Goal: Task Accomplishment & Management: Manage account settings

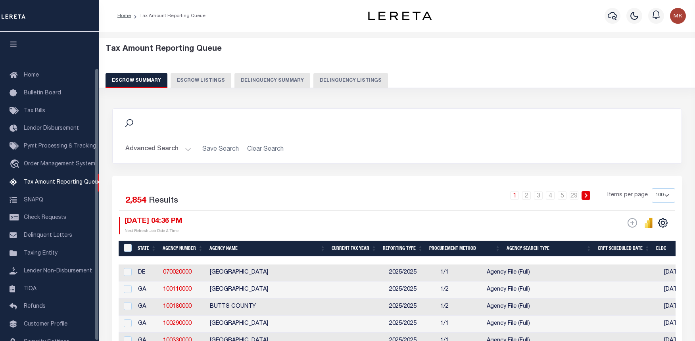
click at [326, 77] on button "Delinquency Listings" at bounding box center [350, 80] width 75 height 15
select select
select select "100"
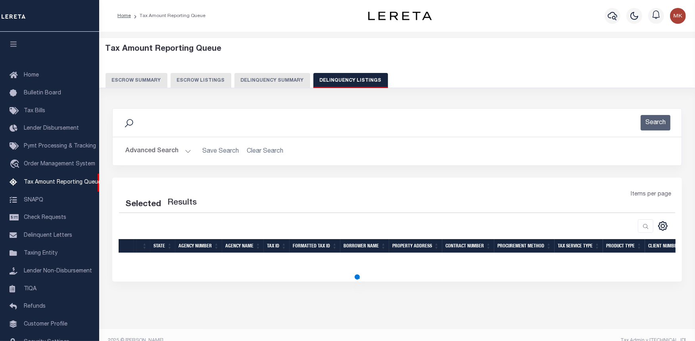
select select "100"
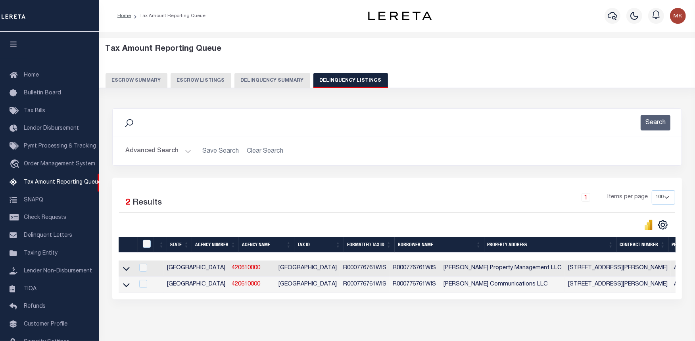
scroll to position [41, 0]
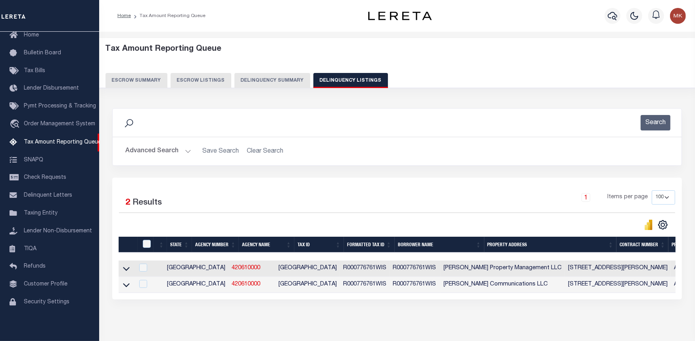
click at [186, 149] on button "Advanced Search" at bounding box center [158, 151] width 66 height 15
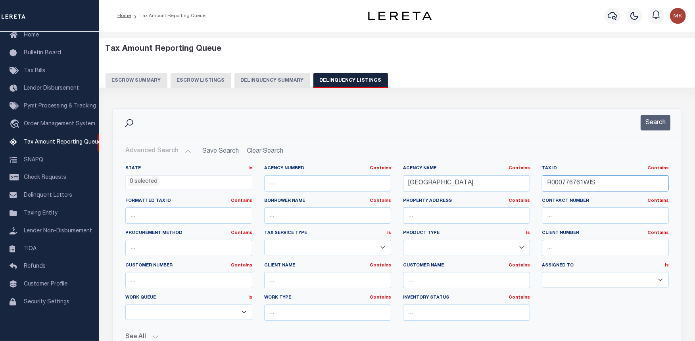
click at [565, 185] on input "R000776761WIS" at bounding box center [605, 183] width 127 height 16
paste input "R000776761WIS"
type input "R000776761WIS"
click at [651, 124] on button "Search" at bounding box center [655, 122] width 30 height 15
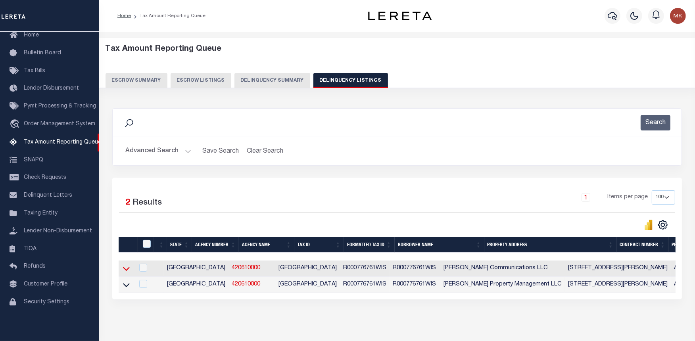
click at [127, 271] on icon at bounding box center [126, 269] width 7 height 8
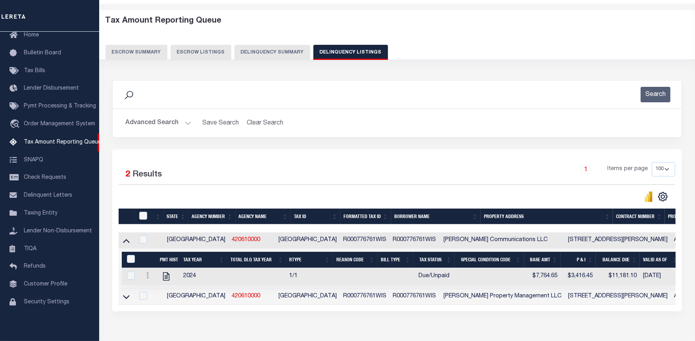
scroll to position [77, 0]
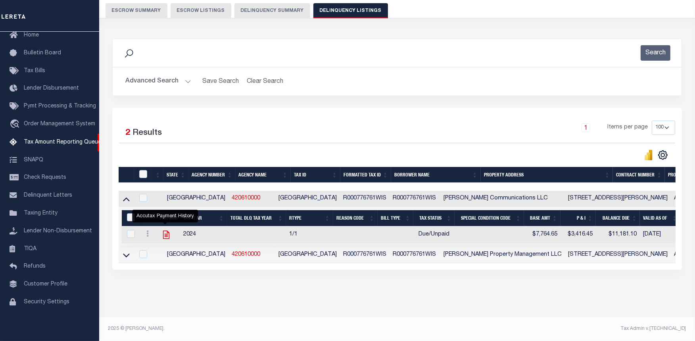
click at [167, 230] on icon "" at bounding box center [166, 235] width 10 height 10
checkbox input "true"
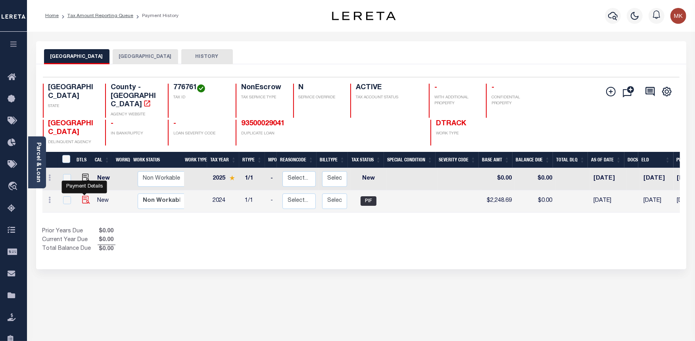
click at [88, 196] on img "" at bounding box center [86, 200] width 8 height 8
checkbox input "true"
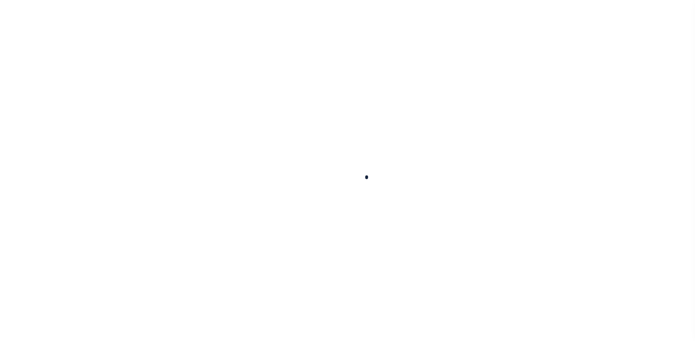
checkbox input "false"
type input "02/18/2025"
type input "$2,248.69"
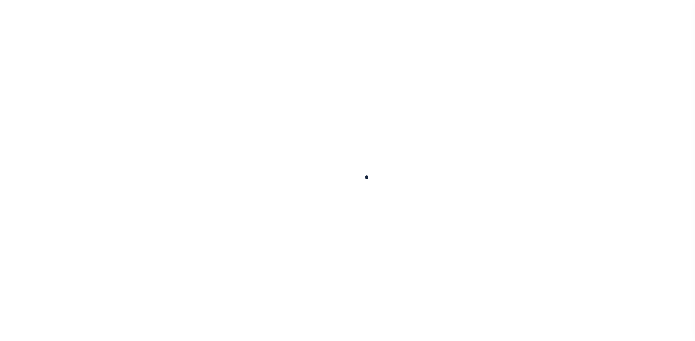
type input "$2,248.69"
type input "$0"
select select "PIF"
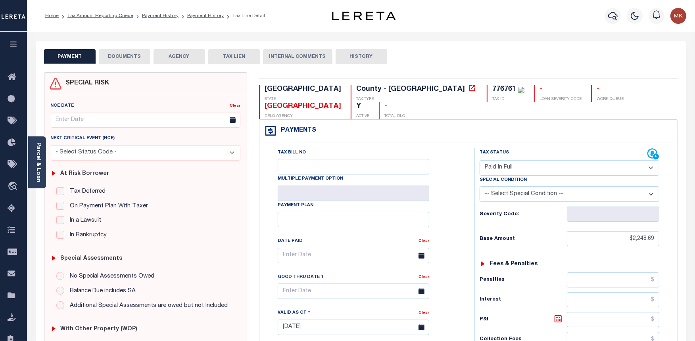
click at [619, 186] on select "-- Select Special Condition -- 3RD PARTY TAX LIEN AGENCY TAX LIEN (A.K.A Inside…" at bounding box center [569, 193] width 180 height 15
drag, startPoint x: 540, startPoint y: 224, endPoint x: 570, endPoint y: 225, distance: 29.4
click at [540, 236] on h6 "Base Amount" at bounding box center [522, 239] width 87 height 6
click at [640, 231] on input "$2,248.69" at bounding box center [613, 238] width 92 height 15
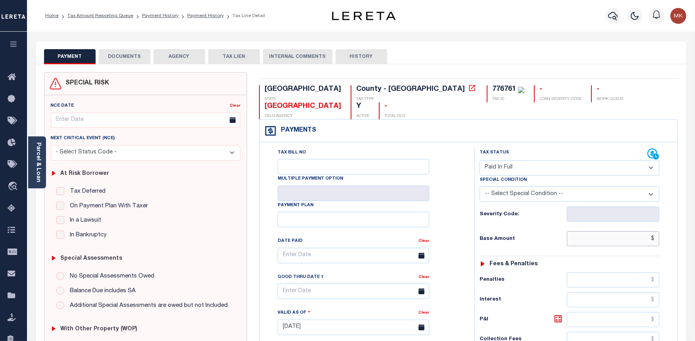
click at [640, 231] on input "$" at bounding box center [613, 238] width 92 height 15
type input "$0.00"
type input "[DATE]"
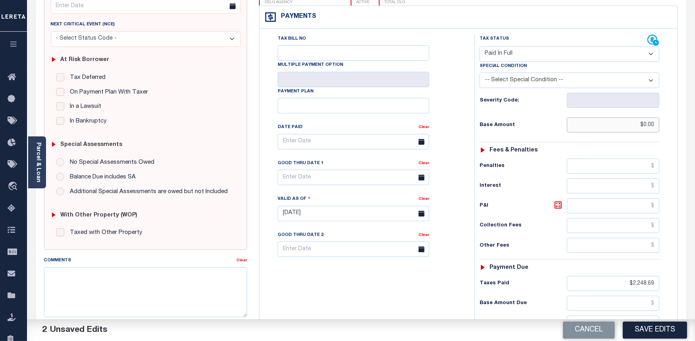
scroll to position [220, 0]
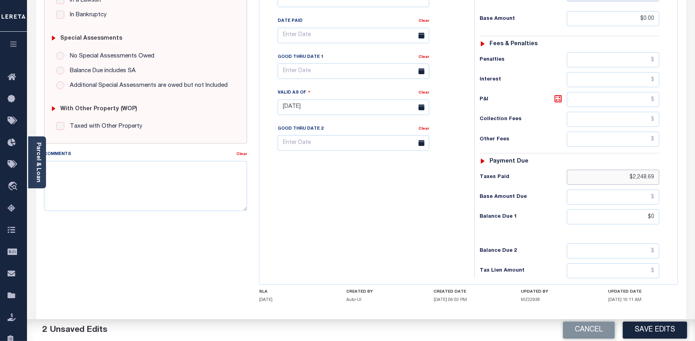
click at [641, 170] on input "$2,248.69" at bounding box center [613, 177] width 92 height 15
click at [641, 170] on input "$" at bounding box center [613, 177] width 92 height 15
type input "$.00"
click at [651, 209] on input "$0" at bounding box center [613, 216] width 92 height 15
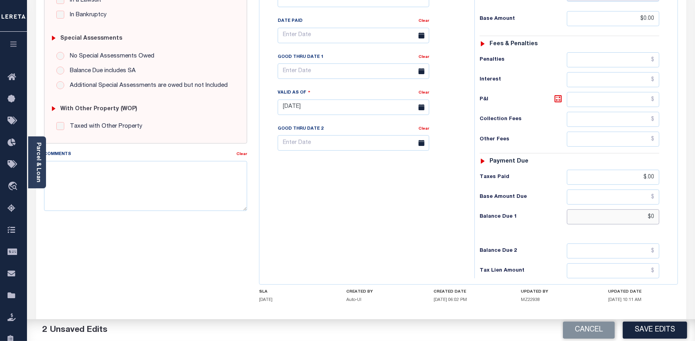
click at [651, 209] on input "$0" at bounding box center [613, 216] width 92 height 15
type input "$0.00"
click at [121, 186] on textarea "Comments" at bounding box center [145, 186] width 203 height 50
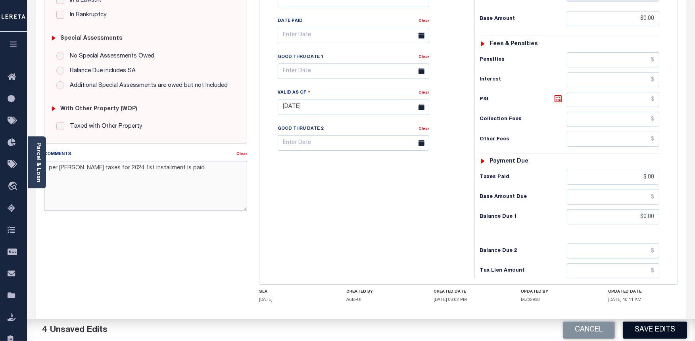
type textarea "per tc wanty taxes for 2024 1st installment is paid."
click at [652, 324] on button "Save Edits" at bounding box center [655, 330] width 64 height 17
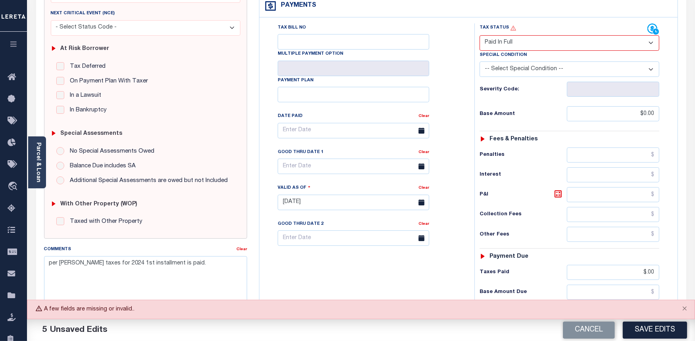
scroll to position [88, 0]
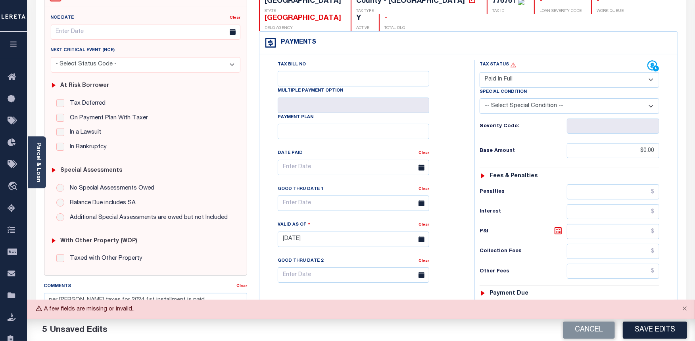
click at [576, 72] on select "- Select Status Code - Open Due/Unpaid Paid Incomplete No Tax Due Internal Refu…" at bounding box center [569, 79] width 180 height 15
select select "PYD"
click at [479, 72] on select "- Select Status Code - Open Due/Unpaid Paid Incomplete No Tax Due Internal Refu…" at bounding box center [569, 79] width 180 height 15
click at [639, 330] on button "Save Edits" at bounding box center [655, 330] width 64 height 17
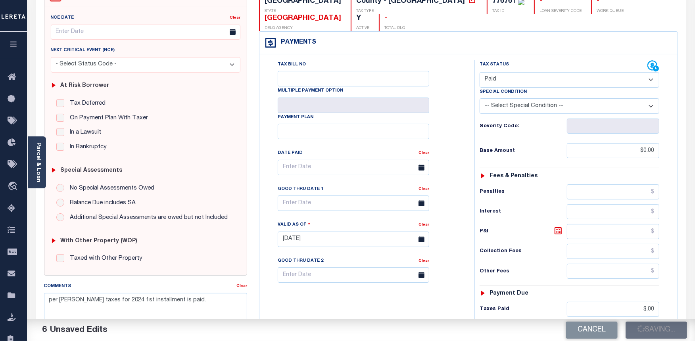
checkbox input "false"
type input "$0"
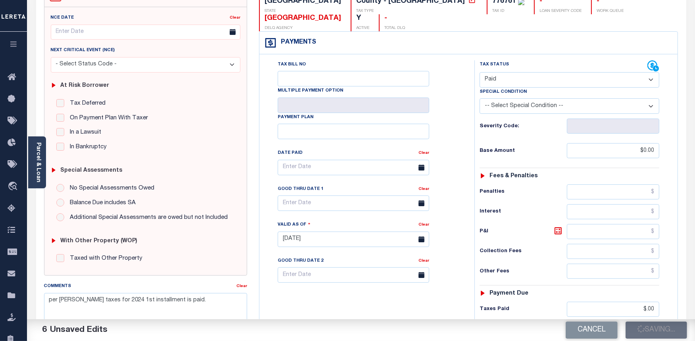
type input "$0"
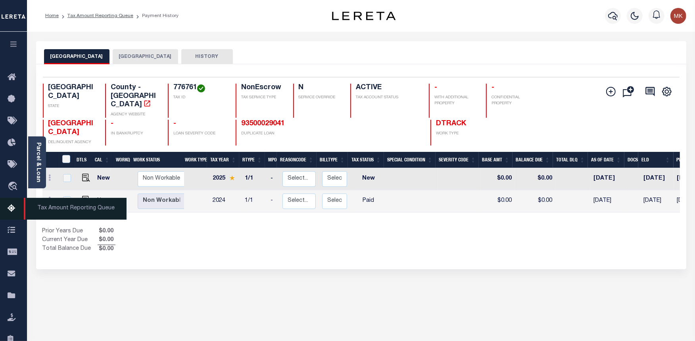
click at [12, 205] on icon at bounding box center [14, 209] width 13 height 10
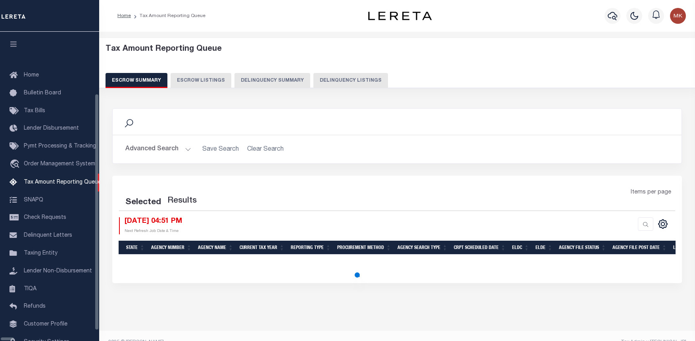
select select "100"
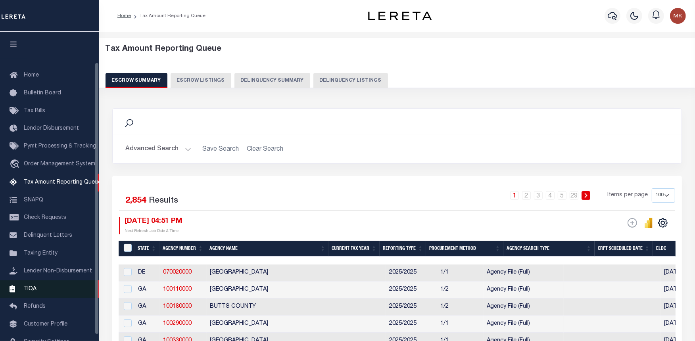
scroll to position [35, 0]
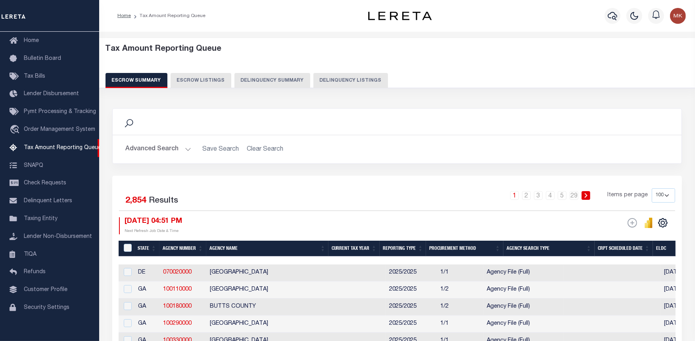
click at [338, 78] on button "Delinquency Listings" at bounding box center [350, 80] width 75 height 15
select select "100"
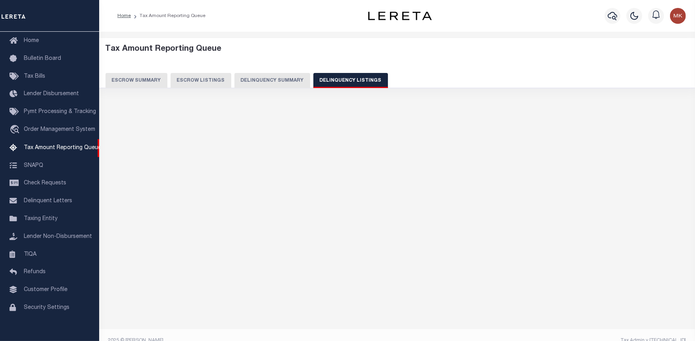
select select "100"
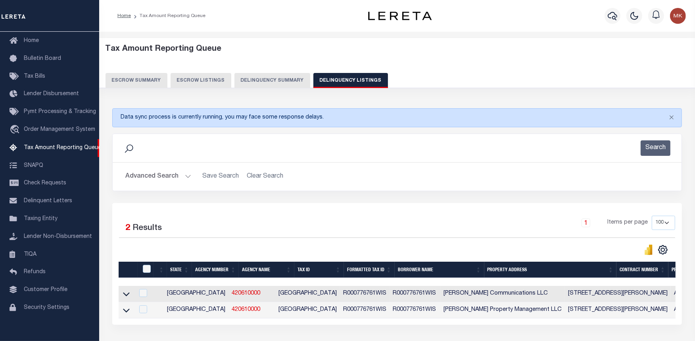
scroll to position [37, 0]
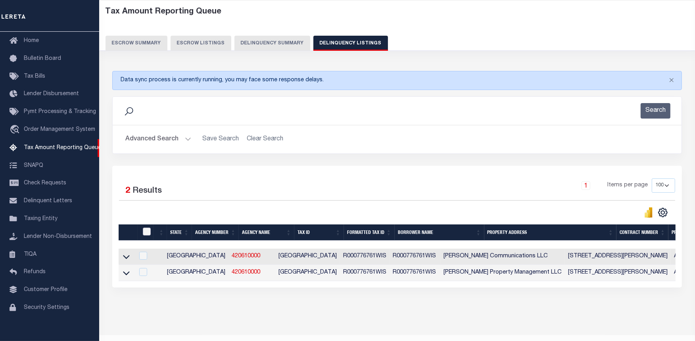
click at [149, 230] on input "checkbox" at bounding box center [147, 232] width 8 height 8
checkbox input "true"
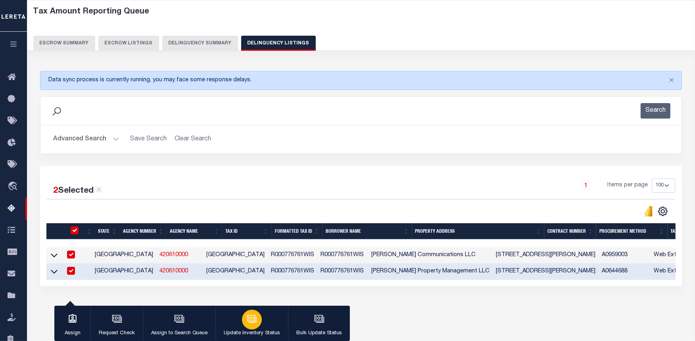
click at [243, 319] on div "button" at bounding box center [252, 320] width 20 height 20
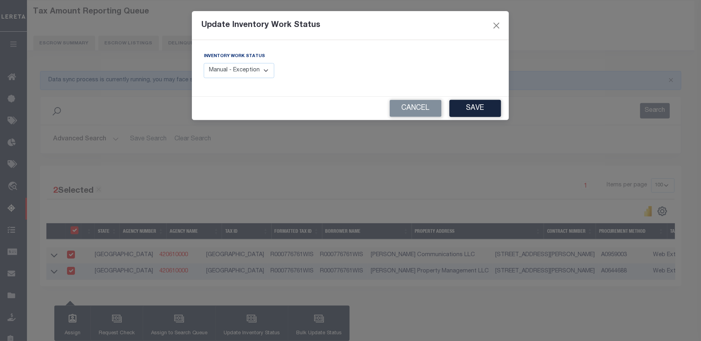
click at [237, 73] on select "Manual - Exception Pended - Awaiting Search Late Add Exception Completed" at bounding box center [239, 70] width 71 height 15
select select "4"
click at [204, 63] on select "Manual - Exception Pended - Awaiting Search Late Add Exception Completed" at bounding box center [239, 70] width 71 height 15
click at [458, 107] on button "Save" at bounding box center [476, 108] width 52 height 17
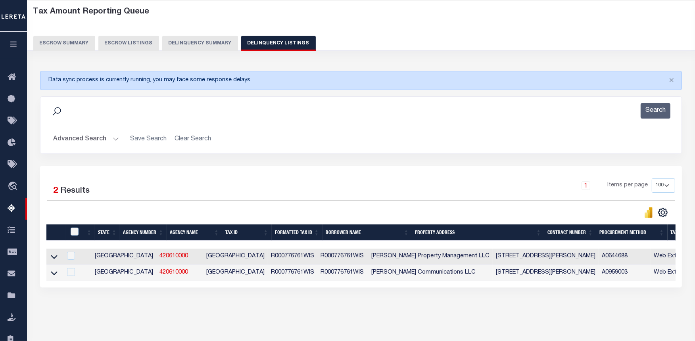
click at [115, 137] on button "Advanced Search" at bounding box center [86, 139] width 66 height 15
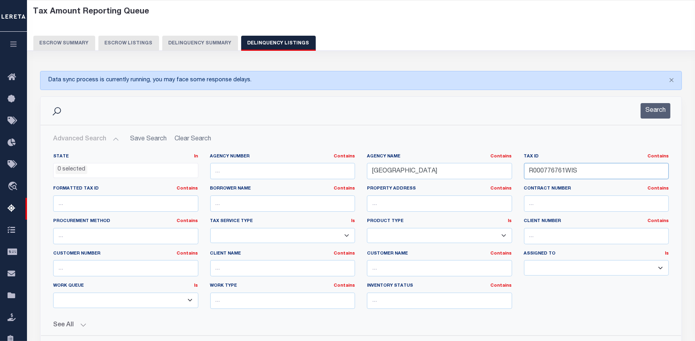
click at [550, 176] on input "R000776761WIS" at bounding box center [596, 171] width 145 height 16
paste input "0467"
type input "0467"
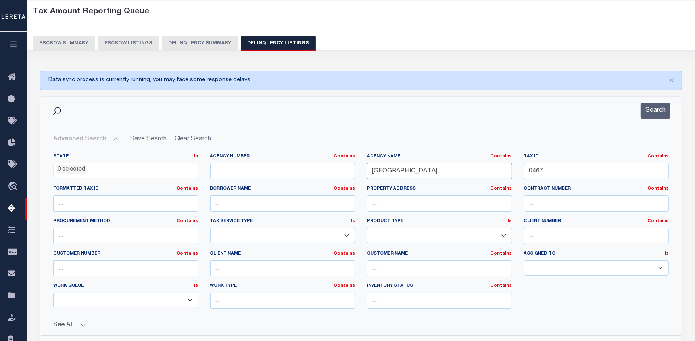
click at [408, 170] on input "DENTON COUNTY" at bounding box center [439, 171] width 145 height 16
paste input "ONNA IRRIGATION DIST #1 BOND (FLAT)"
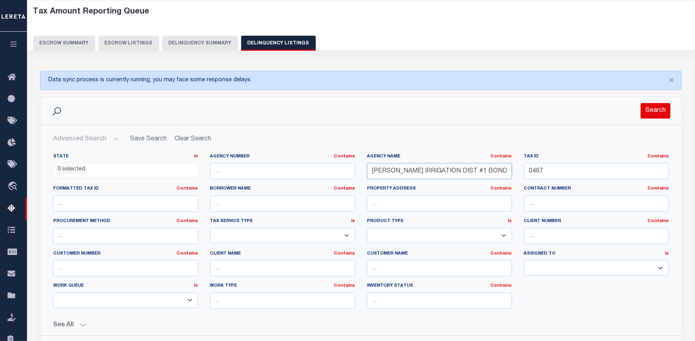
type input "DONNA IRRIGATION DIST #1 BOND (FLAT)"
click at [660, 110] on button "Search" at bounding box center [655, 110] width 30 height 15
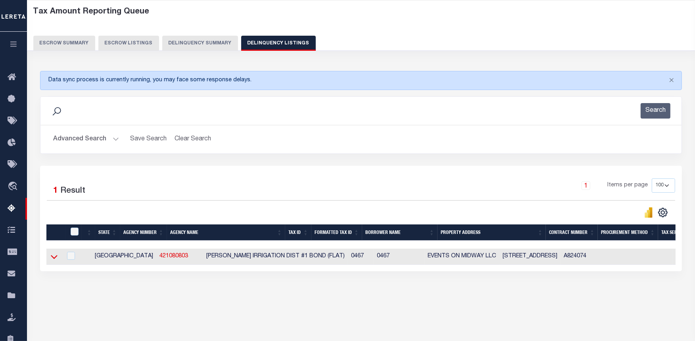
click at [53, 260] on icon at bounding box center [54, 257] width 7 height 8
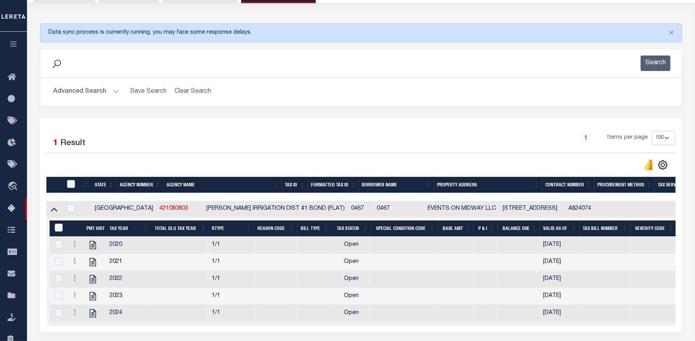
scroll to position [125, 0]
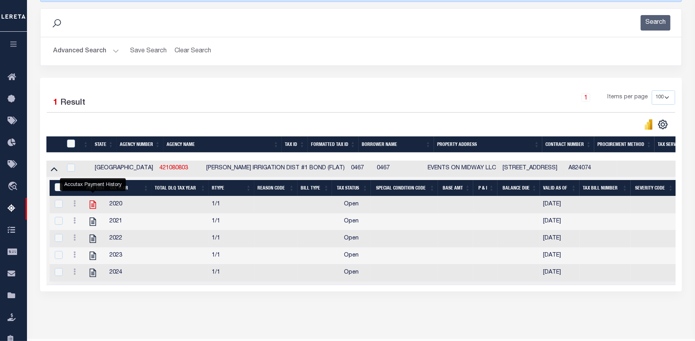
click at [90, 204] on icon "" at bounding box center [93, 204] width 10 height 10
checkbox input "true"
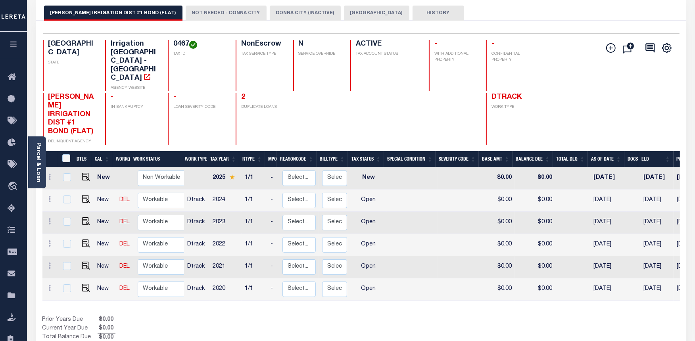
scroll to position [44, 0]
click at [86, 284] on img "" at bounding box center [86, 288] width 8 height 8
checkbox input "true"
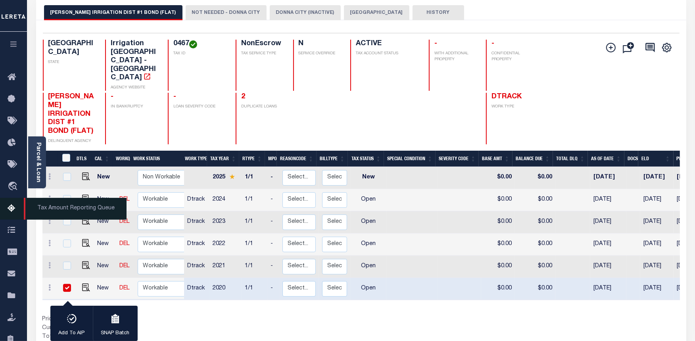
click at [10, 206] on icon at bounding box center [14, 209] width 13 height 10
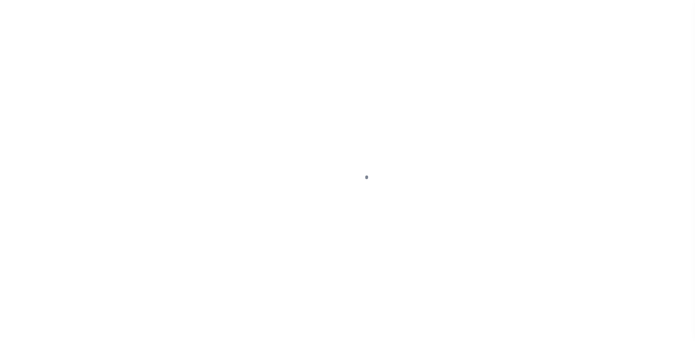
select select "OP2"
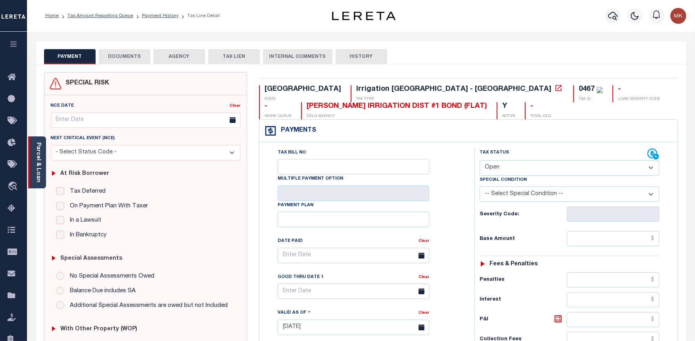
click at [33, 175] on div "Parcel & Loan" at bounding box center [37, 162] width 18 height 52
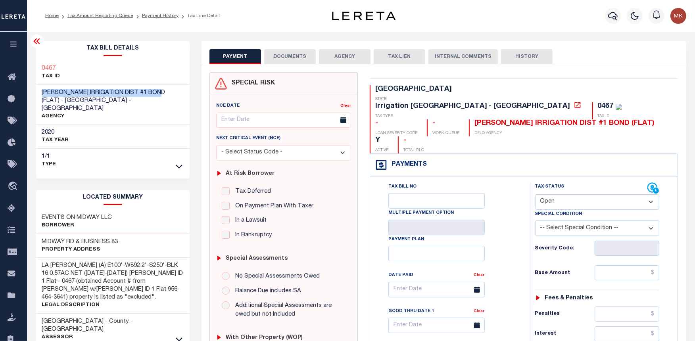
drag, startPoint x: 158, startPoint y: 93, endPoint x: 41, endPoint y: 92, distance: 116.6
click at [42, 92] on h3 "[PERSON_NAME] IRRIGATION DIST #1 BOND (FLAT) - [GEOGRAPHIC_DATA] - [GEOGRAPHIC_…" at bounding box center [113, 101] width 142 height 24
copy span "[PERSON_NAME] IRRIGATION DIST #1 BOND (FLAT)"
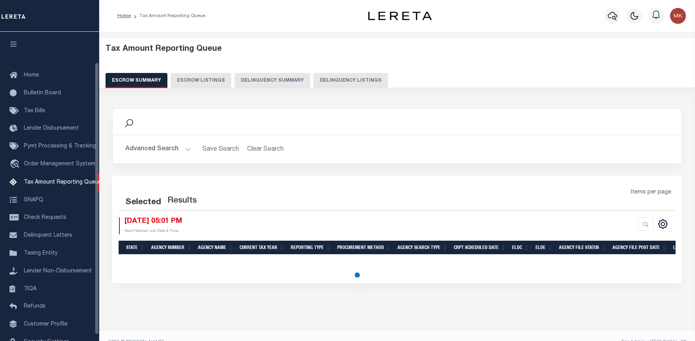
click at [316, 81] on button "Delinquency Listings" at bounding box center [350, 80] width 75 height 15
select select "100"
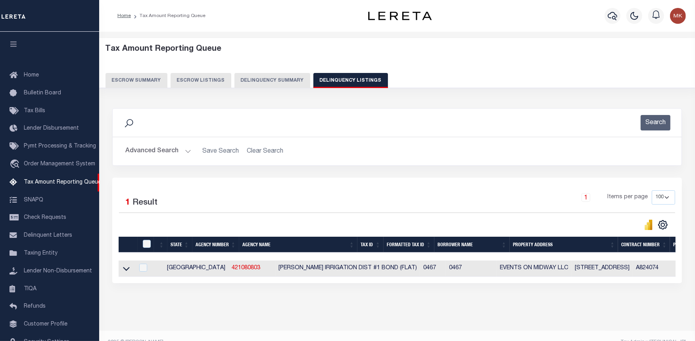
scroll to position [35, 0]
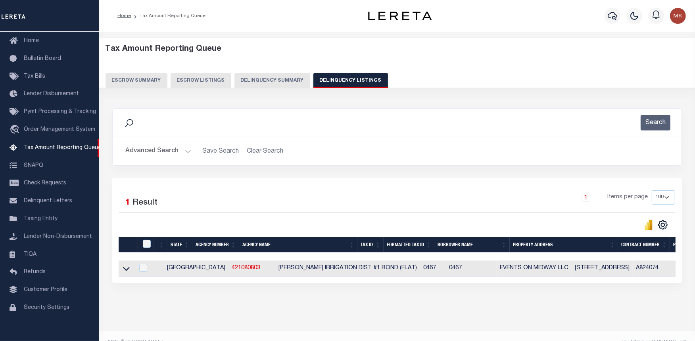
click at [187, 150] on button "Advanced Search" at bounding box center [158, 151] width 66 height 15
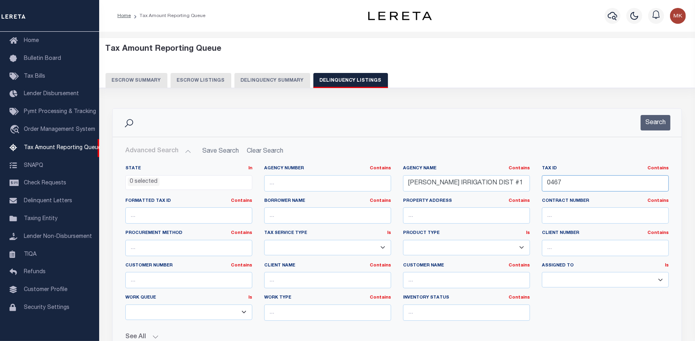
click at [544, 185] on input "0467" at bounding box center [605, 183] width 127 height 16
paste input "1110860370860"
type input "1110860370860"
click at [437, 184] on input "DONNA IRRIGATION DIST #1 BOND (FLAT)" at bounding box center [466, 183] width 127 height 16
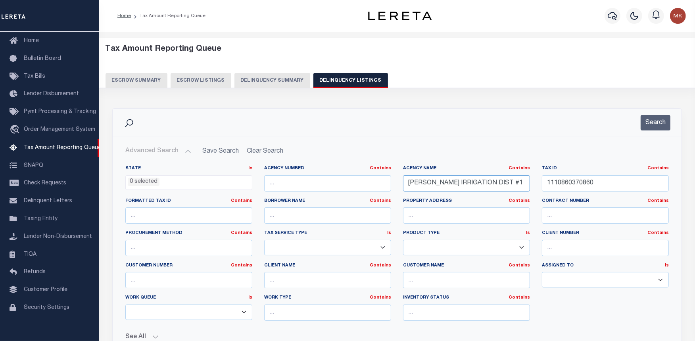
click at [437, 184] on input "DONNA IRRIGATION DIST #1 BOND (FLAT)" at bounding box center [466, 183] width 127 height 16
click at [648, 124] on button "Search" at bounding box center [655, 122] width 30 height 15
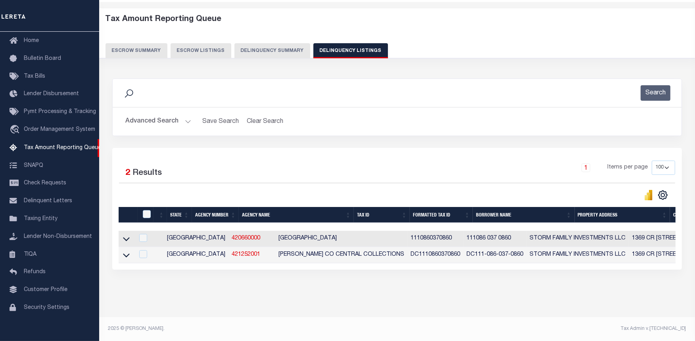
scroll to position [36, 0]
click at [128, 236] on icon at bounding box center [126, 239] width 7 height 8
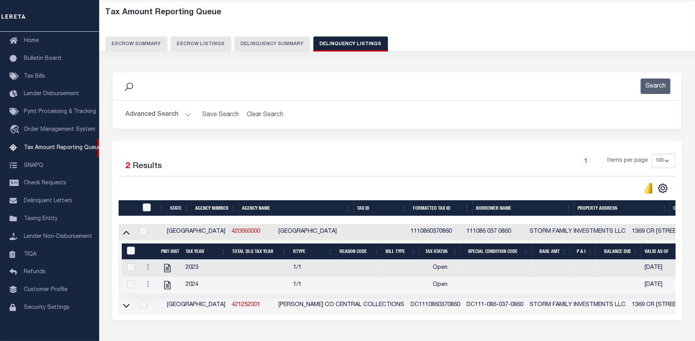
scroll to position [94, 0]
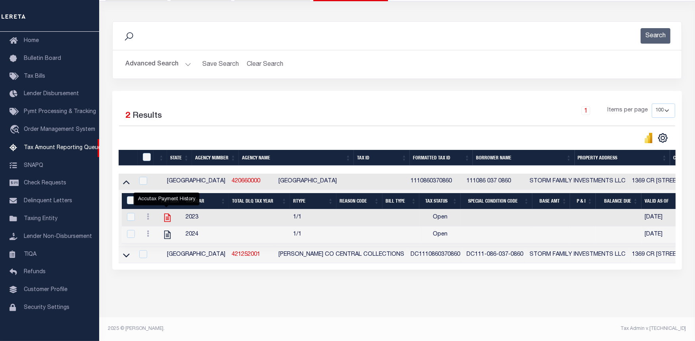
click at [165, 215] on icon "" at bounding box center [167, 218] width 10 height 10
checkbox input "true"
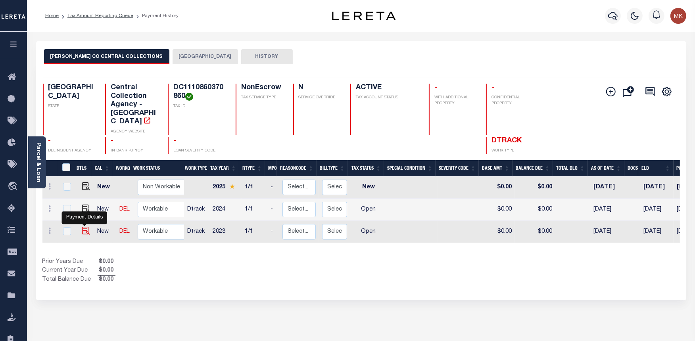
click at [82, 227] on img "" at bounding box center [86, 231] width 8 height 8
checkbox input "true"
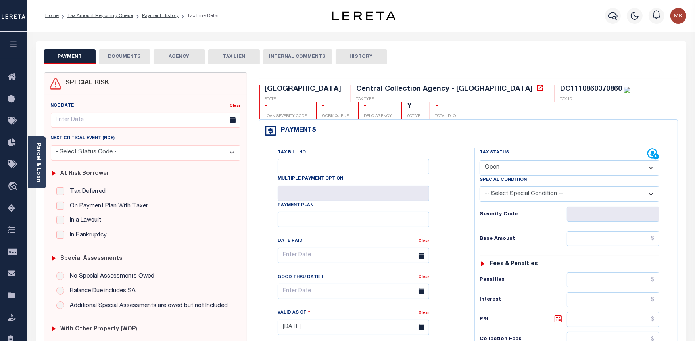
click at [496, 168] on select "- Select Status Code - Open Due/Unpaid Paid Incomplete No Tax Due Internal Refu…" at bounding box center [569, 167] width 180 height 15
select select "DUE"
click at [479, 161] on select "- Select Status Code - Open Due/Unpaid Paid Incomplete No Tax Due Internal Refu…" at bounding box center [569, 167] width 180 height 15
type input "[DATE]"
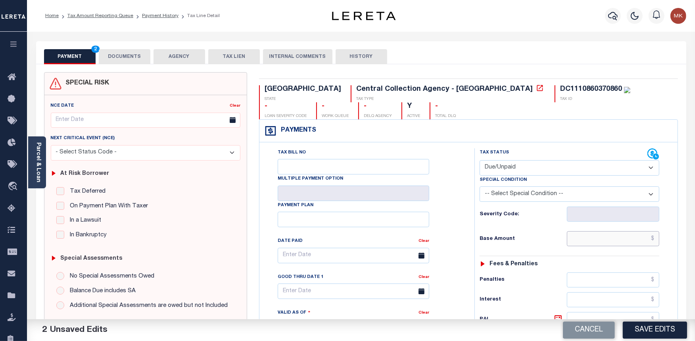
click at [588, 240] on input "text" at bounding box center [613, 238] width 92 height 15
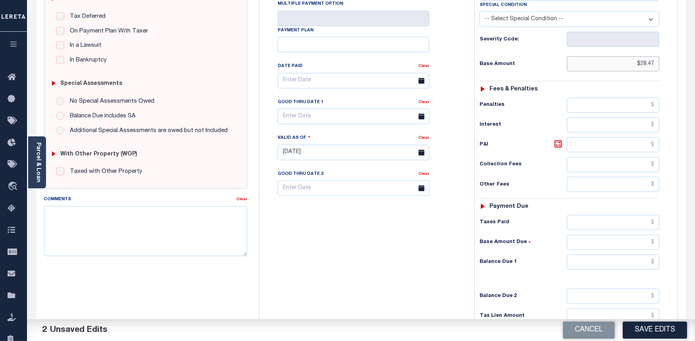
scroll to position [176, 0]
type input "$28.47"
click at [576, 264] on input "text" at bounding box center [613, 260] width 92 height 15
type input "$45.43"
click at [560, 146] on icon at bounding box center [557, 142] width 7 height 7
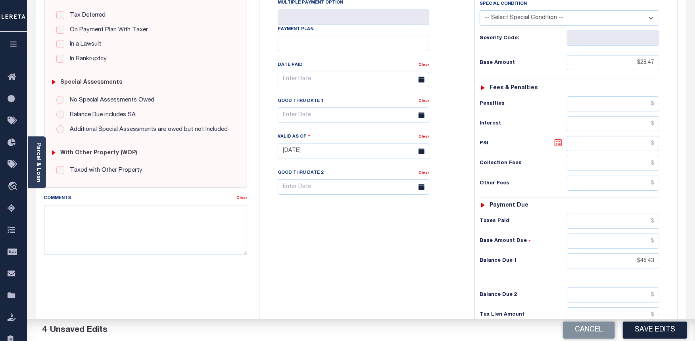
type input "$16.96"
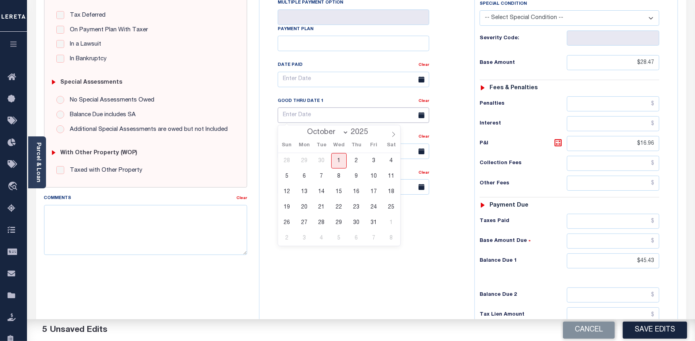
click at [303, 117] on input "text" at bounding box center [353, 114] width 151 height 15
drag, startPoint x: 370, startPoint y: 222, endPoint x: 371, endPoint y: 226, distance: 4.1
click at [370, 222] on span "31" at bounding box center [373, 222] width 15 height 15
type input "[DATE]"
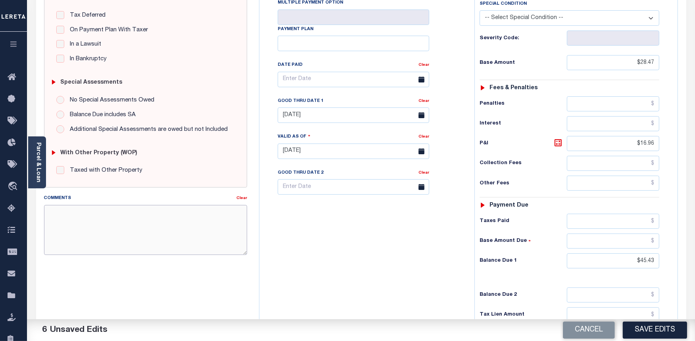
click at [105, 223] on textarea "Comments" at bounding box center [145, 230] width 203 height 50
type textarea "PER TC SOFIA TAXES ARE DELNQUENT"
click at [652, 324] on button "Save Edits" at bounding box center [655, 330] width 64 height 17
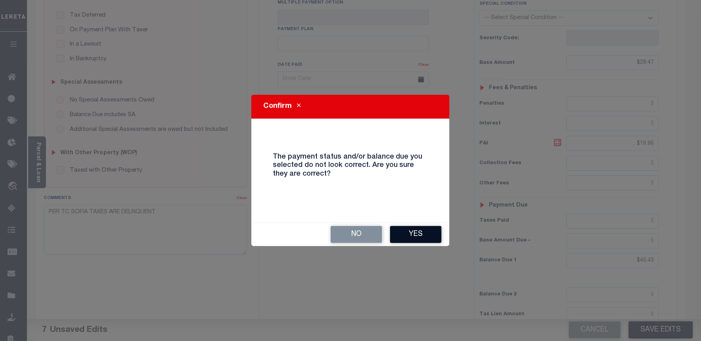
click at [431, 236] on button "Yes" at bounding box center [416, 234] width 52 height 17
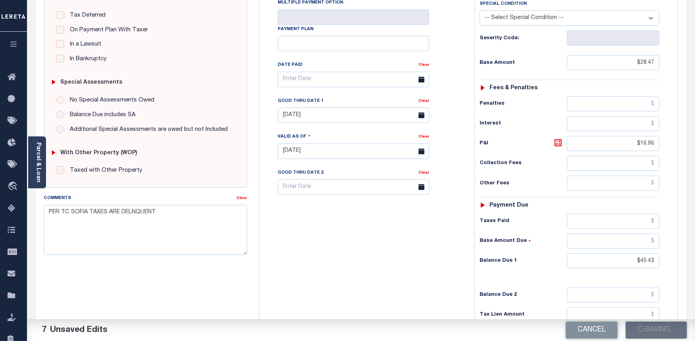
checkbox input "false"
type input "$28.47"
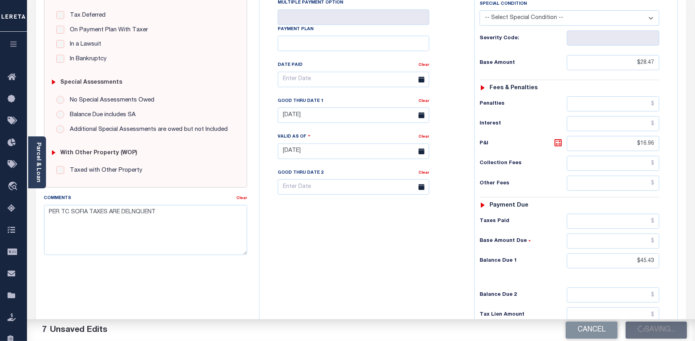
type input "$16.96"
type input "$45.43"
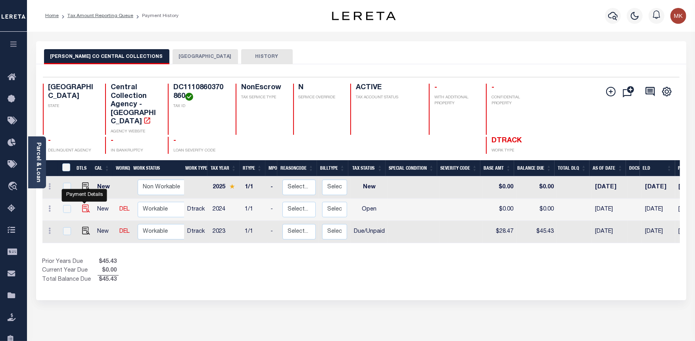
click at [86, 205] on img "" at bounding box center [86, 209] width 8 height 8
checkbox input "true"
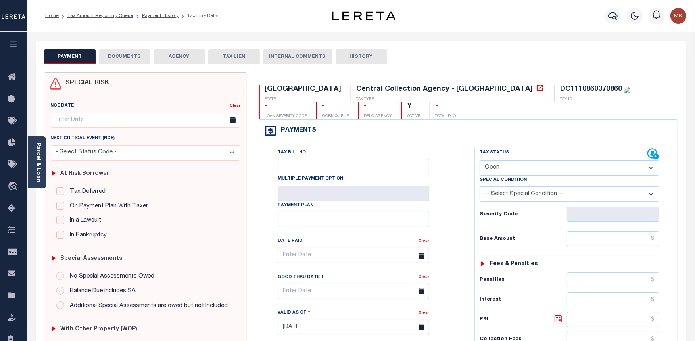
click at [541, 164] on select "- Select Status Code - Open Due/Unpaid Paid Incomplete No Tax Due Internal Refu…" at bounding box center [569, 167] width 180 height 15
select select "DUE"
click at [479, 161] on select "- Select Status Code - Open Due/Unpaid Paid Incomplete No Tax Due Internal Refu…" at bounding box center [569, 167] width 180 height 15
type input "[DATE]"
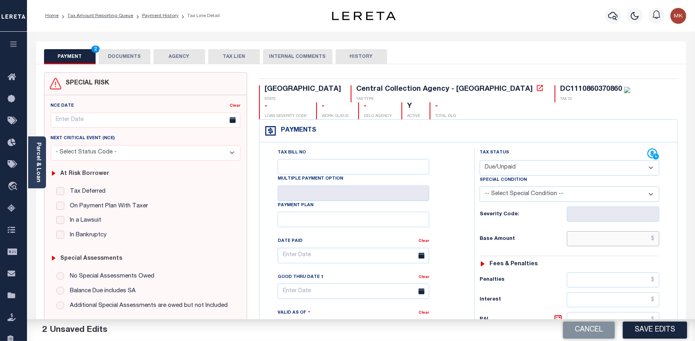
click at [605, 240] on input "text" at bounding box center [613, 238] width 92 height 15
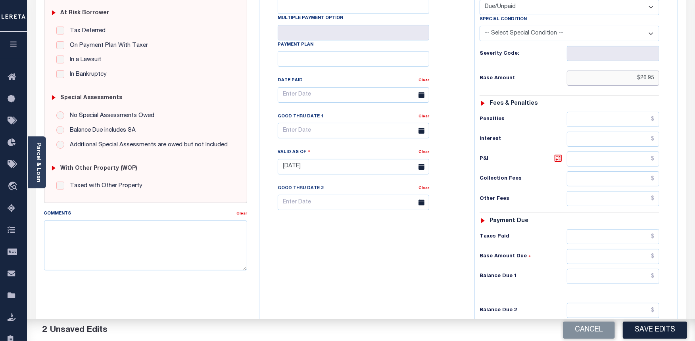
scroll to position [176, 0]
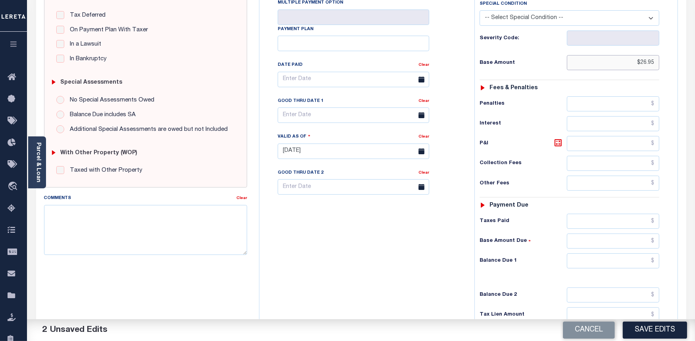
type input "$26.95"
click at [600, 262] on input "text" at bounding box center [613, 260] width 92 height 15
type input "$39.13"
click at [557, 145] on icon at bounding box center [558, 142] width 5 height 5
type input "$12.18"
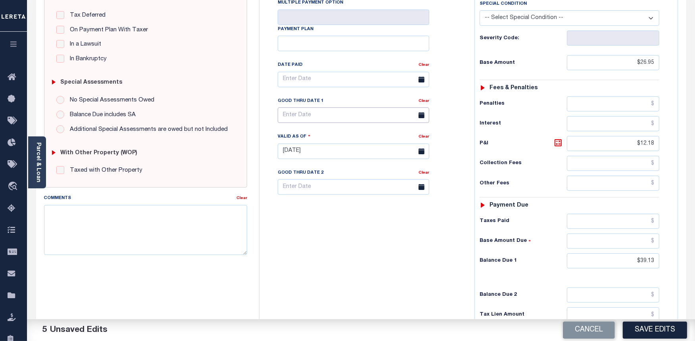
click at [318, 118] on input "text" at bounding box center [353, 114] width 151 height 15
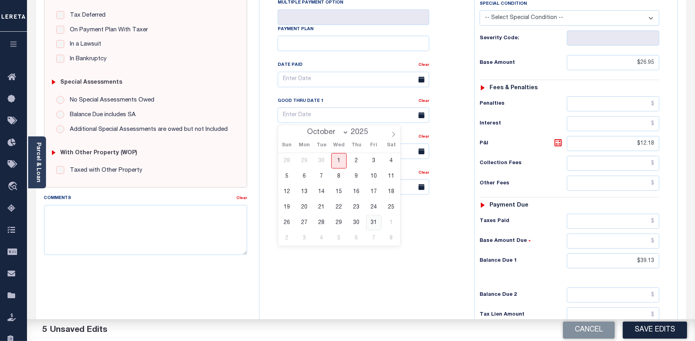
click at [372, 217] on span "31" at bounding box center [373, 222] width 15 height 15
type input "[DATE]"
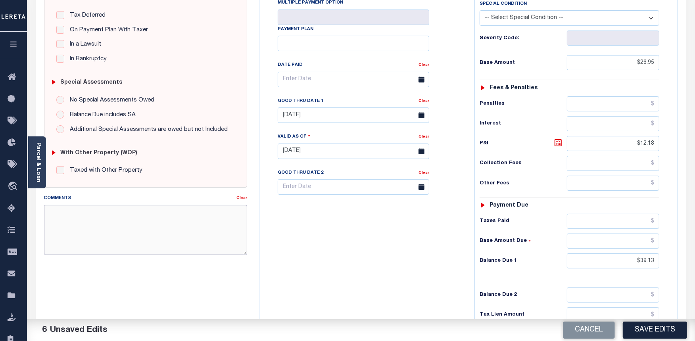
click at [107, 229] on textarea "Comments" at bounding box center [145, 230] width 203 height 50
type textarea "PER TC SOFIA TAXES ARE DELINQUENT."
click at [647, 331] on button "Save Edits" at bounding box center [655, 330] width 64 height 17
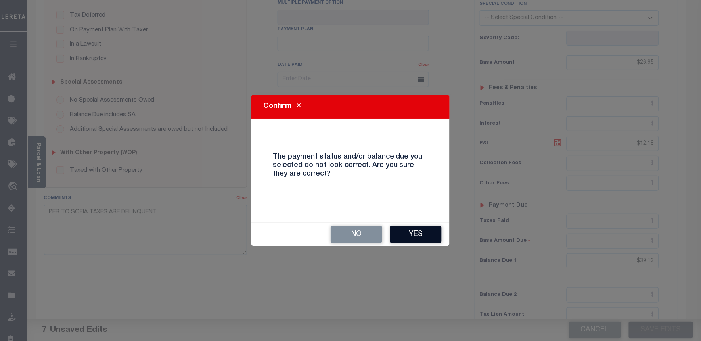
click at [423, 236] on button "Yes" at bounding box center [416, 234] width 52 height 17
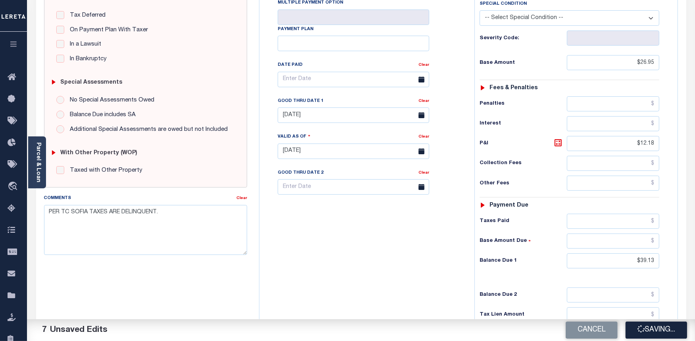
checkbox input "false"
type input "$26.95"
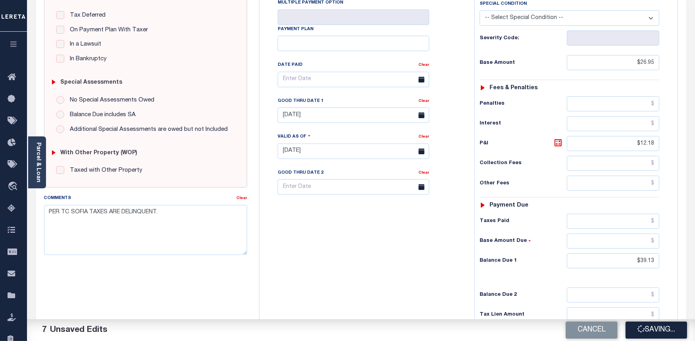
type input "$12.18"
type input "$39.13"
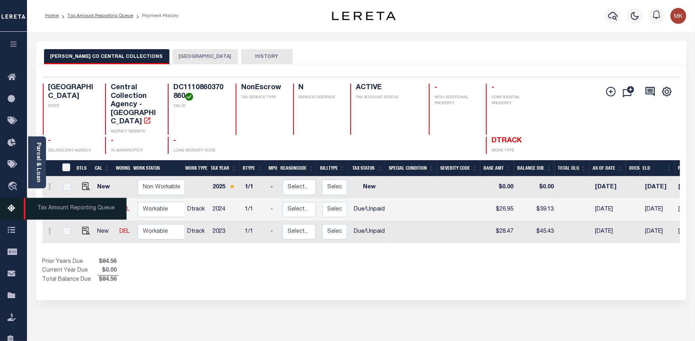
click at [13, 212] on icon at bounding box center [14, 209] width 13 height 10
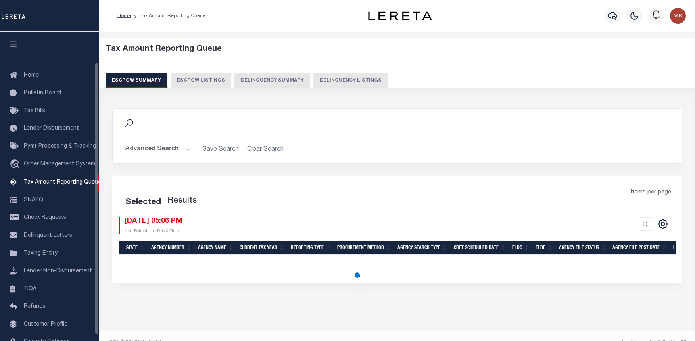
click at [328, 81] on button "Delinquency Listings" at bounding box center [350, 80] width 75 height 15
select select "100"
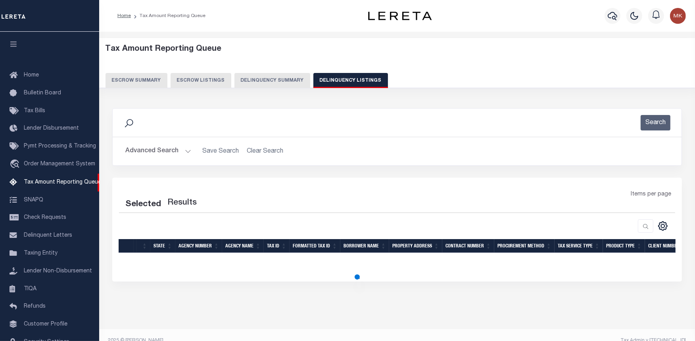
select select "100"
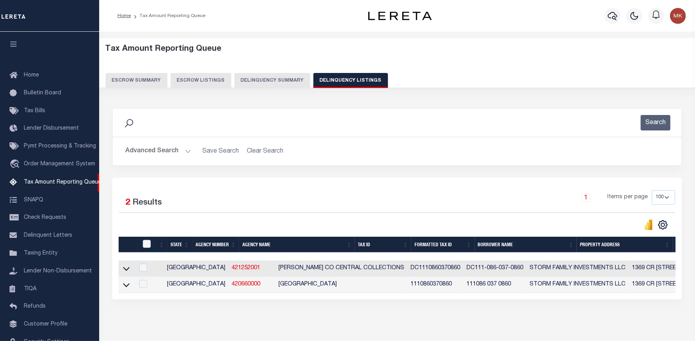
scroll to position [35, 0]
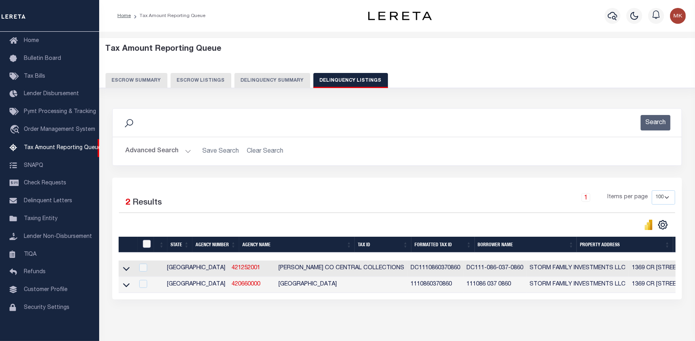
click at [144, 248] on input "checkbox" at bounding box center [147, 244] width 8 height 8
checkbox input "true"
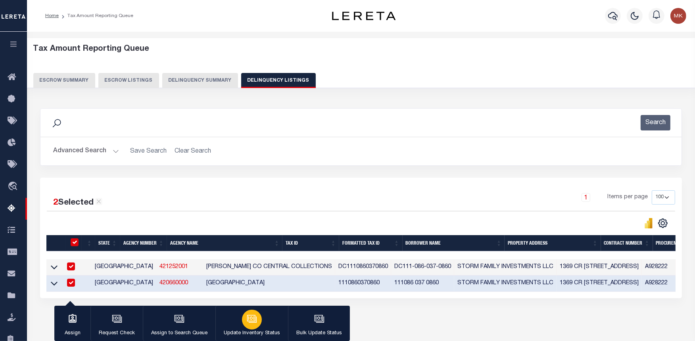
click at [248, 319] on icon "button" at bounding box center [251, 318] width 6 height 4
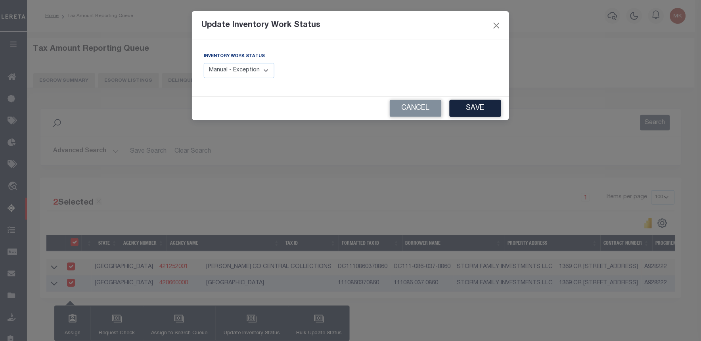
click at [261, 72] on select "Manual - Exception Pended - Awaiting Search Late Add Exception Completed" at bounding box center [239, 70] width 71 height 15
select select "4"
click at [204, 63] on select "Manual - Exception Pended - Awaiting Search Late Add Exception Completed" at bounding box center [239, 70] width 71 height 15
click at [484, 108] on button "Save" at bounding box center [476, 108] width 52 height 17
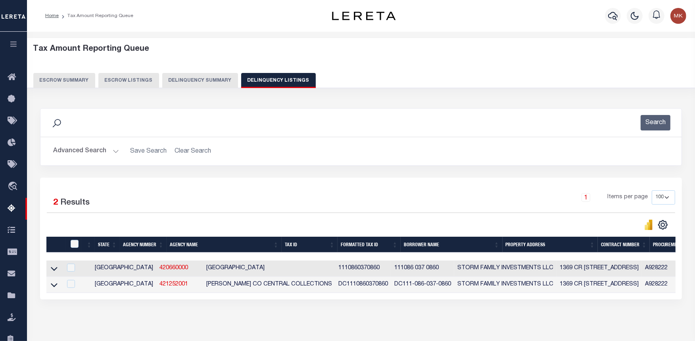
click at [111, 148] on button "Advanced Search" at bounding box center [86, 151] width 66 height 15
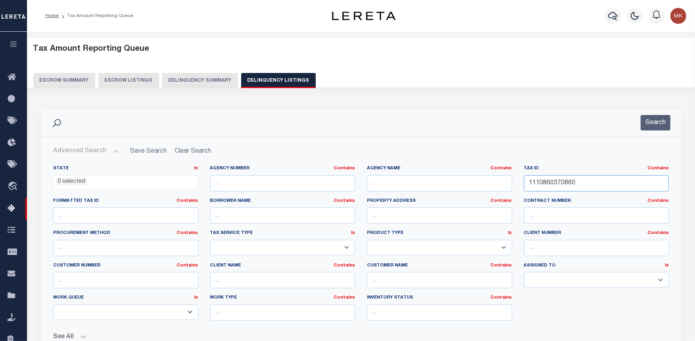
click at [554, 180] on input "1110860370860" at bounding box center [596, 183] width 145 height 16
paste input "830161380000001"
type input "830161380000001"
click at [647, 121] on button "Search" at bounding box center [655, 122] width 30 height 15
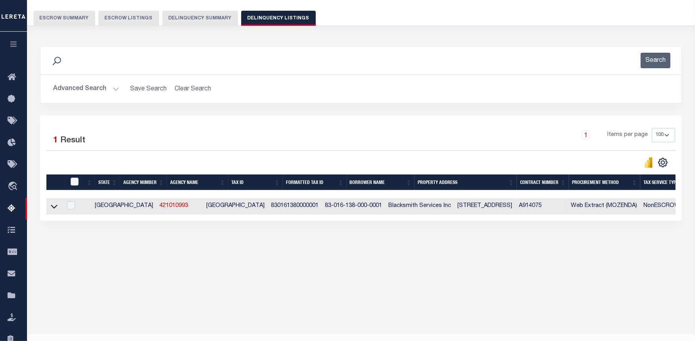
scroll to position [79, 0]
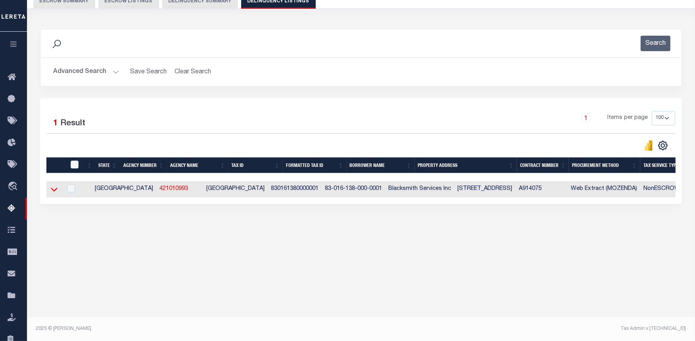
click at [52, 191] on icon at bounding box center [54, 189] width 7 height 8
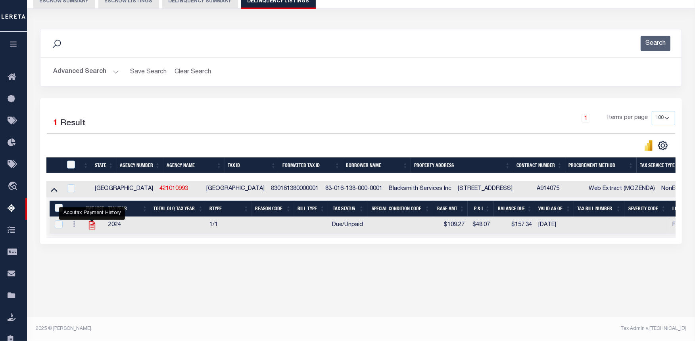
click at [91, 225] on icon "" at bounding box center [92, 225] width 10 height 10
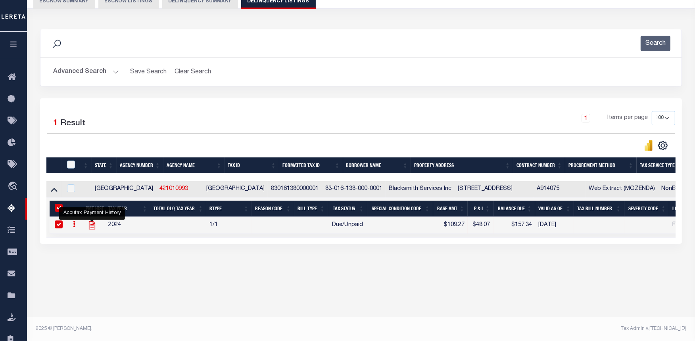
checkbox input "true"
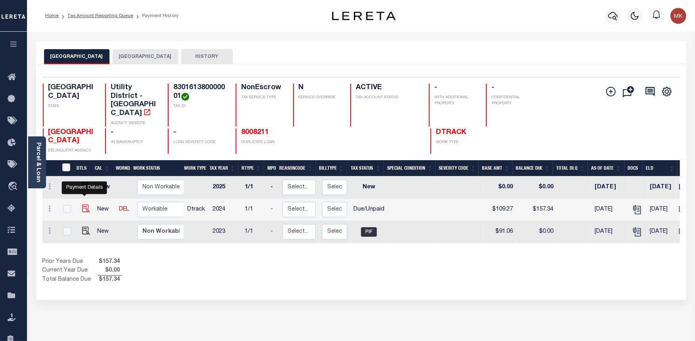
click at [85, 205] on img "" at bounding box center [86, 209] width 8 height 8
checkbox input "true"
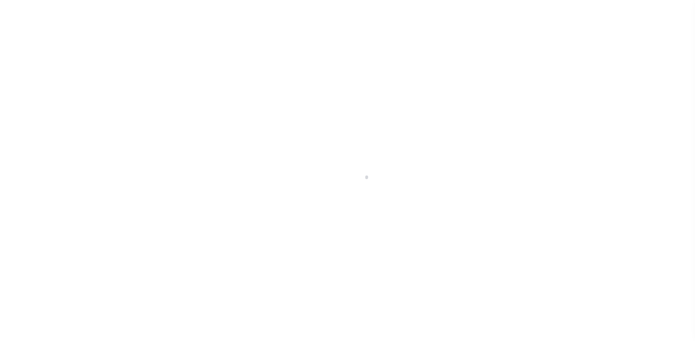
select select "DUE"
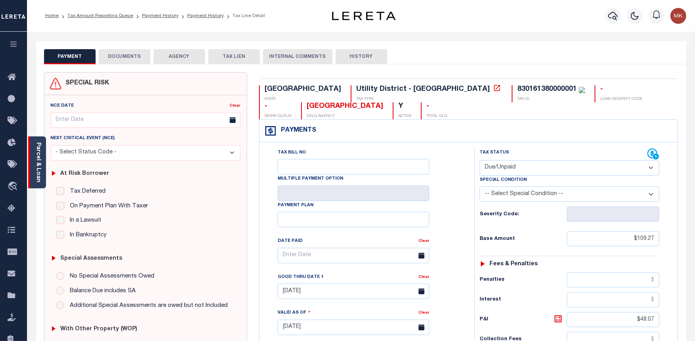
click at [38, 151] on link "Parcel & Loan" at bounding box center [38, 162] width 6 height 40
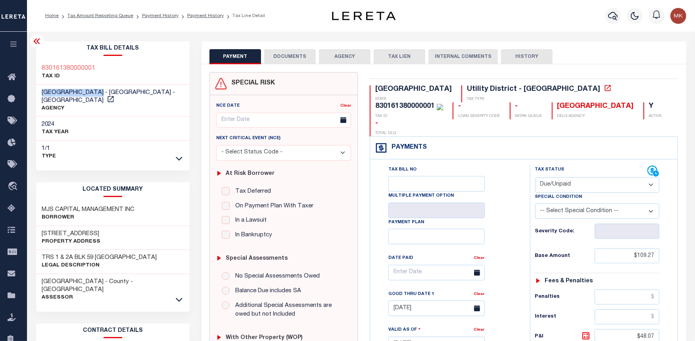
drag, startPoint x: 42, startPoint y: 90, endPoint x: 97, endPoint y: 94, distance: 55.6
click at [97, 94] on span "EAST END DISTRICT - Utility District - TX" at bounding box center [108, 97] width 133 height 14
copy span "[GEOGRAPHIC_DATA]"
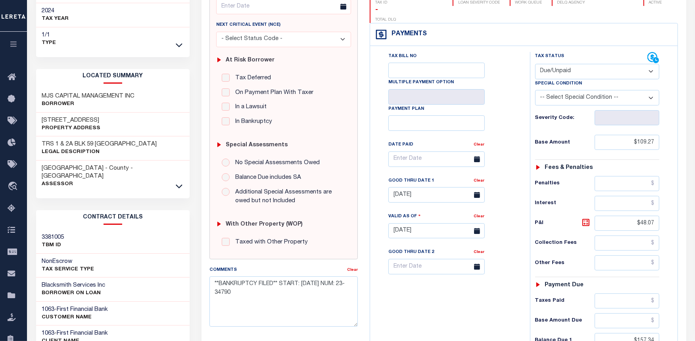
scroll to position [176, 0]
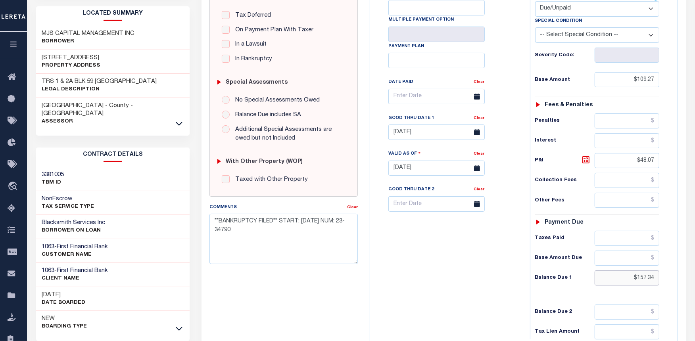
drag, startPoint x: 653, startPoint y: 261, endPoint x: 638, endPoint y: 263, distance: 15.6
click at [638, 270] on input "$157.34" at bounding box center [626, 277] width 65 height 15
click at [583, 157] on icon at bounding box center [585, 159] width 5 height 5
click at [583, 155] on icon at bounding box center [586, 160] width 10 height 10
drag, startPoint x: 653, startPoint y: 261, endPoint x: 636, endPoint y: 262, distance: 17.5
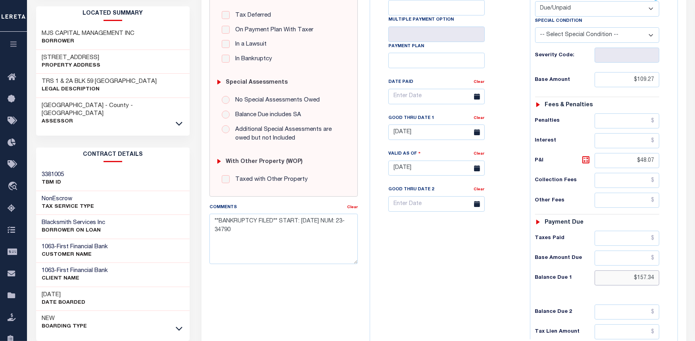
click at [636, 270] on input "$157.34" at bounding box center [626, 277] width 65 height 15
drag, startPoint x: 655, startPoint y: 263, endPoint x: 637, endPoint y: 262, distance: 17.9
click at [637, 270] on input "$157.34" at bounding box center [626, 277] width 65 height 15
paste input "8.66"
type input "$158.66"
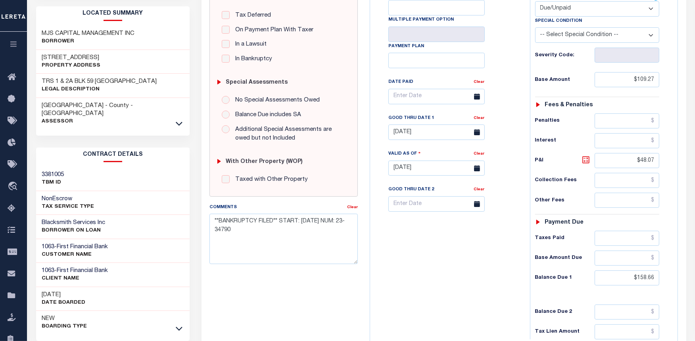
type input "[DATE]"
click at [585, 155] on icon at bounding box center [586, 160] width 10 height 10
type input "$49.39"
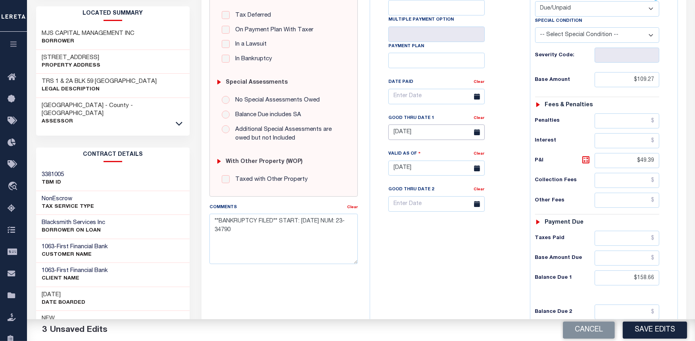
click at [418, 125] on input "[DATE]" at bounding box center [436, 132] width 96 height 15
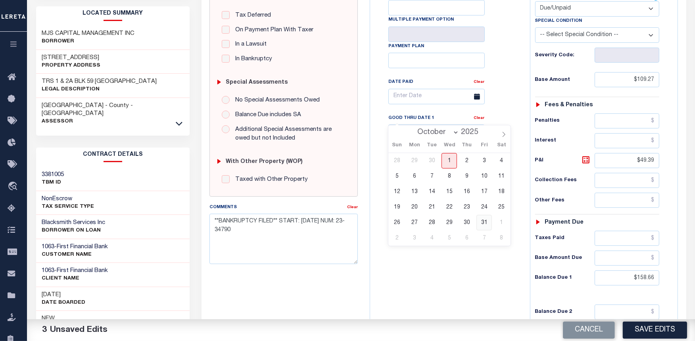
click at [488, 223] on span "31" at bounding box center [483, 222] width 15 height 15
type input "[DATE]"
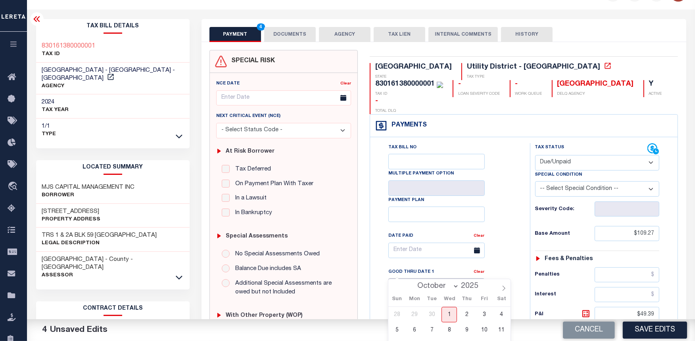
scroll to position [0, 0]
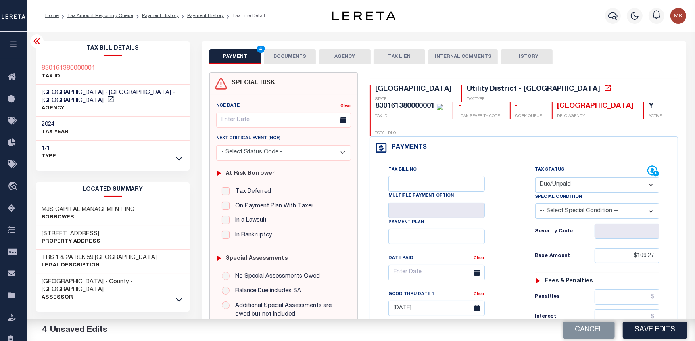
click at [283, 60] on button "DOCUMENTS" at bounding box center [290, 56] width 52 height 15
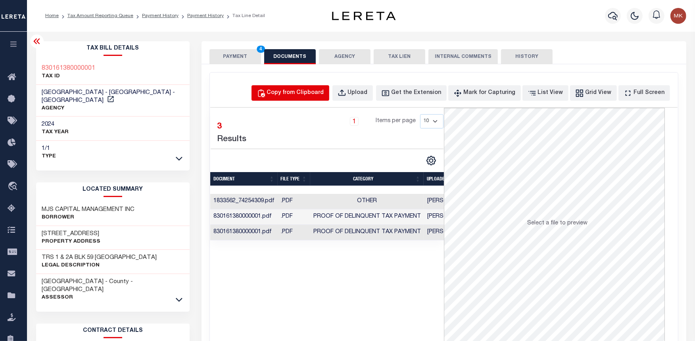
click at [311, 94] on div "Copy from Clipboard" at bounding box center [295, 93] width 57 height 9
select select "POP"
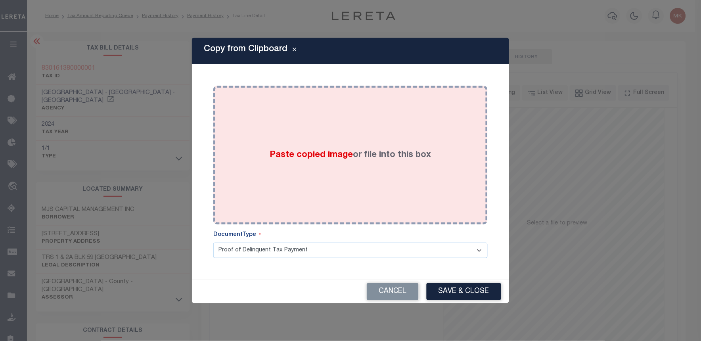
click at [342, 183] on div "Paste copied image or file into this box" at bounding box center [350, 155] width 263 height 127
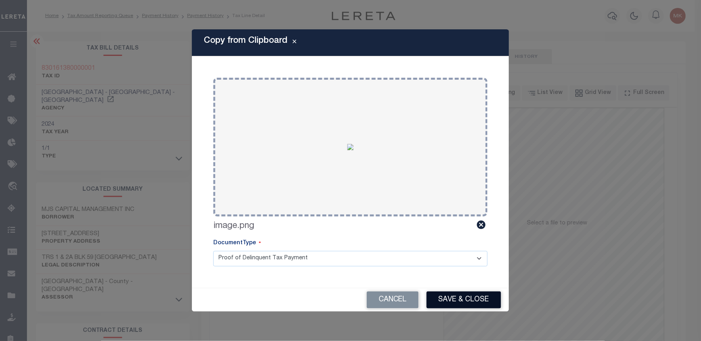
click at [459, 296] on button "Save & Close" at bounding box center [464, 299] width 75 height 17
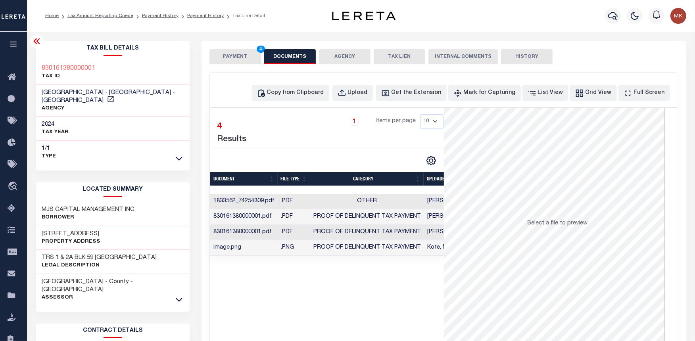
click at [240, 56] on button "PAYMENT 4" at bounding box center [235, 56] width 52 height 15
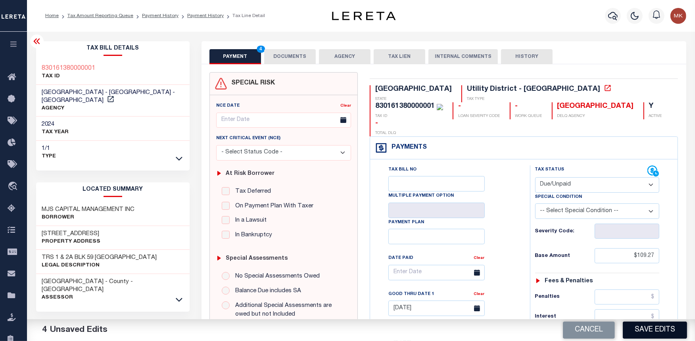
click at [640, 330] on button "Save Edits" at bounding box center [655, 330] width 64 height 17
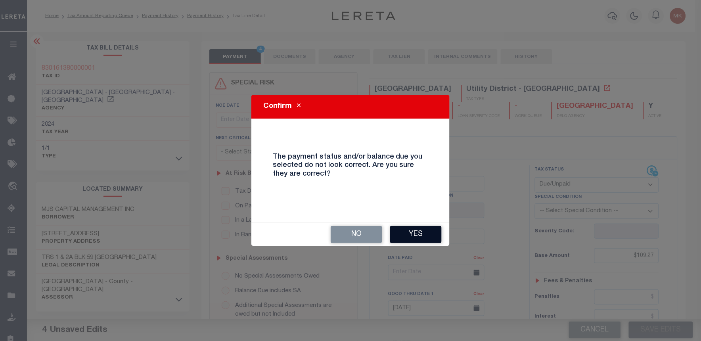
click at [415, 231] on button "Yes" at bounding box center [416, 234] width 52 height 17
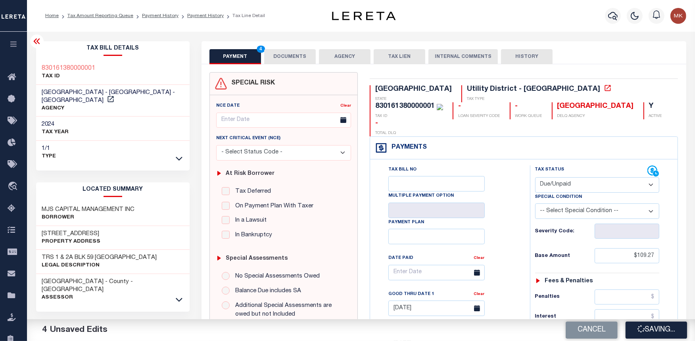
checkbox input "false"
type input "$109.27"
type input "$49.39"
type input "$158.66"
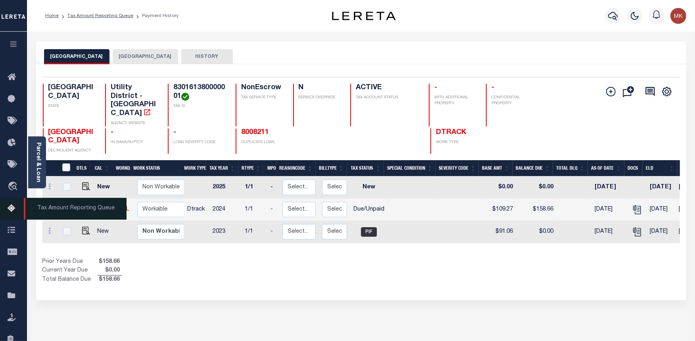
click at [9, 205] on icon at bounding box center [14, 209] width 13 height 10
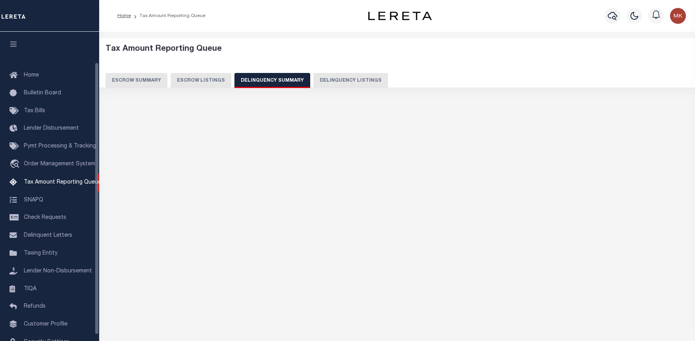
click at [343, 80] on button "Delinquency Listings" at bounding box center [350, 80] width 75 height 15
select select "100"
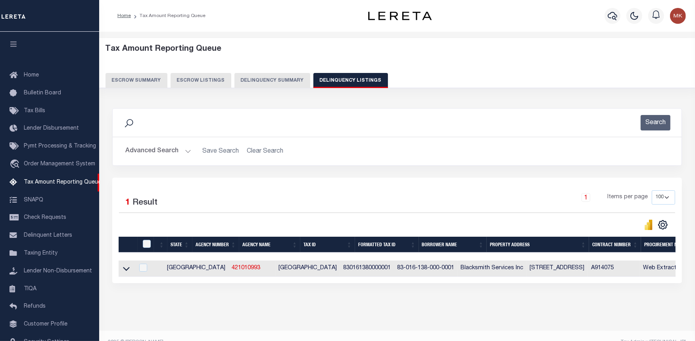
scroll to position [35, 0]
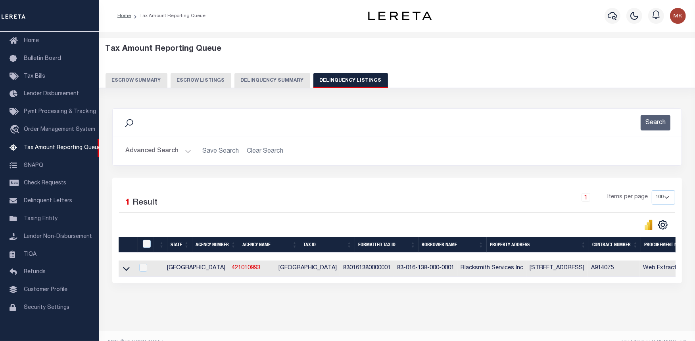
click at [147, 240] on th at bounding box center [146, 245] width 16 height 16
click at [148, 243] on input "checkbox" at bounding box center [147, 244] width 8 height 8
checkbox input "true"
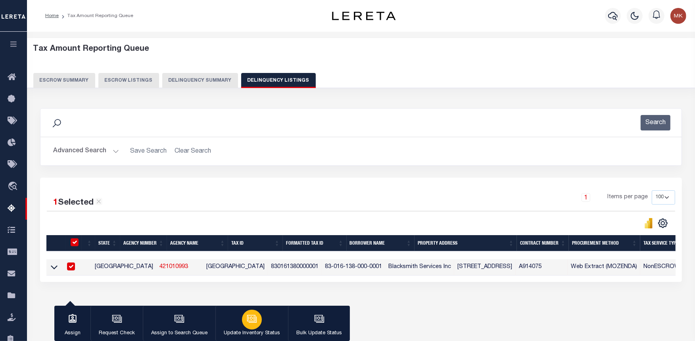
click at [249, 314] on icon "button" at bounding box center [252, 319] width 10 height 10
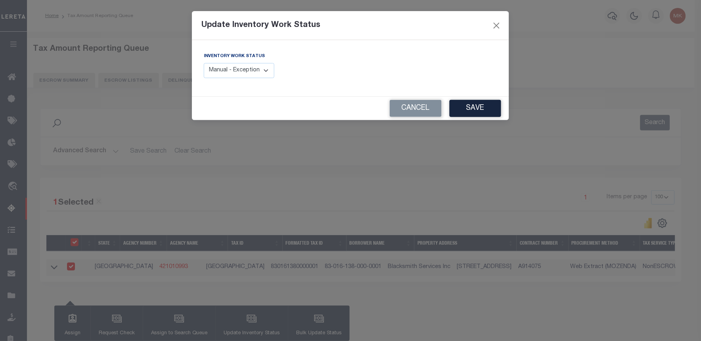
click at [250, 76] on select "Manual - Exception Pended - Awaiting Search Late Add Exception Completed" at bounding box center [239, 70] width 71 height 15
select select "4"
click at [204, 63] on select "Manual - Exception Pended - Awaiting Search Late Add Exception Completed" at bounding box center [239, 70] width 71 height 15
click at [466, 109] on button "Save" at bounding box center [476, 108] width 52 height 17
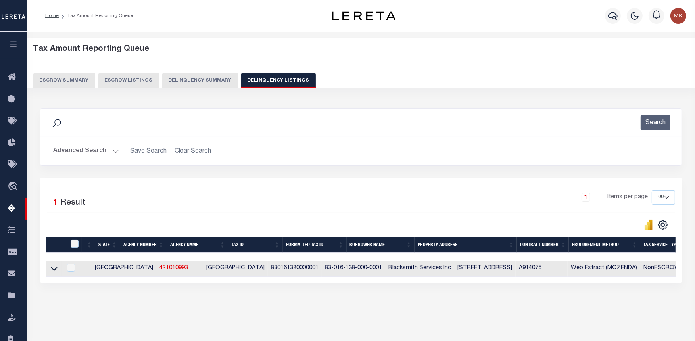
click at [115, 150] on button "Advanced Search" at bounding box center [86, 151] width 66 height 15
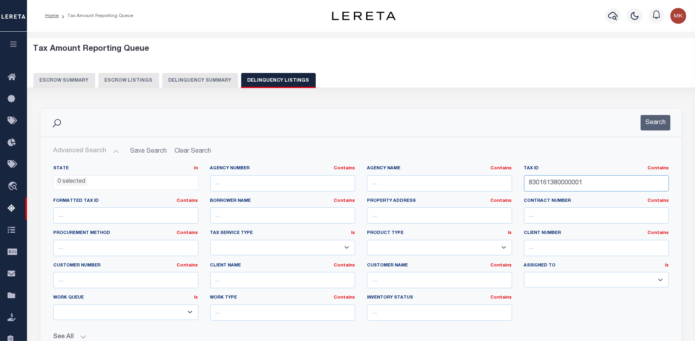
click at [553, 184] on input "830161380000001" at bounding box center [596, 183] width 145 height 16
paste input "142396001"
type input "831423960010001"
click at [665, 114] on div "Search" at bounding box center [360, 123] width 641 height 28
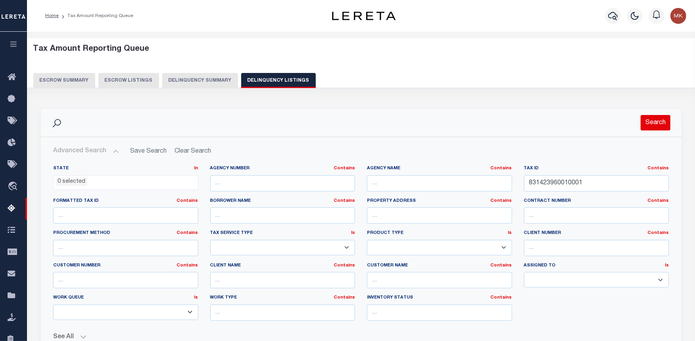
click at [651, 127] on button "Search" at bounding box center [655, 122] width 30 height 15
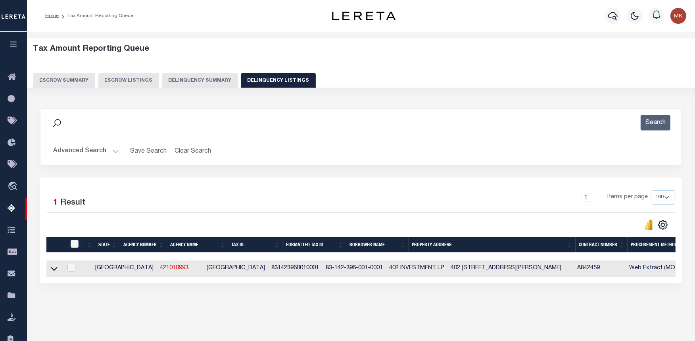
click at [58, 270] on link at bounding box center [54, 268] width 9 height 6
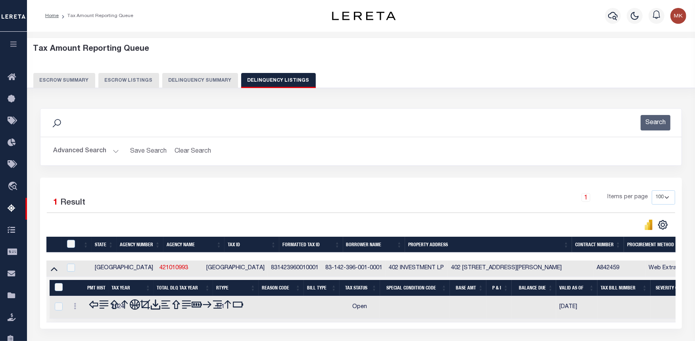
scroll to position [79, 0]
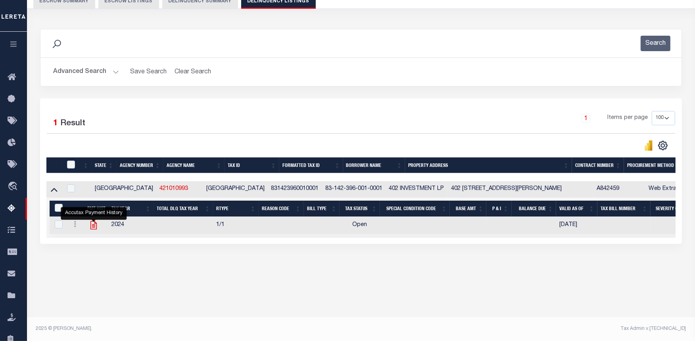
click at [95, 228] on icon "" at bounding box center [93, 225] width 10 height 10
checkbox input "true"
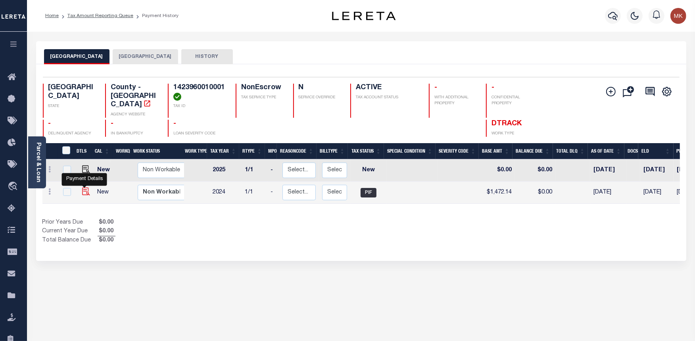
click at [84, 188] on img "" at bounding box center [86, 192] width 8 height 8
checkbox input "true"
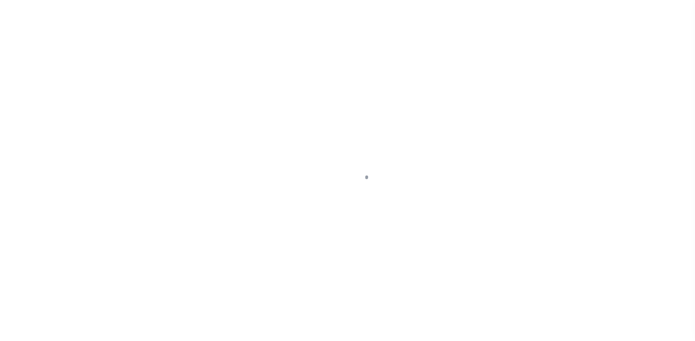
select select "PIF"
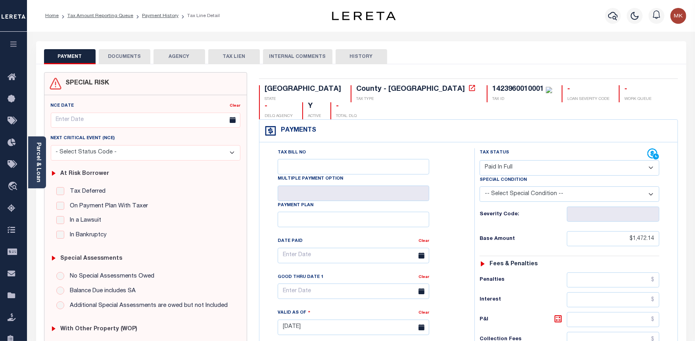
click at [140, 60] on button "DOCUMENTS" at bounding box center [125, 56] width 52 height 15
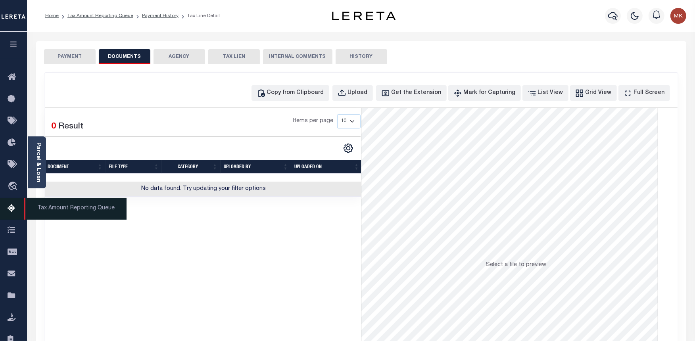
click at [13, 213] on icon at bounding box center [14, 209] width 13 height 10
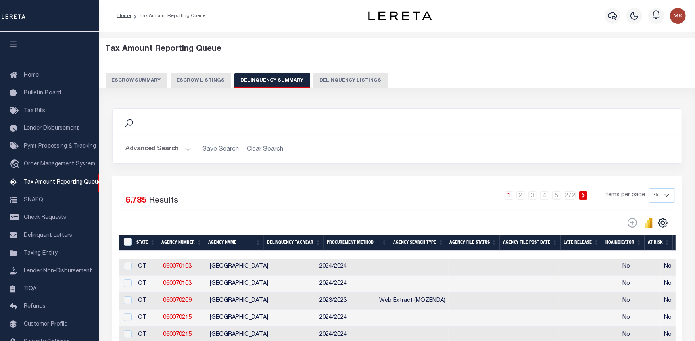
scroll to position [35, 0]
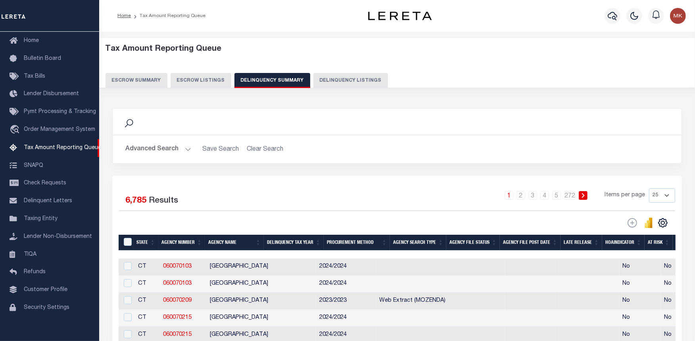
click at [331, 77] on button "Delinquency Listings" at bounding box center [350, 80] width 75 height 15
select select "100"
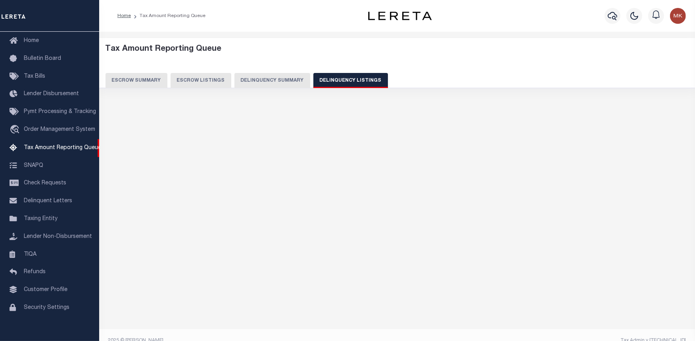
select select "100"
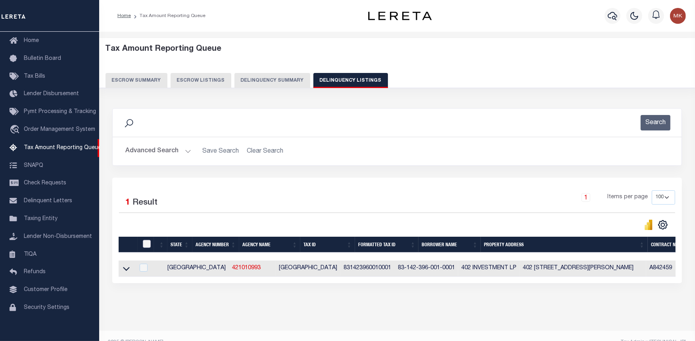
click at [144, 242] on input "checkbox" at bounding box center [147, 244] width 8 height 8
checkbox input "true"
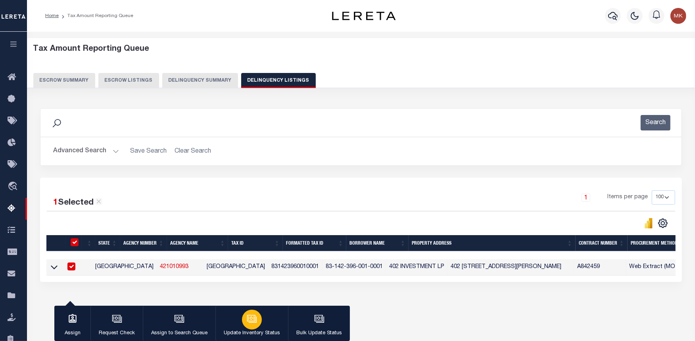
click at [251, 321] on icon "button" at bounding box center [251, 318] width 8 height 6
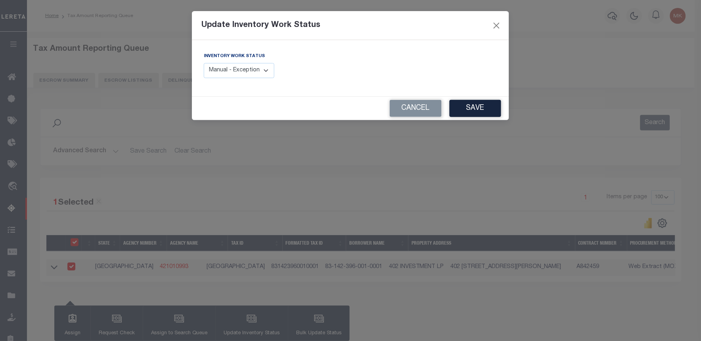
click at [247, 66] on select "Manual - Exception Pended - Awaiting Search Late Add Exception Completed" at bounding box center [239, 70] width 71 height 15
select select "4"
click at [204, 63] on select "Manual - Exception Pended - Awaiting Search Late Add Exception Completed" at bounding box center [239, 70] width 71 height 15
click at [478, 107] on button "Save" at bounding box center [476, 108] width 52 height 17
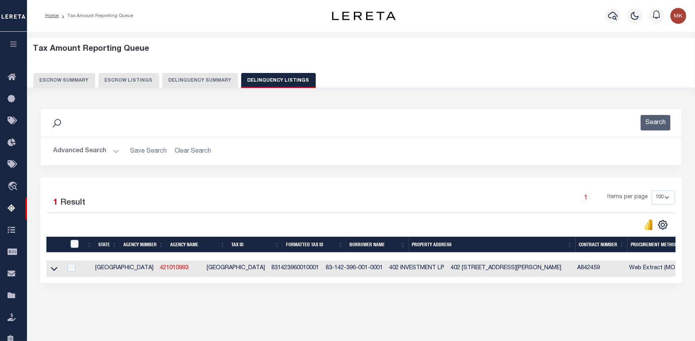
click at [115, 152] on button "Advanced Search" at bounding box center [86, 151] width 66 height 15
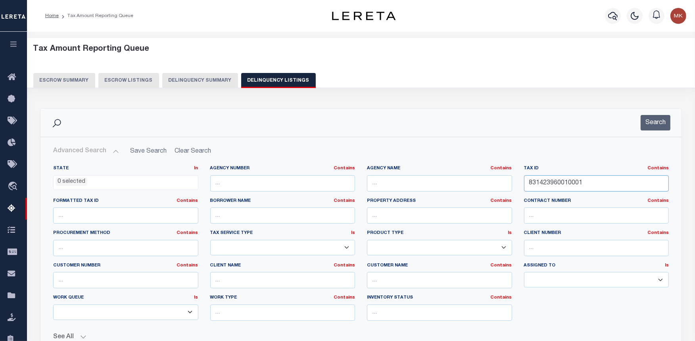
click at [566, 184] on input "831423960010001" at bounding box center [596, 183] width 145 height 16
paste input "2"
type input "831423960010002"
click at [654, 121] on button "Search" at bounding box center [655, 122] width 30 height 15
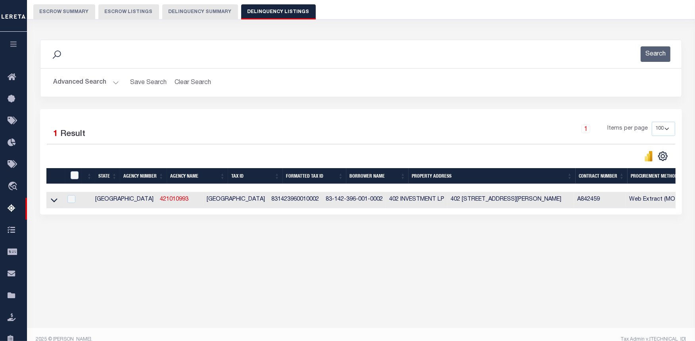
scroll to position [79, 0]
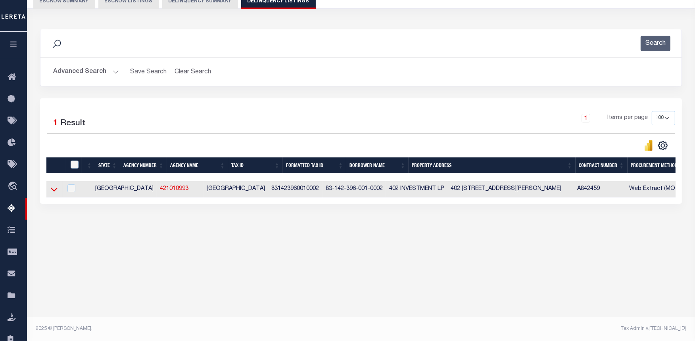
click at [52, 192] on icon at bounding box center [54, 189] width 7 height 8
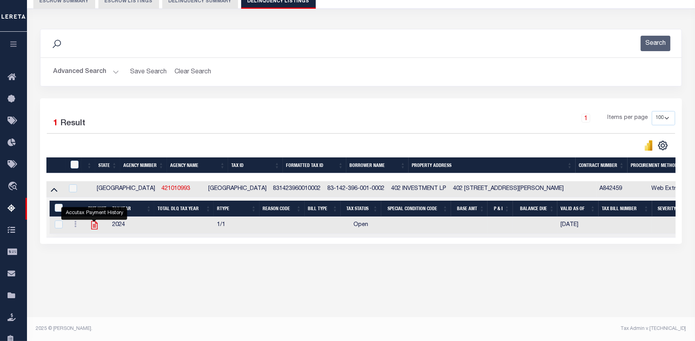
click at [96, 226] on icon "" at bounding box center [94, 225] width 6 height 8
checkbox input "true"
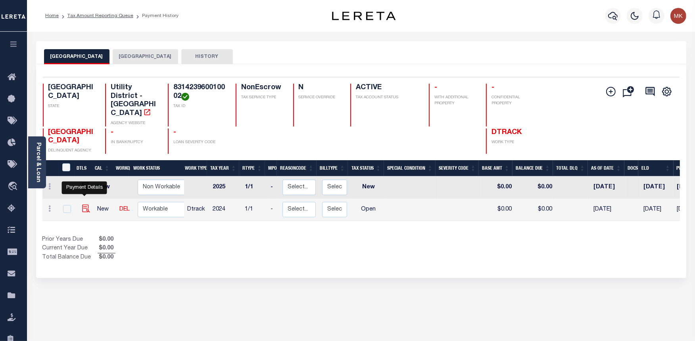
click at [85, 205] on img "" at bounding box center [86, 209] width 8 height 8
checkbox input "true"
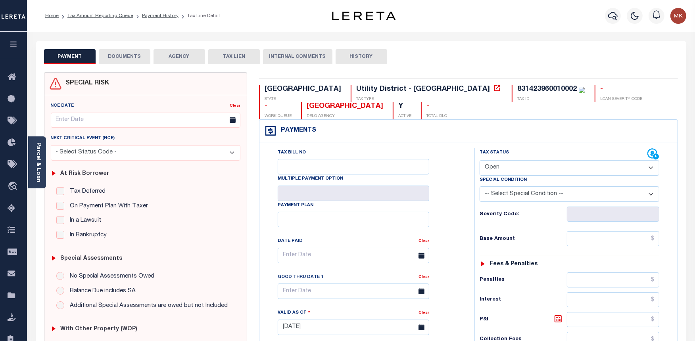
click at [513, 163] on select "- Select Status Code - Open Due/Unpaid Paid Incomplete No Tax Due Internal Refu…" at bounding box center [569, 167] width 180 height 15
select select "PYD"
click at [479, 161] on select "- Select Status Code - Open Due/Unpaid Paid Incomplete No Tax Due Internal Refu…" at bounding box center [569, 167] width 180 height 15
type input "[DATE]"
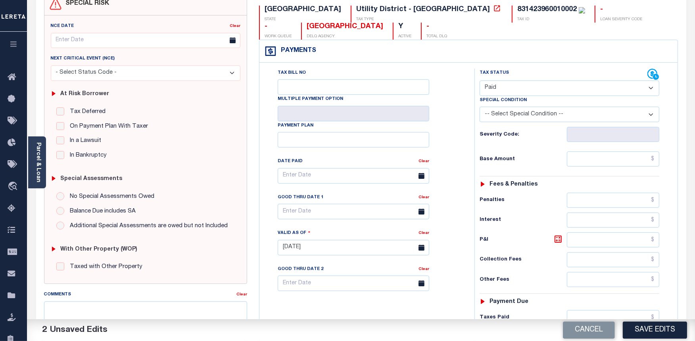
scroll to position [88, 0]
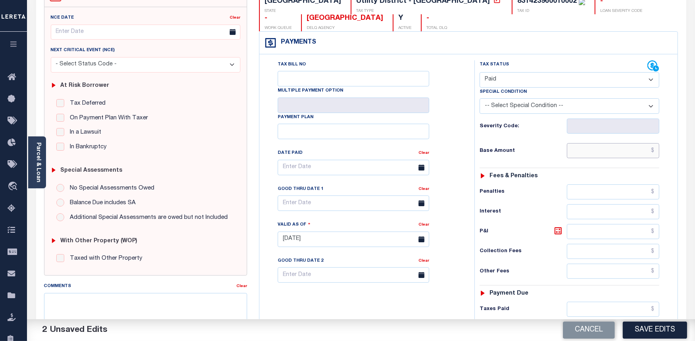
click at [590, 153] on input "text" at bounding box center [613, 150] width 92 height 15
type input "$0.00"
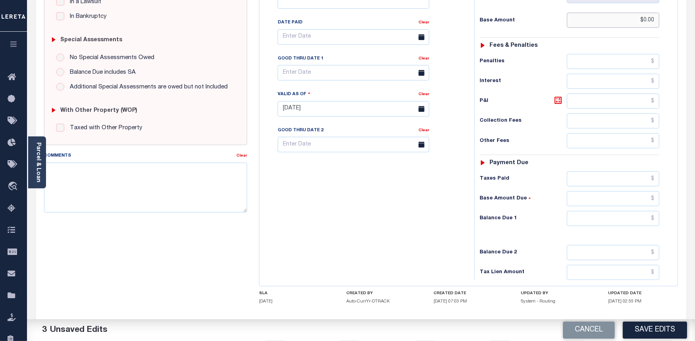
scroll to position [220, 0]
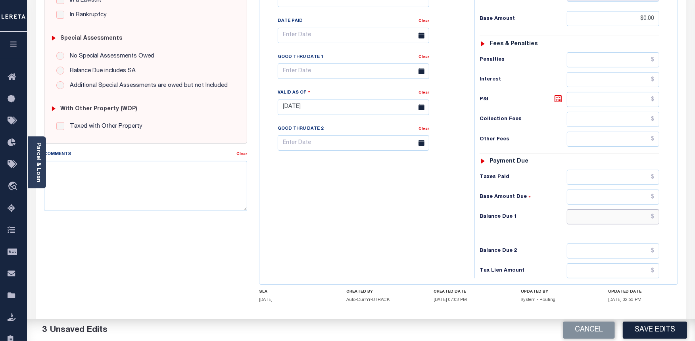
click at [581, 219] on input "text" at bounding box center [613, 216] width 92 height 15
type input "$0.00"
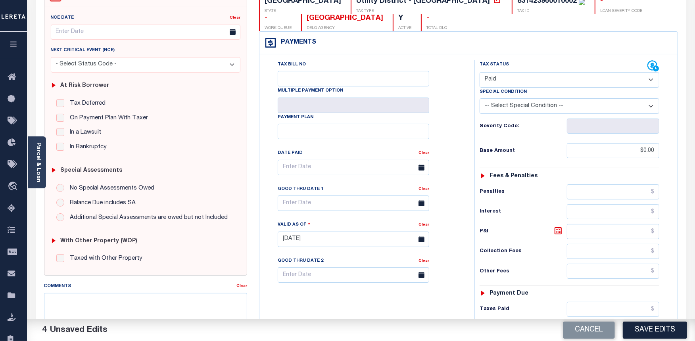
scroll to position [0, 0]
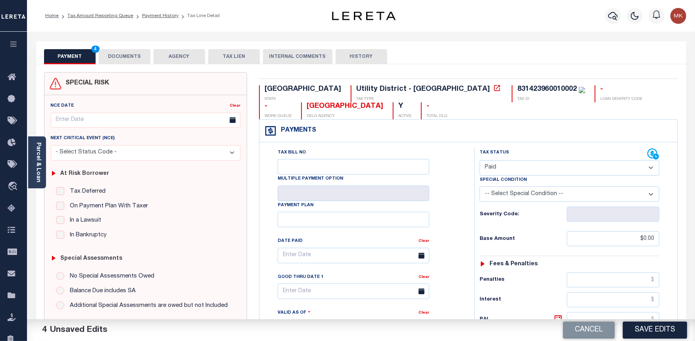
click at [133, 62] on button "DOCUMENTS" at bounding box center [125, 56] width 52 height 15
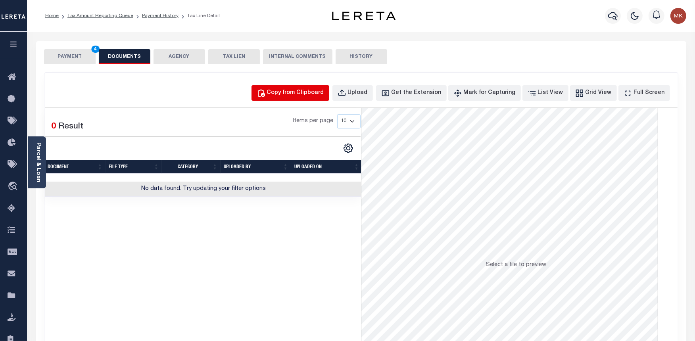
click at [305, 87] on button "Copy from Clipboard" at bounding box center [290, 92] width 78 height 15
select select "POP"
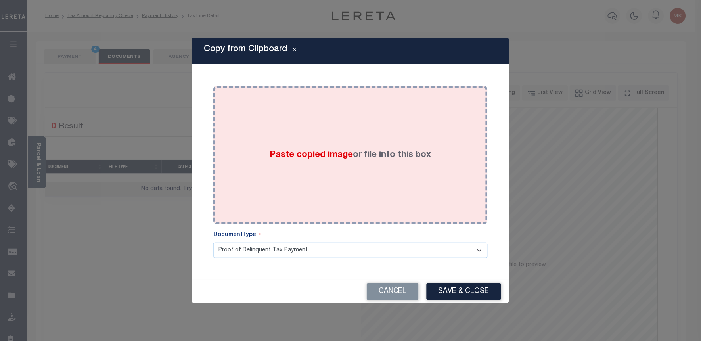
click at [306, 167] on div "Paste copied image or file into this box" at bounding box center [350, 155] width 263 height 127
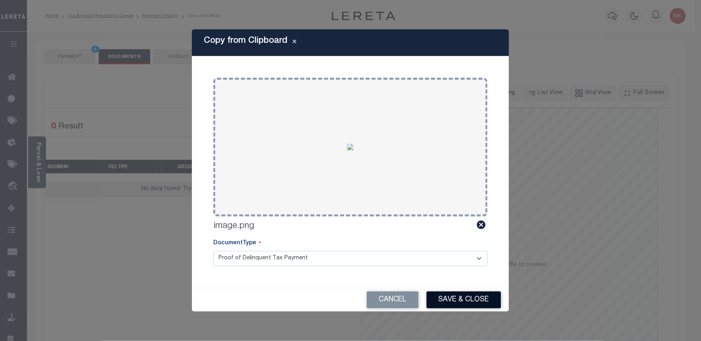
click at [484, 303] on button "Save & Close" at bounding box center [464, 299] width 75 height 17
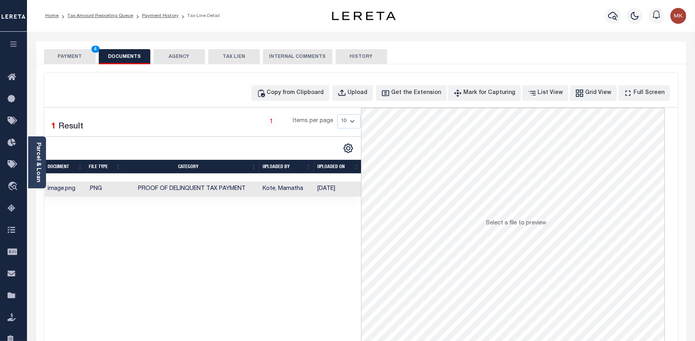
click at [60, 59] on button "PAYMENT 4" at bounding box center [70, 56] width 52 height 15
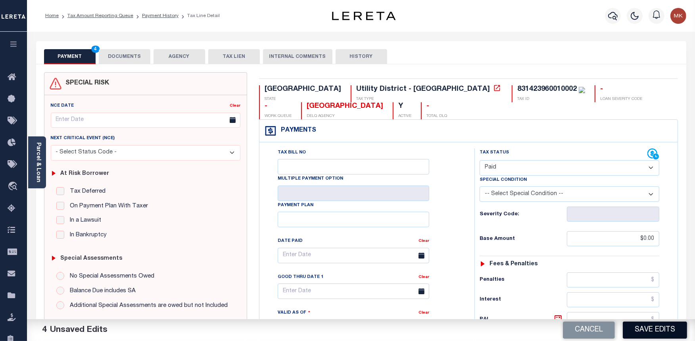
click at [662, 324] on button "Save Edits" at bounding box center [655, 330] width 64 height 17
checkbox input "false"
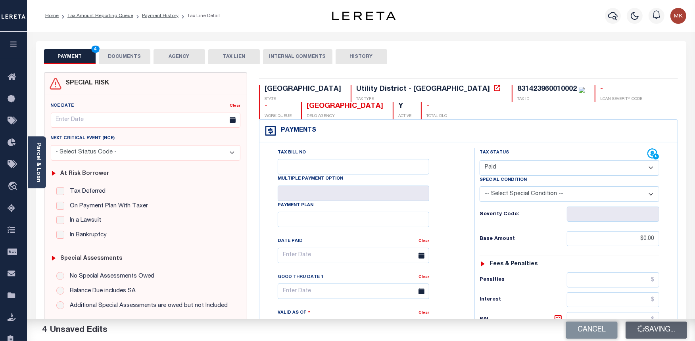
type input "$0"
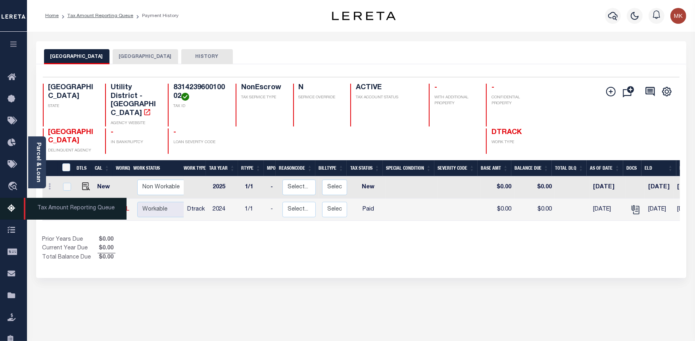
click at [8, 210] on icon at bounding box center [14, 209] width 13 height 10
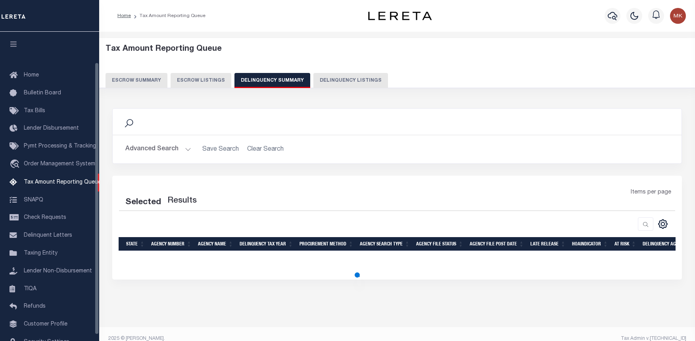
click at [325, 82] on button "Delinquency Listings" at bounding box center [350, 80] width 75 height 15
select select "100"
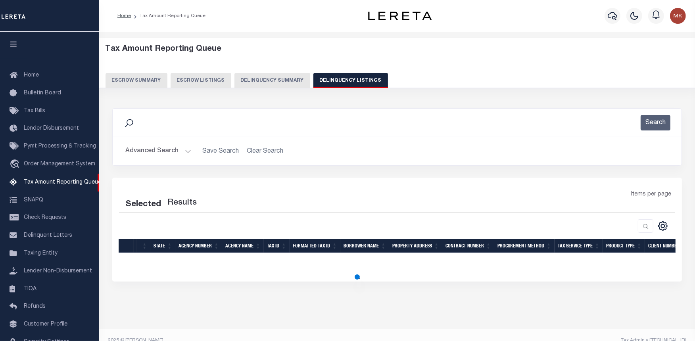
select select "100"
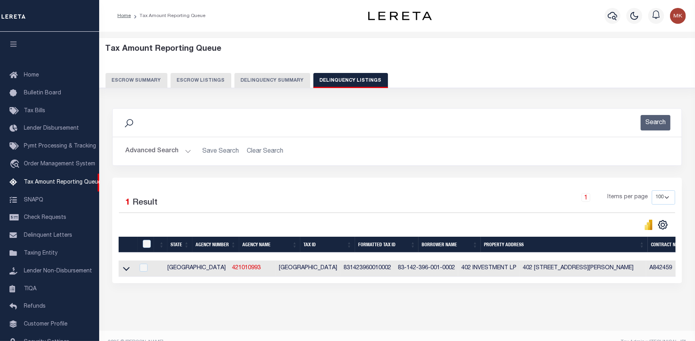
scroll to position [35, 0]
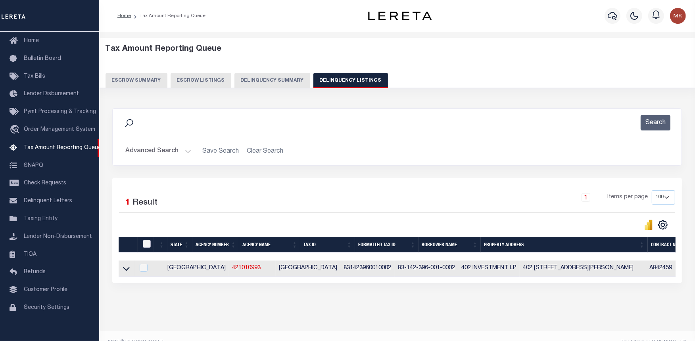
click at [146, 244] on input "checkbox" at bounding box center [147, 244] width 8 height 8
checkbox input "true"
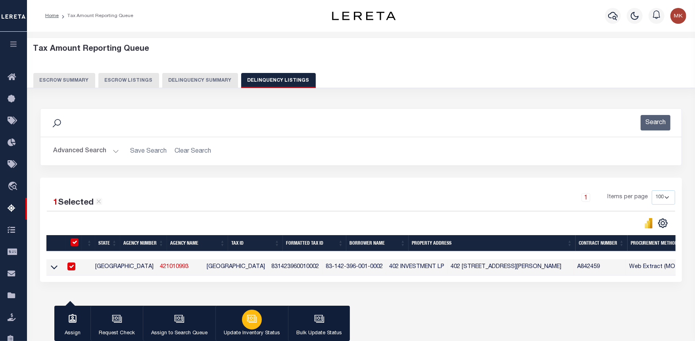
click at [257, 320] on div "button" at bounding box center [252, 320] width 20 height 20
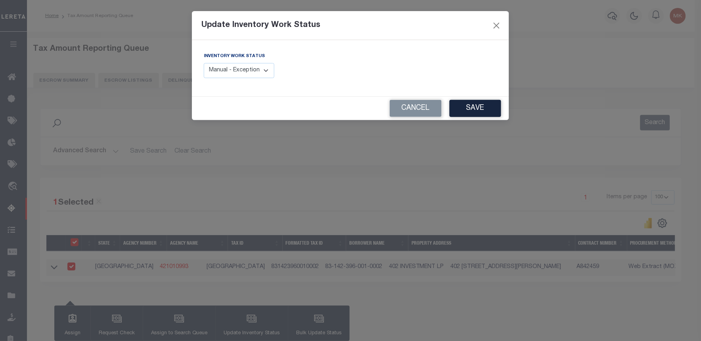
click at [261, 73] on select "Manual - Exception Pended - Awaiting Search Late Add Exception Completed" at bounding box center [239, 70] width 71 height 15
select select "4"
click at [204, 63] on select "Manual - Exception Pended - Awaiting Search Late Add Exception Completed" at bounding box center [239, 70] width 71 height 15
click at [466, 102] on button "Save" at bounding box center [476, 108] width 52 height 17
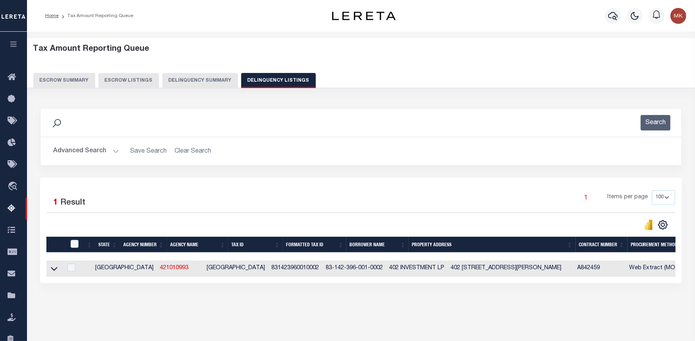
click at [113, 151] on button "Advanced Search" at bounding box center [86, 151] width 66 height 15
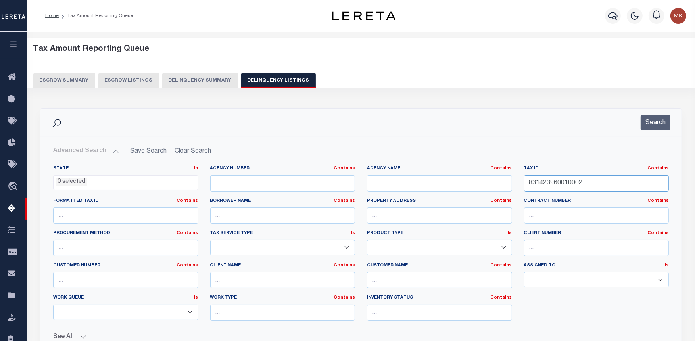
click at [557, 182] on input "831423960010002" at bounding box center [596, 183] width 145 height 16
paste input "3"
type input "831423960010003"
click at [646, 125] on button "Search" at bounding box center [655, 122] width 30 height 15
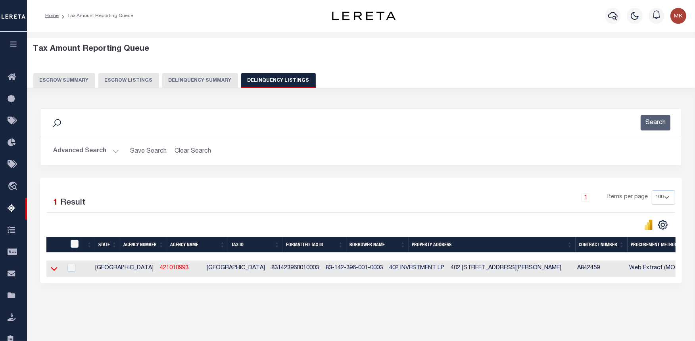
click at [54, 269] on icon at bounding box center [54, 269] width 7 height 8
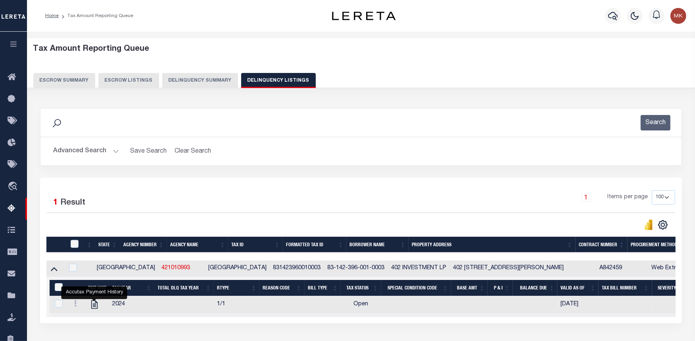
scroll to position [44, 0]
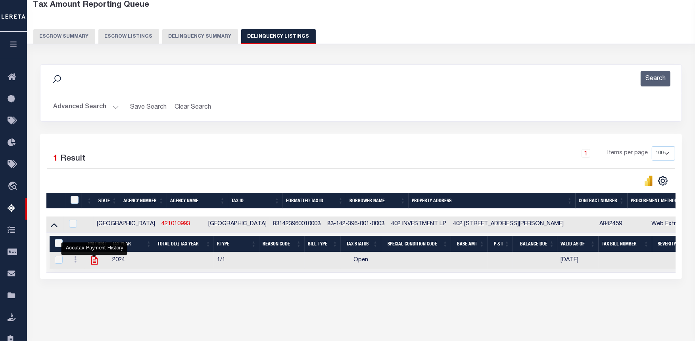
click at [96, 263] on icon "" at bounding box center [94, 261] width 6 height 8
checkbox input "true"
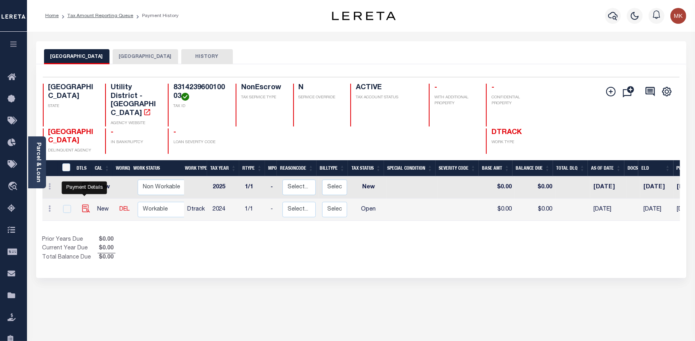
click at [84, 205] on img "" at bounding box center [86, 209] width 8 height 8
checkbox input "true"
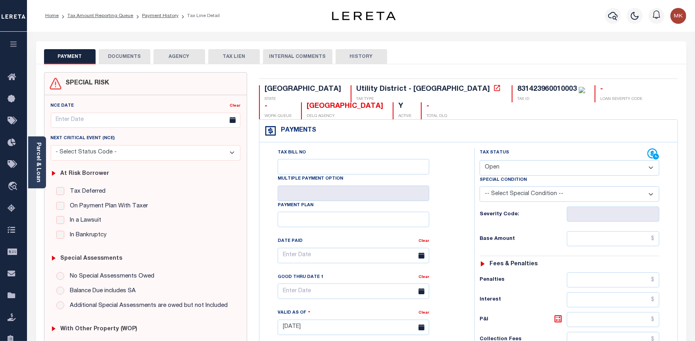
click at [510, 166] on select "- Select Status Code - Open Due/Unpaid Paid Incomplete No Tax Due Internal Refu…" at bounding box center [569, 167] width 180 height 15
select select "PYD"
click at [479, 161] on select "- Select Status Code - Open Due/Unpaid Paid Incomplete No Tax Due Internal Refu…" at bounding box center [569, 167] width 180 height 15
type input "[DATE]"
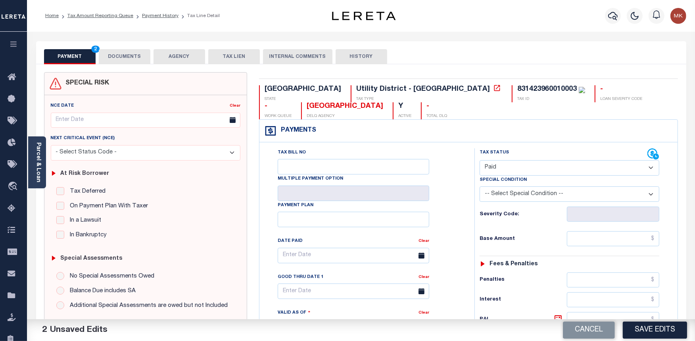
scroll to position [44, 0]
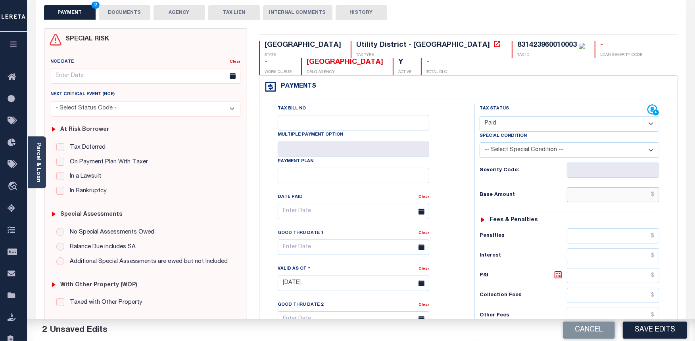
click at [589, 199] on input "text" at bounding box center [613, 194] width 92 height 15
type input "$0.00"
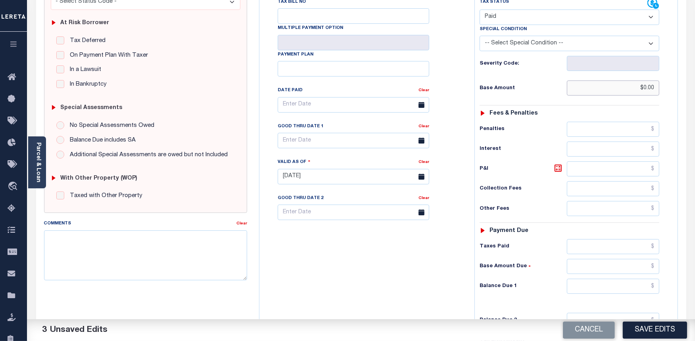
scroll to position [176, 0]
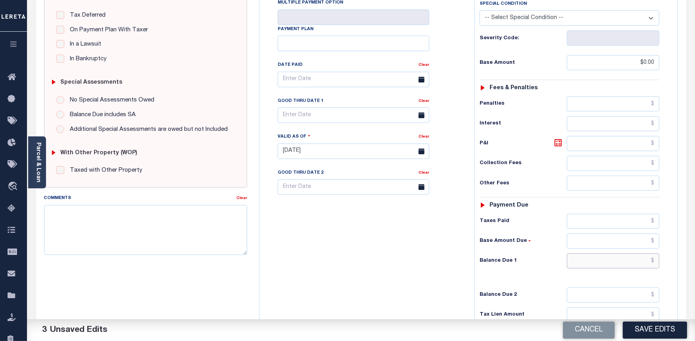
click at [593, 257] on input "text" at bounding box center [613, 260] width 92 height 15
type input "$0.00"
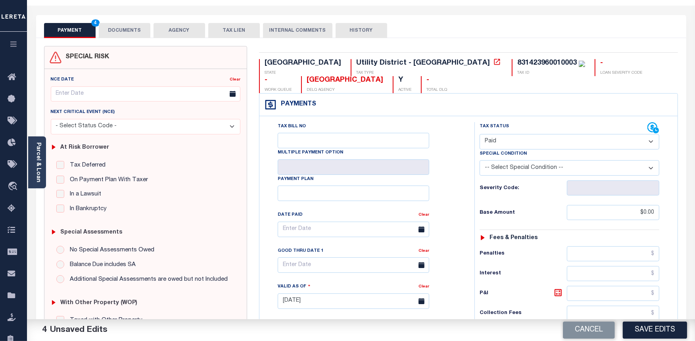
scroll to position [0, 0]
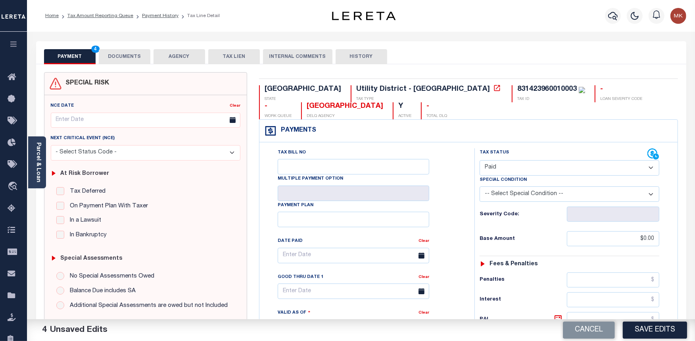
click at [134, 57] on button "DOCUMENTS" at bounding box center [125, 56] width 52 height 15
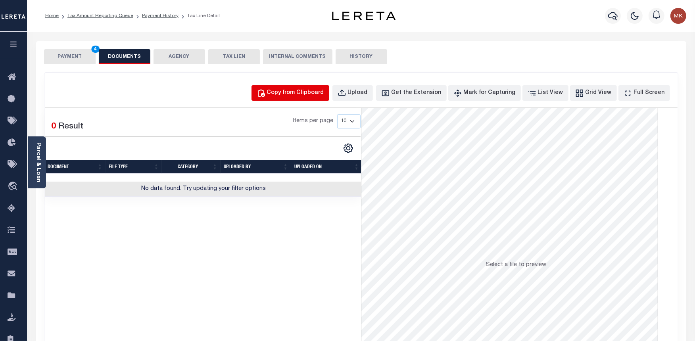
click at [307, 94] on div "Copy from Clipboard" at bounding box center [295, 93] width 57 height 9
select select "POP"
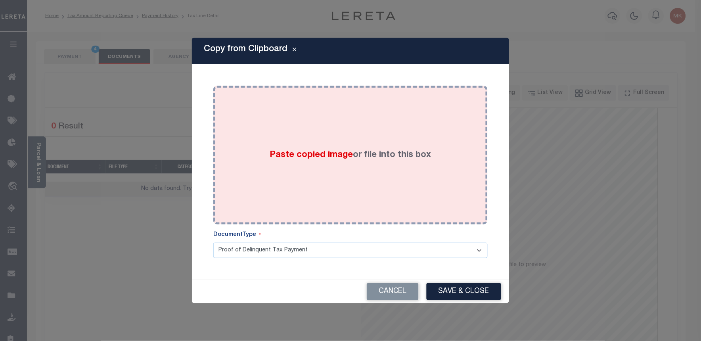
click at [321, 136] on div "Paste copied image or file into this box" at bounding box center [350, 155] width 263 height 127
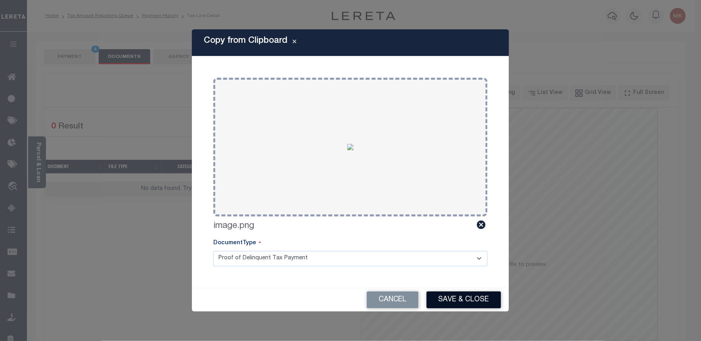
click at [454, 299] on button "Save & Close" at bounding box center [464, 299] width 75 height 17
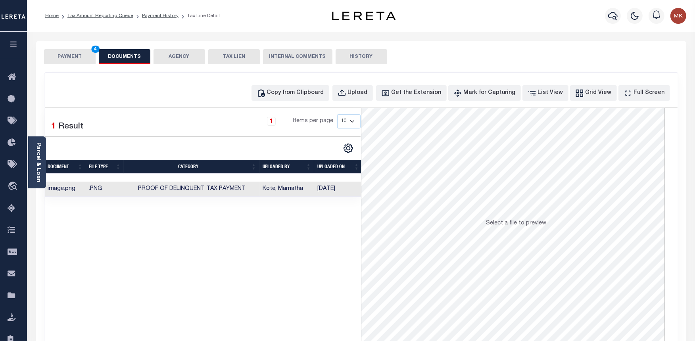
click at [61, 54] on button "PAYMENT 4" at bounding box center [70, 56] width 52 height 15
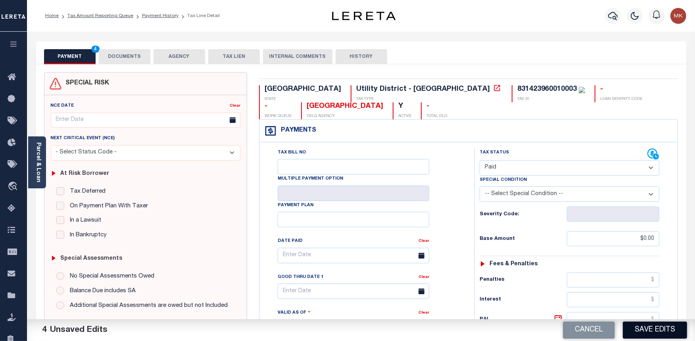
click at [655, 330] on button "Save Edits" at bounding box center [655, 330] width 64 height 17
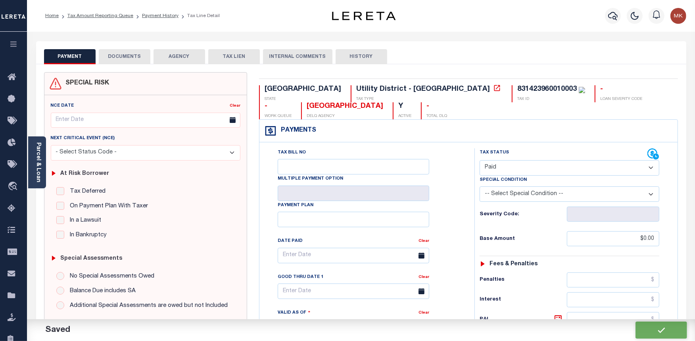
checkbox input "false"
type input "$0"
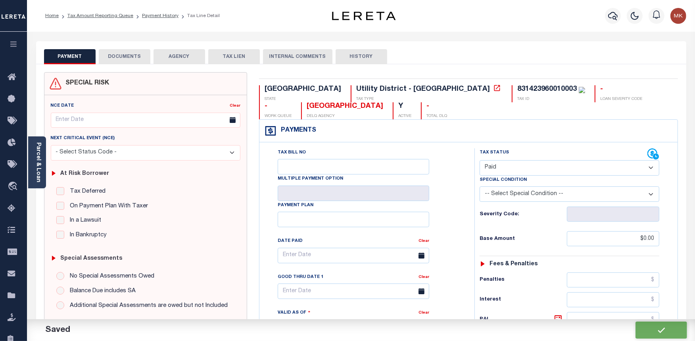
type input "$0"
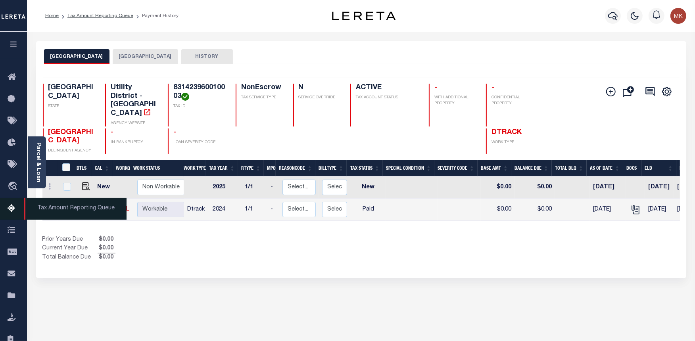
click at [9, 207] on icon at bounding box center [14, 209] width 13 height 10
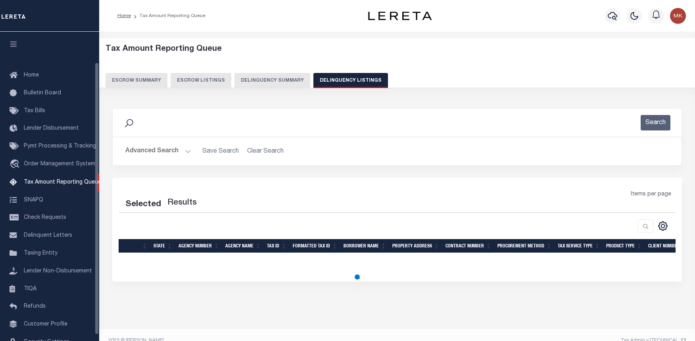
select select "100"
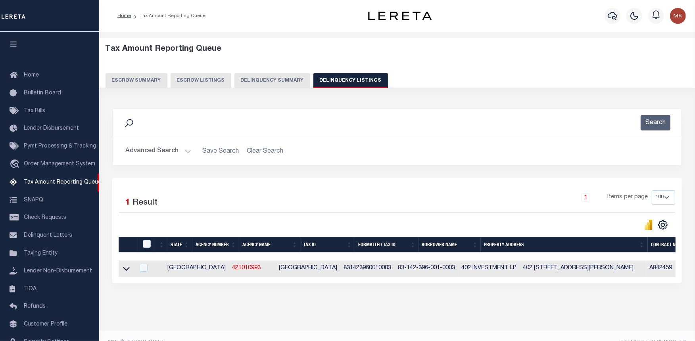
scroll to position [35, 0]
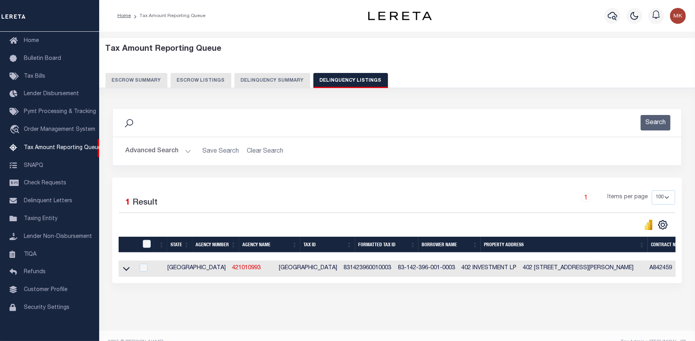
click at [147, 240] on th at bounding box center [146, 245] width 16 height 16
click at [147, 247] on input "checkbox" at bounding box center [147, 244] width 8 height 8
checkbox input "true"
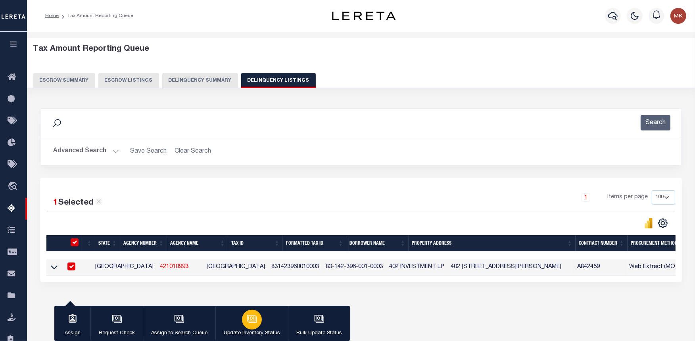
click at [251, 316] on icon "button" at bounding box center [252, 319] width 10 height 10
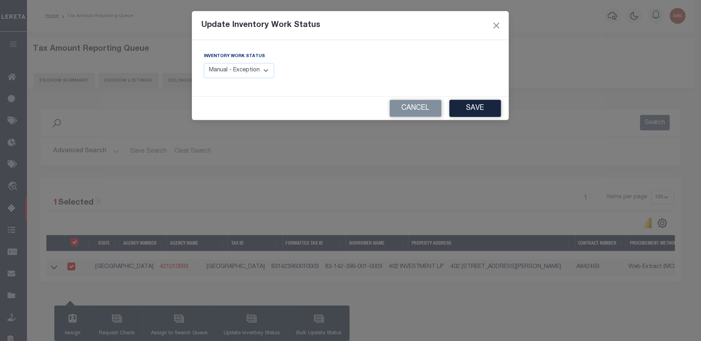
click at [231, 65] on select "Manual - Exception Pended - Awaiting Search Late Add Exception Completed" at bounding box center [239, 70] width 71 height 15
select select "4"
click at [204, 63] on select "Manual - Exception Pended - Awaiting Search Late Add Exception Completed" at bounding box center [239, 70] width 71 height 15
click at [476, 107] on button "Save" at bounding box center [476, 108] width 52 height 17
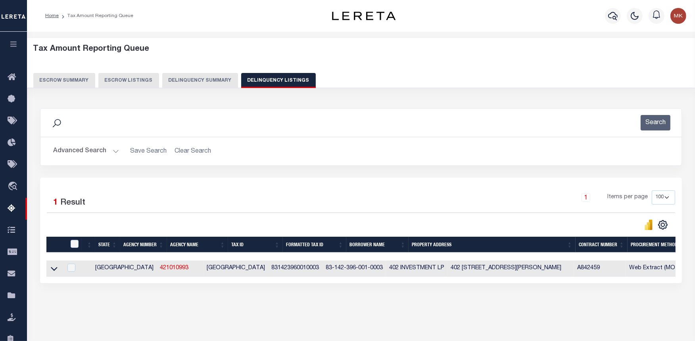
click at [111, 151] on button "Advanced Search" at bounding box center [86, 151] width 66 height 15
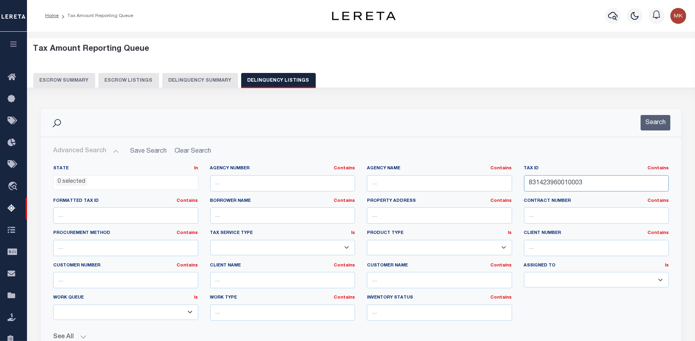
click at [554, 185] on input "831423960010003" at bounding box center [596, 183] width 145 height 16
paste input "4"
type input "831423960010004"
click at [646, 125] on button "Search" at bounding box center [655, 122] width 30 height 15
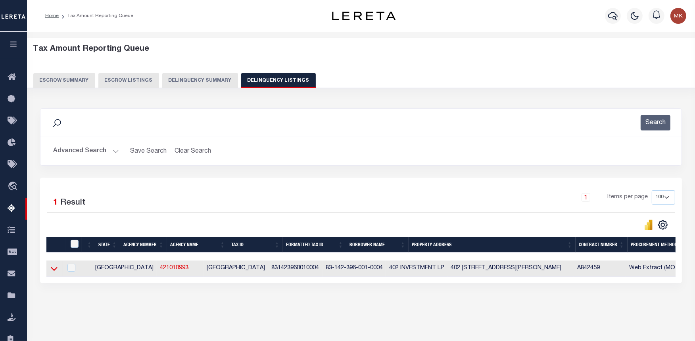
click at [54, 268] on icon at bounding box center [54, 269] width 7 height 8
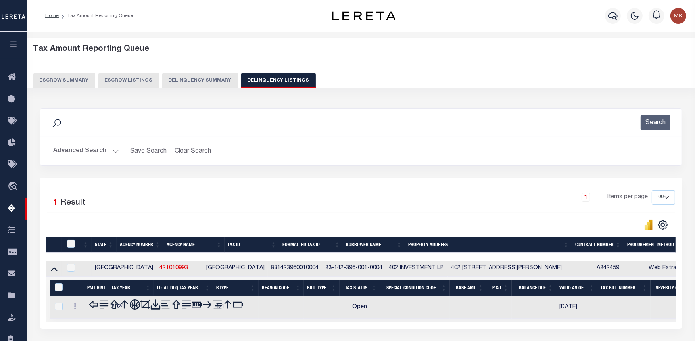
scroll to position [44, 0]
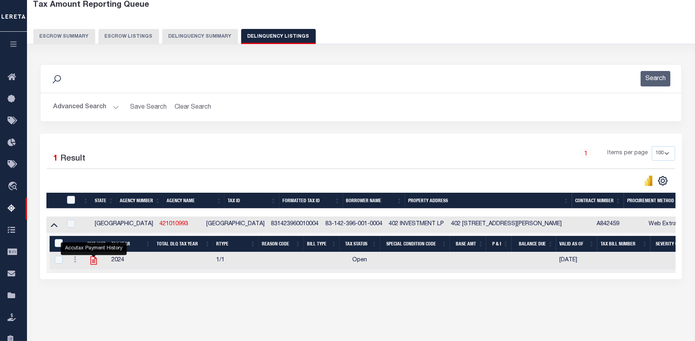
click at [96, 261] on icon "" at bounding box center [93, 260] width 10 height 10
checkbox input "true"
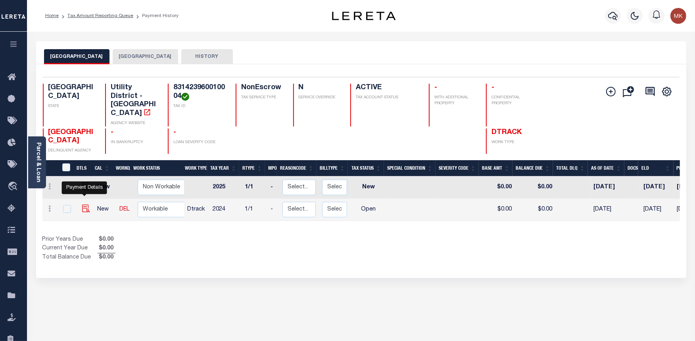
click at [82, 205] on img "" at bounding box center [86, 209] width 8 height 8
checkbox input "true"
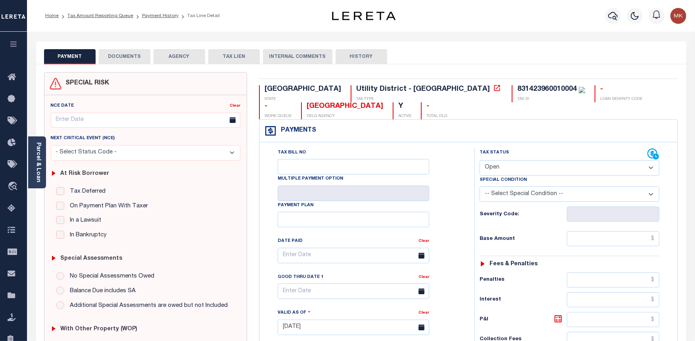
click at [508, 165] on select "- Select Status Code - Open Due/Unpaid Paid Incomplete No Tax Due Internal Refu…" at bounding box center [569, 167] width 180 height 15
select select "PYD"
click at [479, 161] on select "- Select Status Code - Open Due/Unpaid Paid Incomplete No Tax Due Internal Refu…" at bounding box center [569, 167] width 180 height 15
type input "[DATE]"
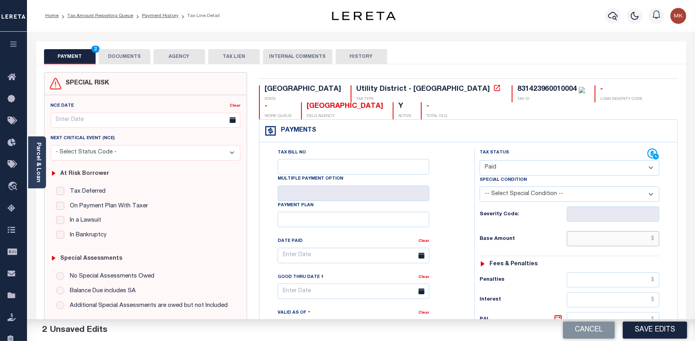
click at [603, 237] on input "text" at bounding box center [613, 238] width 92 height 15
type input "$0.00"
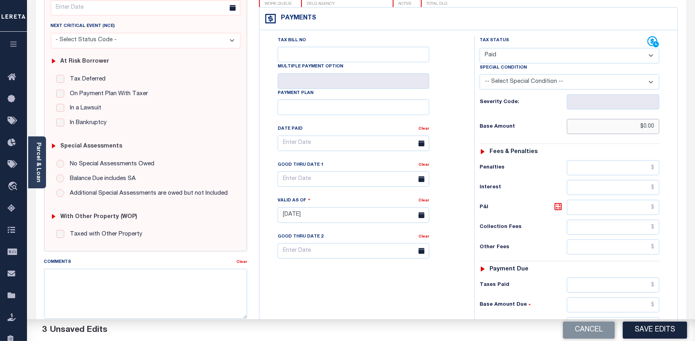
scroll to position [176, 0]
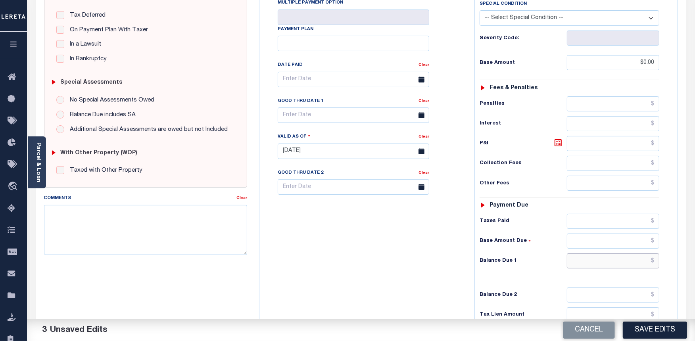
click at [593, 264] on input "text" at bounding box center [613, 260] width 92 height 15
type input "$0.00"
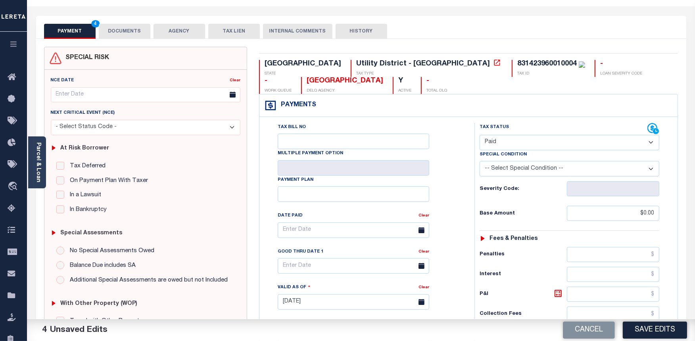
scroll to position [0, 0]
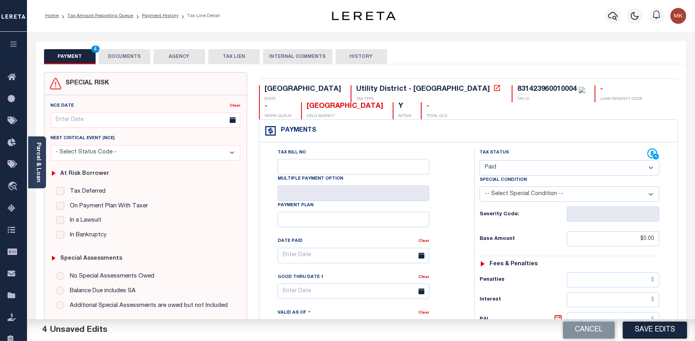
click at [125, 58] on button "DOCUMENTS" at bounding box center [125, 56] width 52 height 15
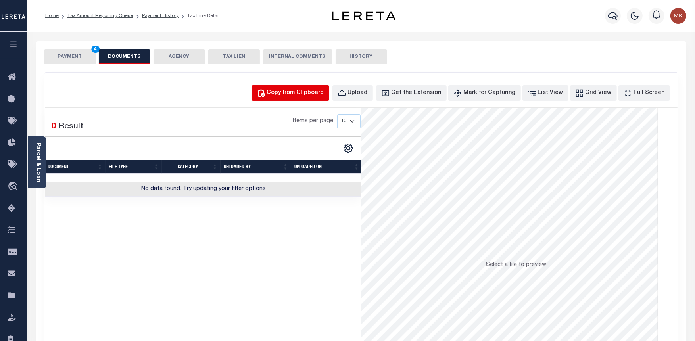
click at [314, 94] on div "Copy from Clipboard" at bounding box center [295, 93] width 57 height 9
select select "POP"
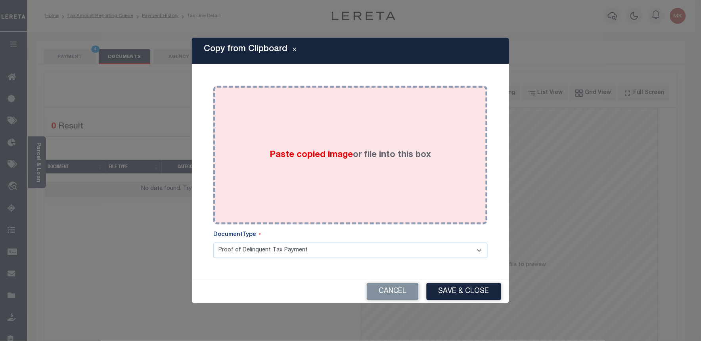
click at [301, 151] on span "Paste copied image" at bounding box center [311, 155] width 83 height 9
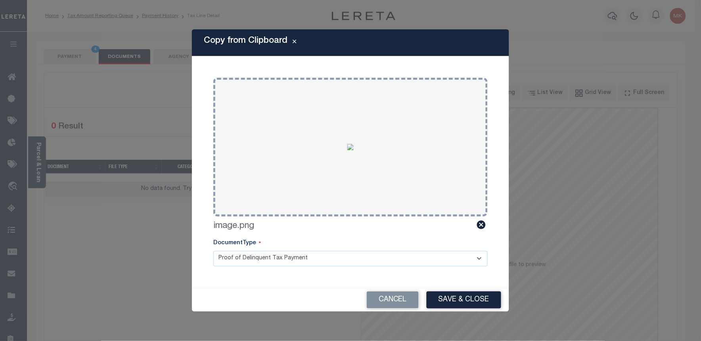
click at [449, 290] on div "Cancel Save & Close" at bounding box center [350, 299] width 317 height 23
click at [449, 294] on button "Save & Close" at bounding box center [464, 299] width 75 height 17
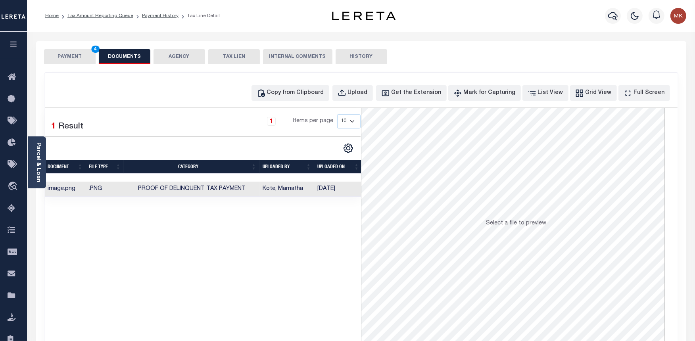
click at [55, 50] on button "PAYMENT 4" at bounding box center [70, 56] width 52 height 15
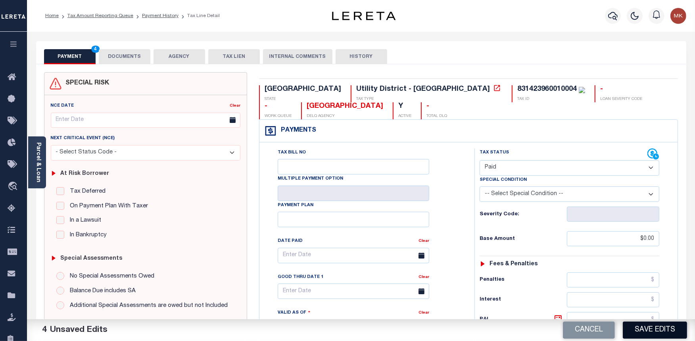
click at [648, 324] on button "Save Edits" at bounding box center [655, 330] width 64 height 17
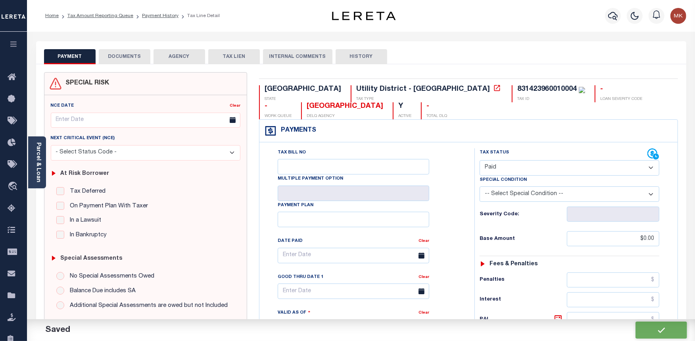
checkbox input "false"
type input "$0"
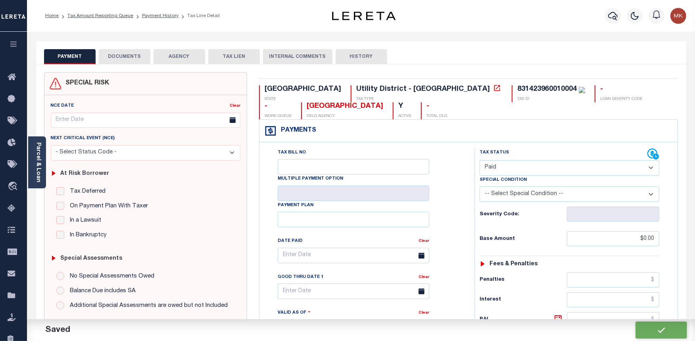
type input "$0"
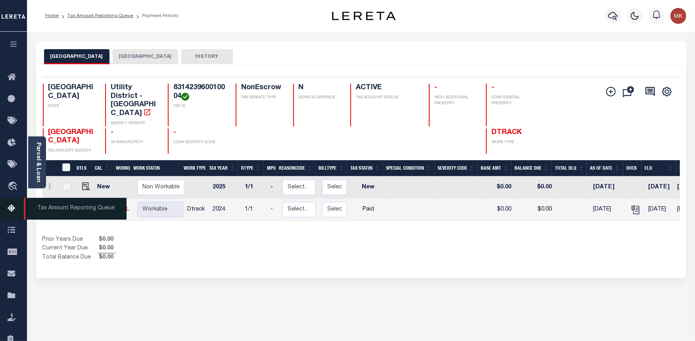
click at [13, 208] on icon at bounding box center [14, 209] width 13 height 10
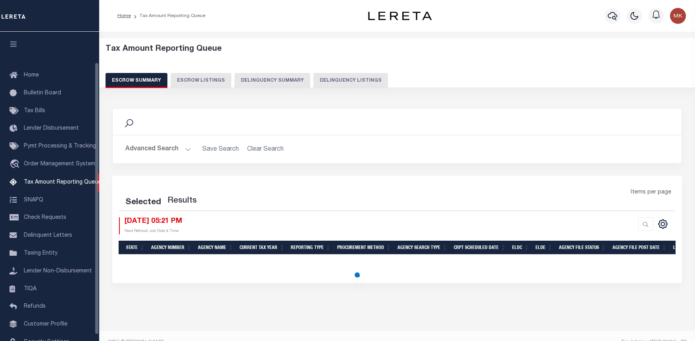
click at [336, 77] on button "Delinquency Listings" at bounding box center [350, 80] width 75 height 15
select select
select select "100"
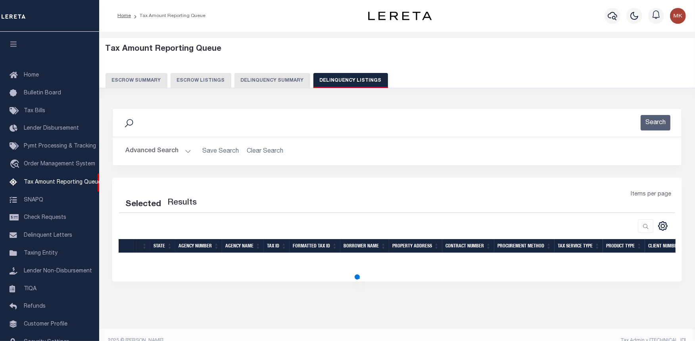
select select "100"
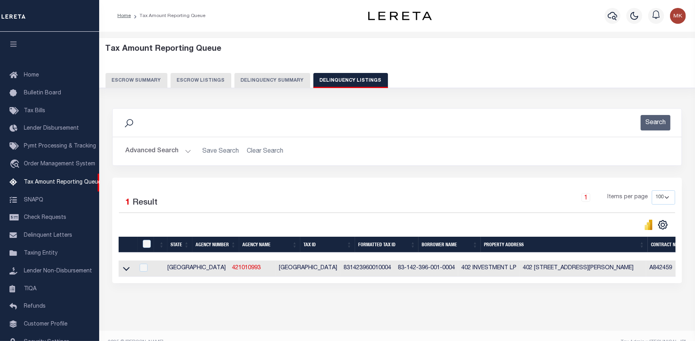
scroll to position [35, 0]
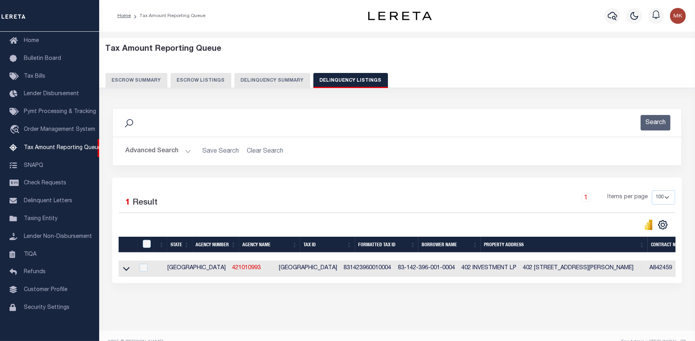
click at [183, 156] on button "Advanced Search" at bounding box center [158, 151] width 66 height 15
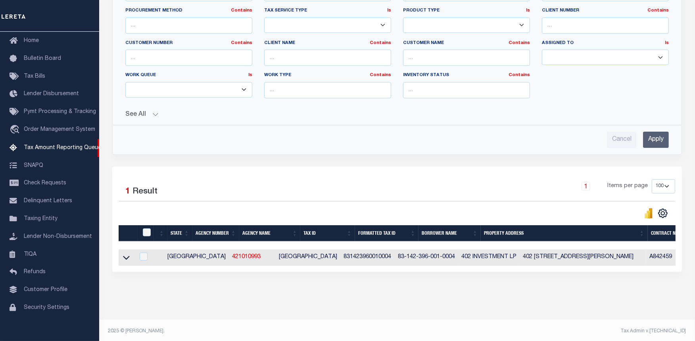
scroll to position [232, 0]
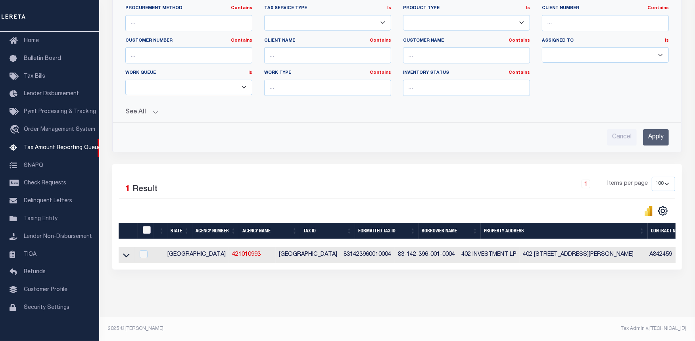
click at [148, 226] on input "checkbox" at bounding box center [147, 230] width 8 height 8
checkbox input "true"
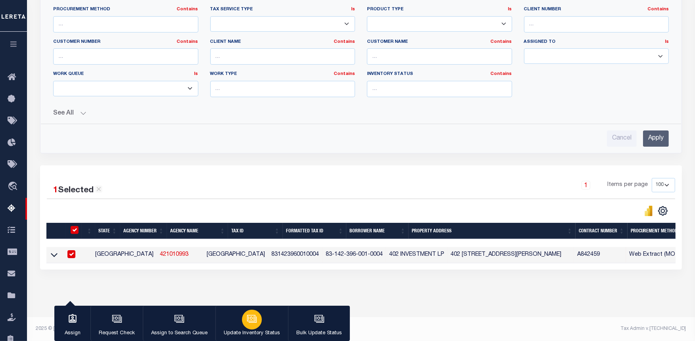
click at [248, 318] on icon "button" at bounding box center [252, 319] width 10 height 10
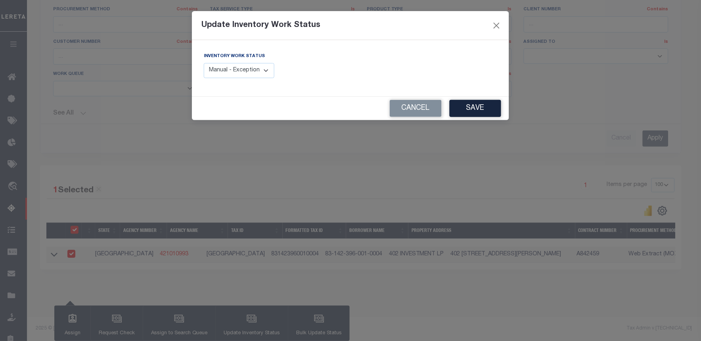
click at [221, 66] on select "Manual - Exception Pended - Awaiting Search Late Add Exception Completed" at bounding box center [239, 70] width 71 height 15
select select "4"
click at [204, 63] on select "Manual - Exception Pended - Awaiting Search Late Add Exception Completed" at bounding box center [239, 70] width 71 height 15
click at [473, 110] on button "Save" at bounding box center [476, 108] width 52 height 17
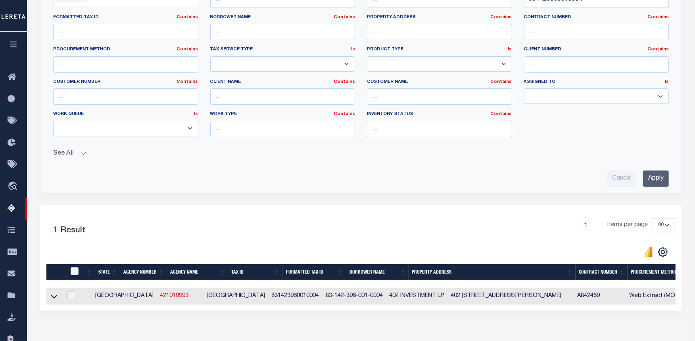
scroll to position [54, 0]
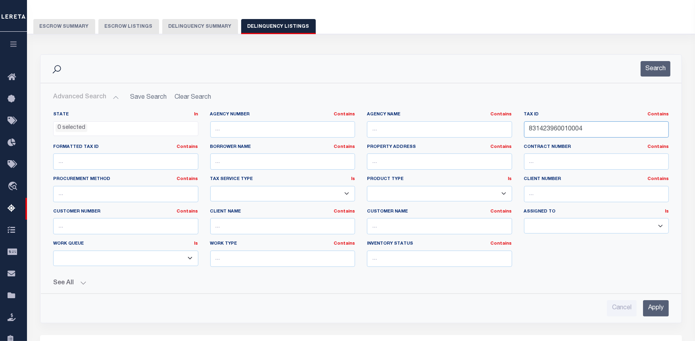
click at [545, 129] on input "831423960010004" at bounding box center [596, 129] width 145 height 16
click at [546, 129] on input "831423960010004" at bounding box center [596, 129] width 145 height 16
paste input "5"
type input "831423960010005"
click at [652, 69] on button "Search" at bounding box center [655, 68] width 30 height 15
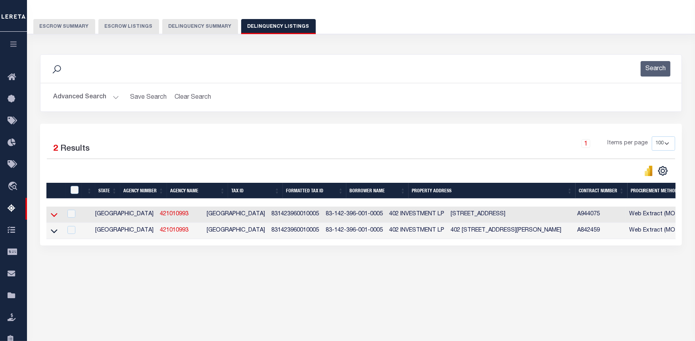
click at [51, 213] on icon at bounding box center [54, 215] width 7 height 8
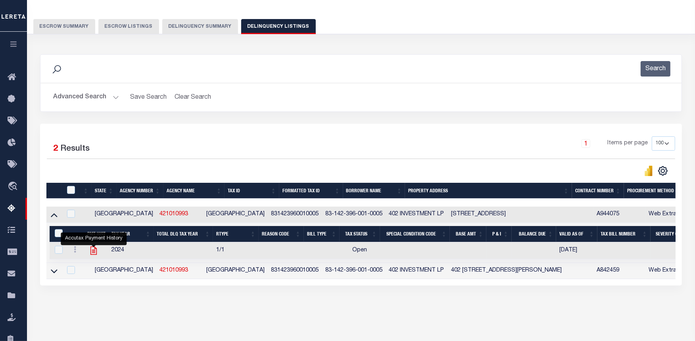
click at [93, 252] on icon "" at bounding box center [93, 250] width 10 height 10
checkbox input "true"
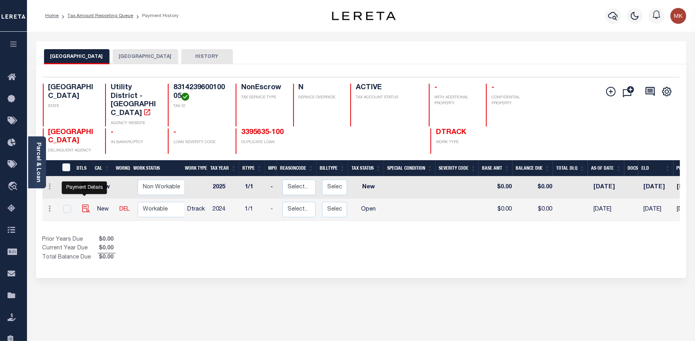
click at [86, 205] on img "" at bounding box center [86, 209] width 8 height 8
checkbox input "true"
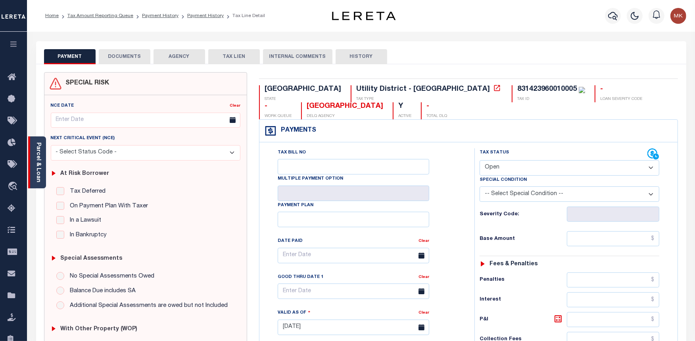
click at [40, 159] on link "Parcel & Loan" at bounding box center [38, 162] width 6 height 40
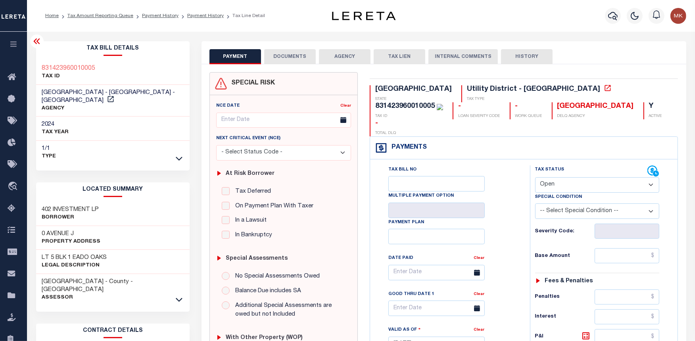
click at [592, 177] on select "- Select Status Code - Open Due/Unpaid Paid Incomplete No Tax Due Internal Refu…" at bounding box center [597, 184] width 125 height 15
click at [570, 177] on select "- Select Status Code - Open Due/Unpaid Paid Incomplete No Tax Due Internal Refu…" at bounding box center [597, 184] width 125 height 15
select select "PYD"
click at [535, 177] on select "- Select Status Code - Open Due/Unpaid Paid Incomplete No Tax Due Internal Refu…" at bounding box center [597, 184] width 125 height 15
type input "[DATE]"
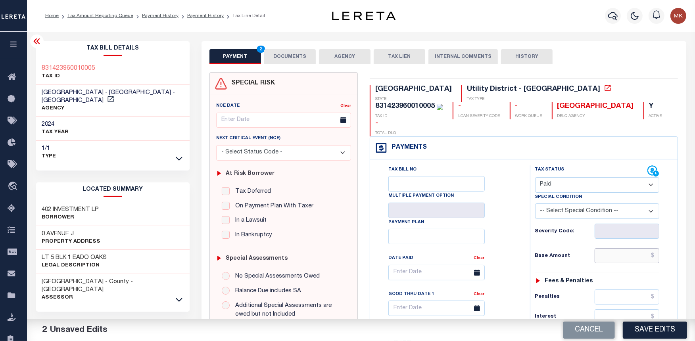
click at [616, 248] on input "text" at bounding box center [626, 255] width 65 height 15
type input "$0.00"
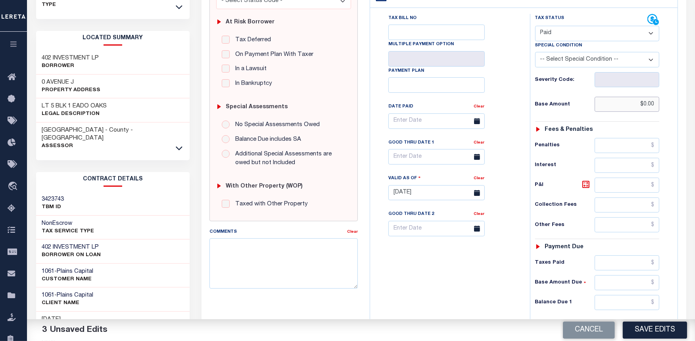
scroll to position [176, 0]
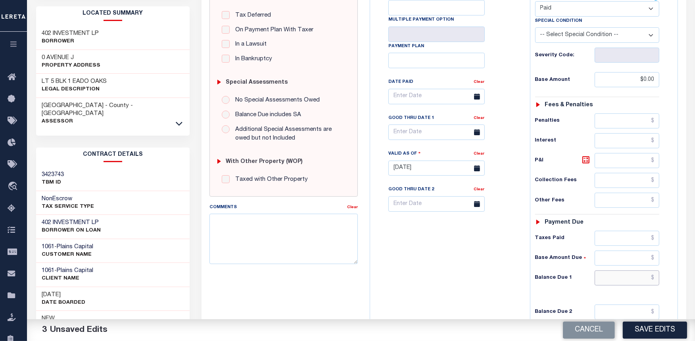
click at [605, 270] on input "text" at bounding box center [626, 277] width 65 height 15
type input "$0.00"
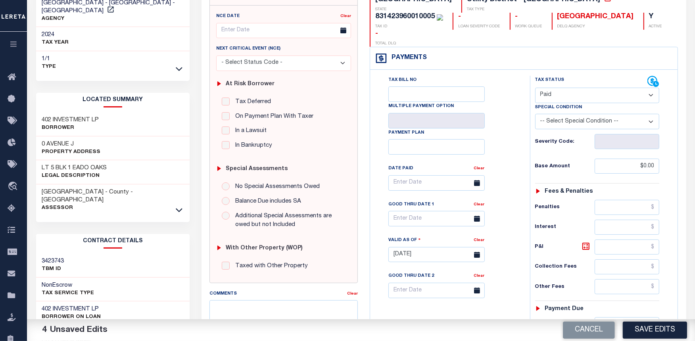
scroll to position [44, 0]
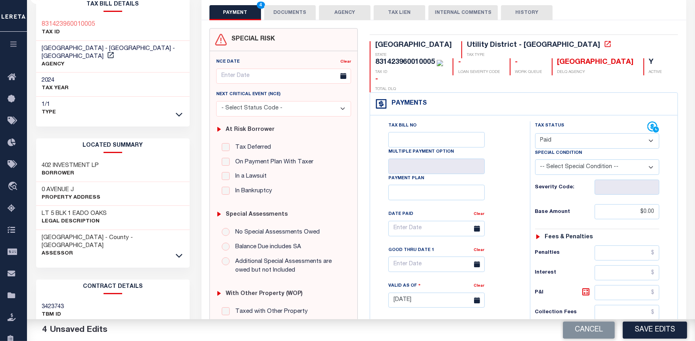
click at [290, 14] on button "DOCUMENTS" at bounding box center [290, 12] width 52 height 15
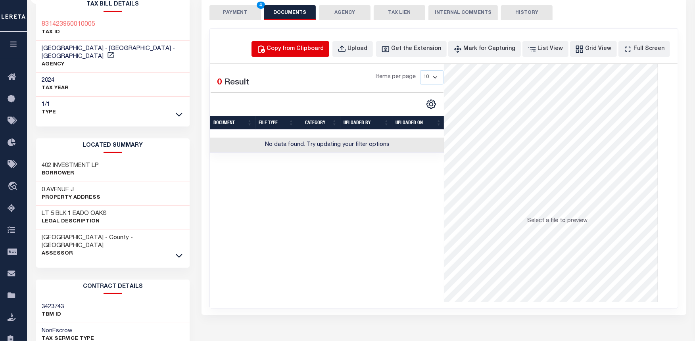
click at [302, 49] on div "Copy from Clipboard" at bounding box center [295, 49] width 57 height 9
select select "POP"
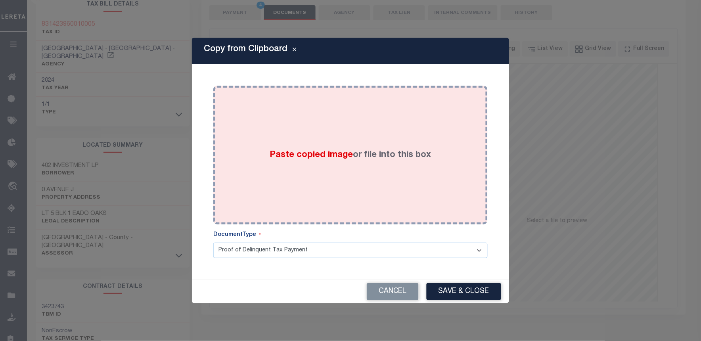
click at [304, 130] on div "Paste copied image or file into this box" at bounding box center [350, 155] width 263 height 127
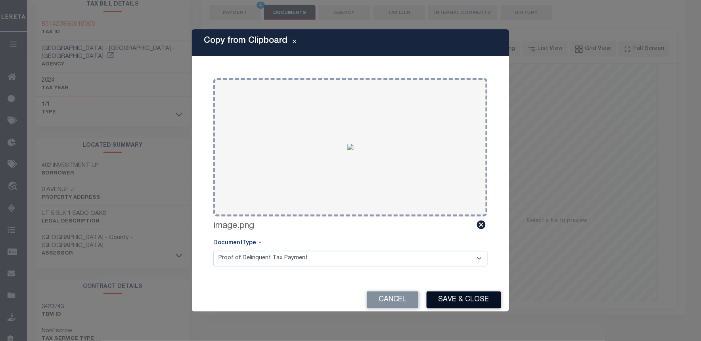
click at [467, 298] on button "Save & Close" at bounding box center [464, 299] width 75 height 17
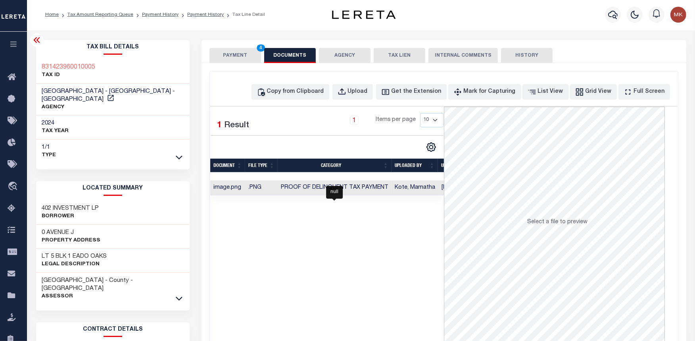
scroll to position [0, 0]
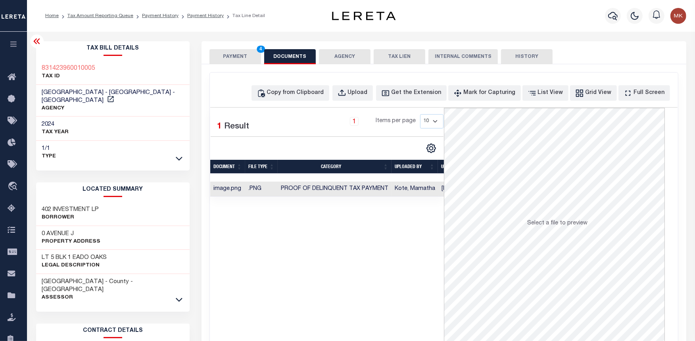
click at [229, 64] on button "PAYMENT 4" at bounding box center [235, 56] width 52 height 15
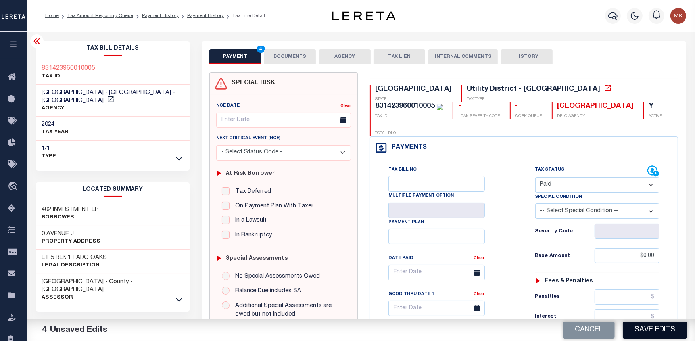
click at [643, 324] on button "Save Edits" at bounding box center [655, 330] width 64 height 17
checkbox input "false"
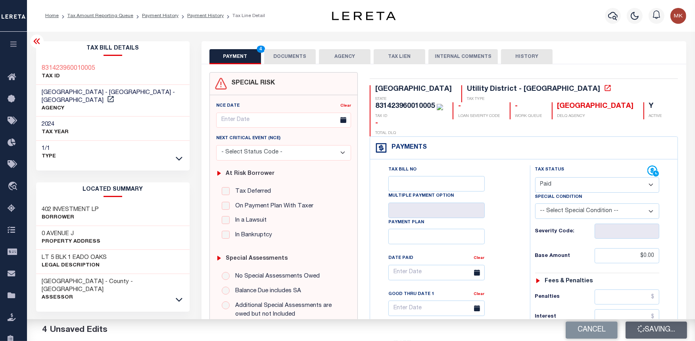
type input "$0"
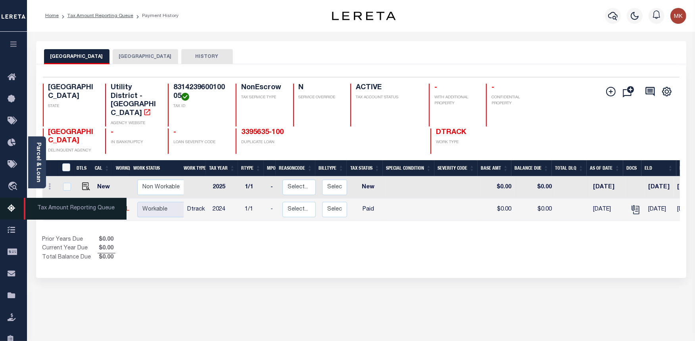
click at [11, 208] on icon at bounding box center [14, 209] width 13 height 10
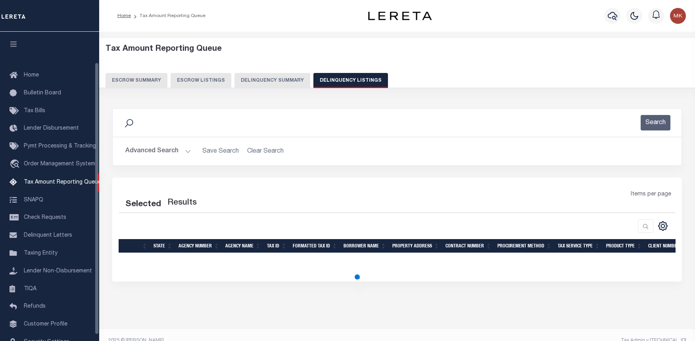
select select "100"
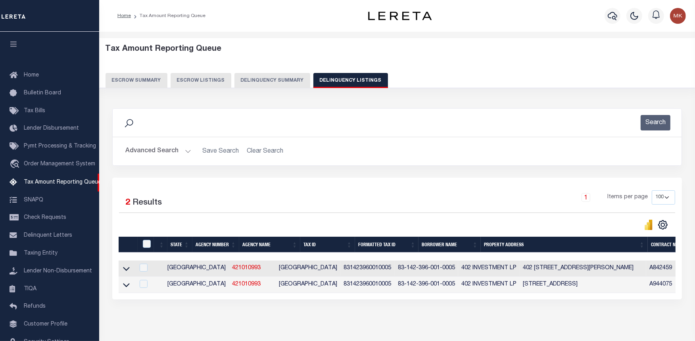
scroll to position [35, 0]
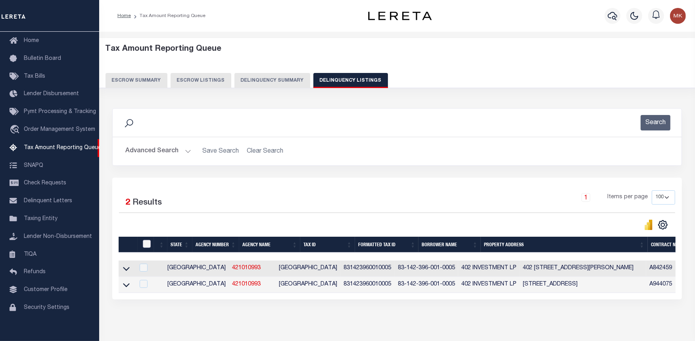
click at [145, 247] on input "checkbox" at bounding box center [147, 244] width 8 height 8
checkbox input "true"
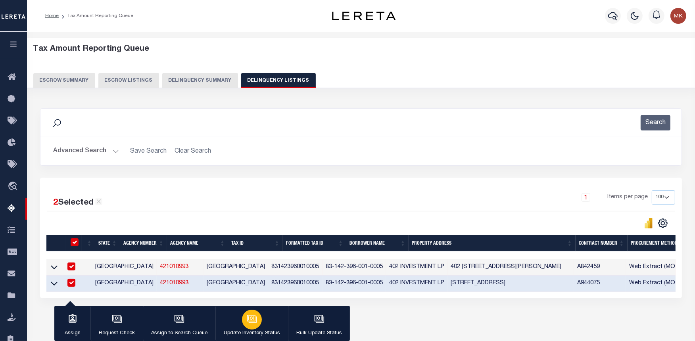
click at [248, 320] on icon "button" at bounding box center [252, 319] width 10 height 10
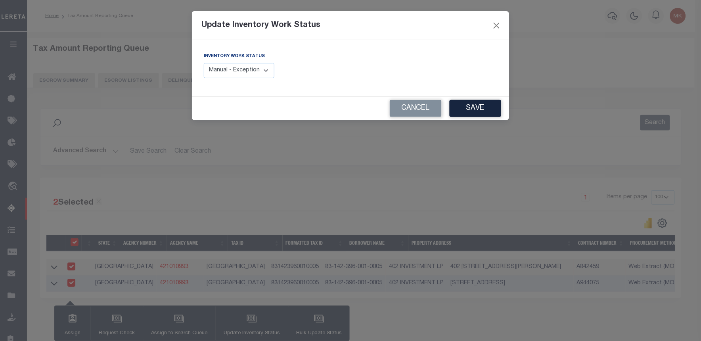
click at [237, 69] on select "Manual - Exception Pended - Awaiting Search Late Add Exception Completed" at bounding box center [239, 70] width 71 height 15
select select "4"
click at [204, 63] on select "Manual - Exception Pended - Awaiting Search Late Add Exception Completed" at bounding box center [239, 70] width 71 height 15
click at [499, 105] on button "Save" at bounding box center [476, 108] width 52 height 17
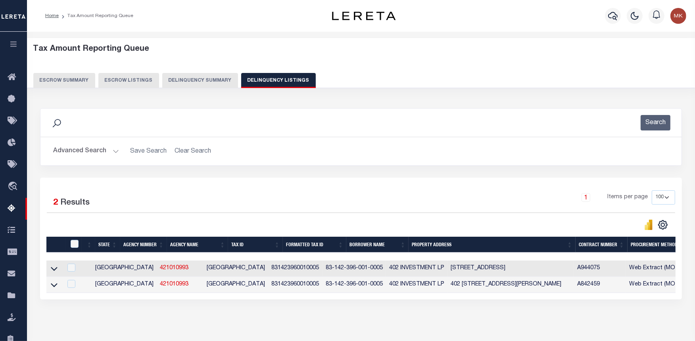
click at [111, 151] on button "Advanced Search" at bounding box center [86, 151] width 66 height 15
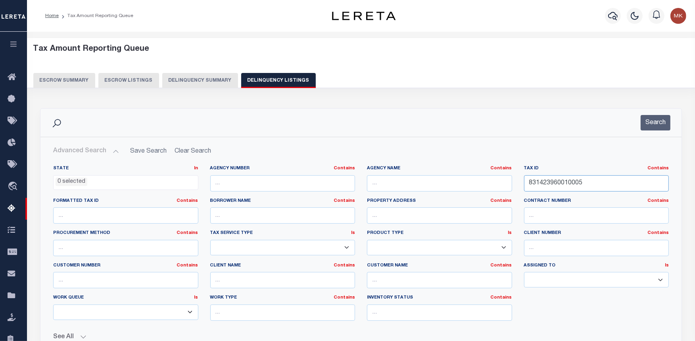
click at [546, 182] on input "831423960010005" at bounding box center [596, 183] width 145 height 16
paste input "6"
type input "831423960010006"
click at [650, 123] on button "Search" at bounding box center [655, 122] width 30 height 15
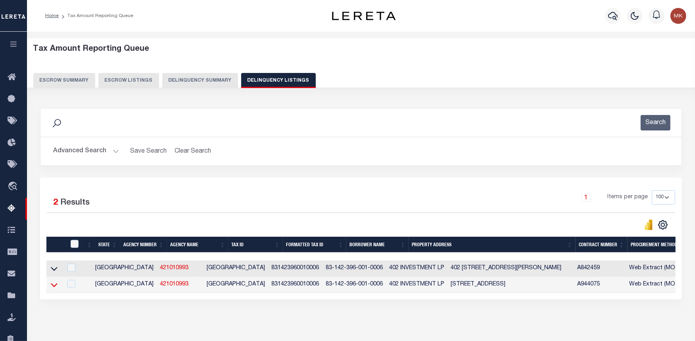
click at [54, 286] on icon at bounding box center [54, 285] width 7 height 8
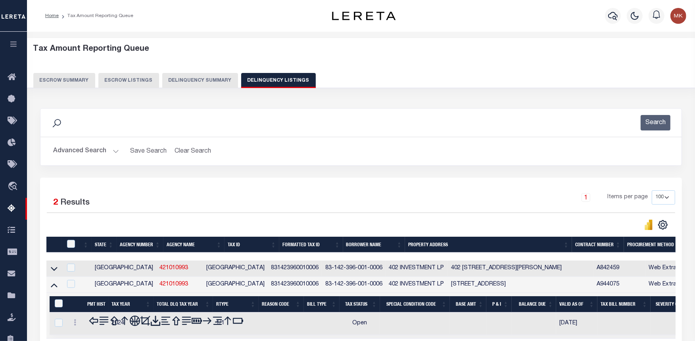
scroll to position [44, 0]
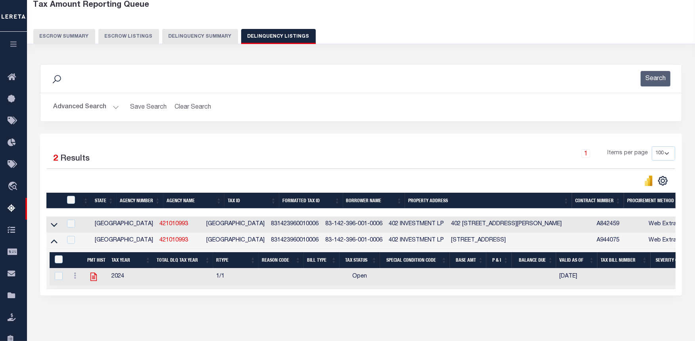
click at [93, 280] on icon at bounding box center [93, 277] width 6 height 8
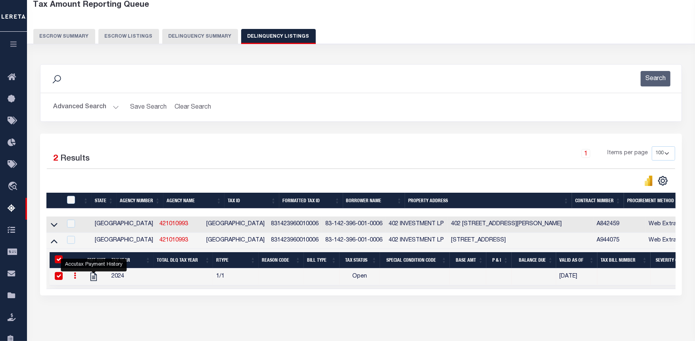
checkbox input "true"
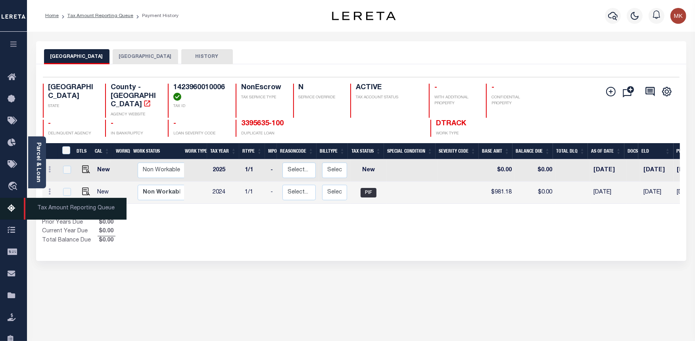
click at [10, 209] on icon at bounding box center [14, 209] width 13 height 10
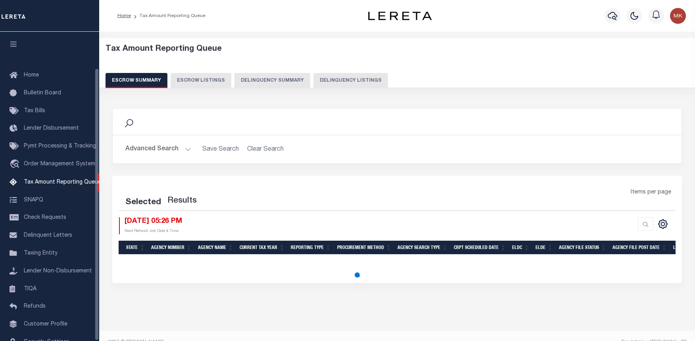
click at [351, 81] on button "Delinquency Listings" at bounding box center [350, 80] width 75 height 15
select select "100"
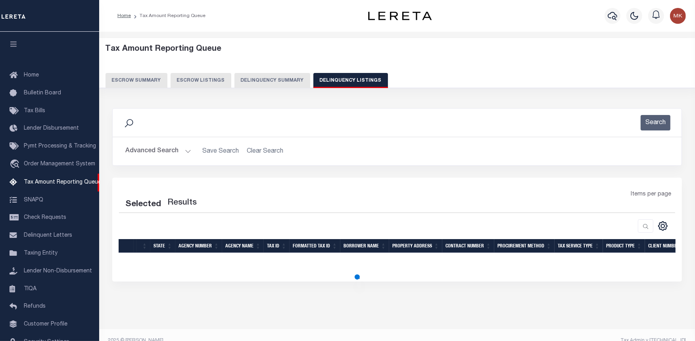
select select "100"
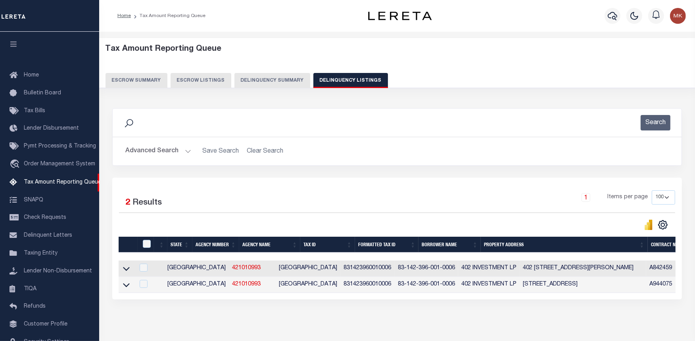
scroll to position [41, 0]
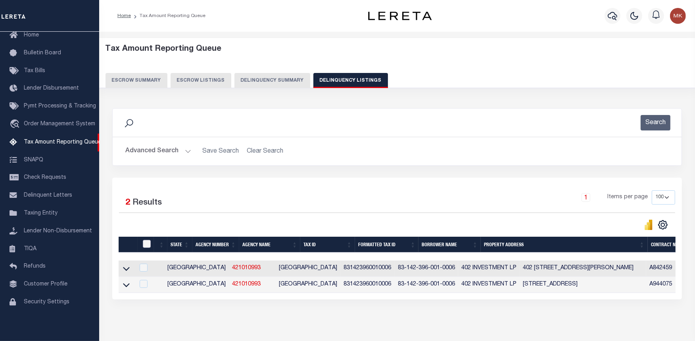
click at [149, 245] on input "checkbox" at bounding box center [147, 244] width 8 height 8
checkbox input "true"
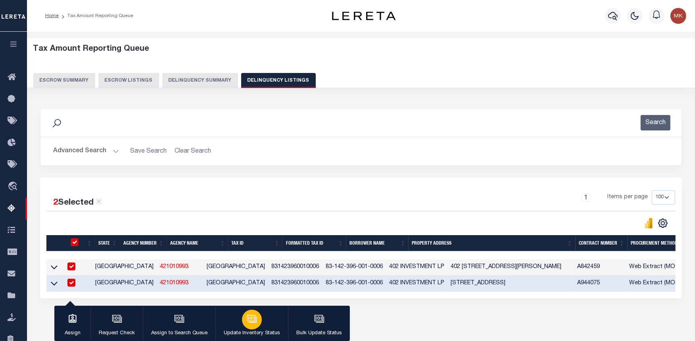
click at [236, 316] on button "Update Inventory Status" at bounding box center [251, 324] width 73 height 36
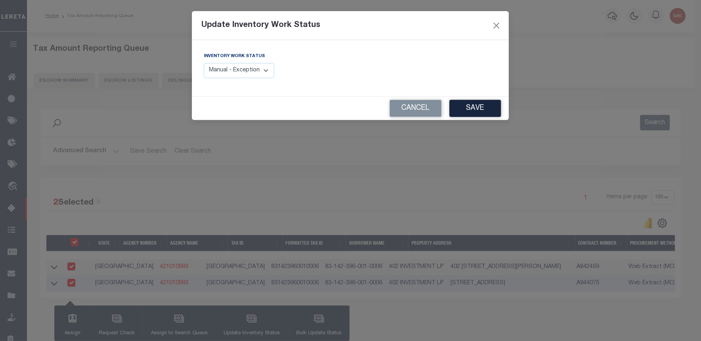
click at [260, 70] on select "Manual - Exception Pended - Awaiting Search Late Add Exception Completed" at bounding box center [239, 70] width 71 height 15
select select "4"
click at [204, 63] on select "Manual - Exception Pended - Awaiting Search Late Add Exception Completed" at bounding box center [239, 70] width 71 height 15
click at [485, 108] on button "Save" at bounding box center [476, 108] width 52 height 17
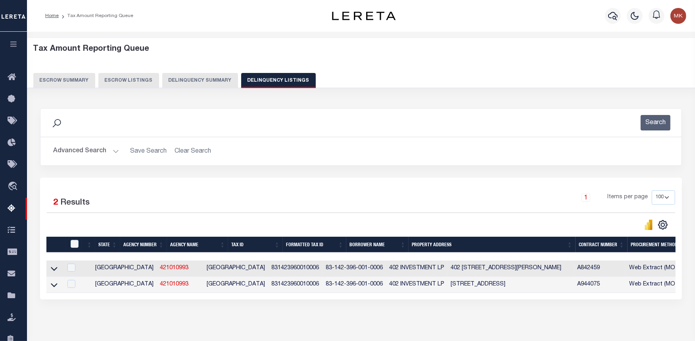
click at [112, 147] on button "Advanced Search" at bounding box center [86, 151] width 66 height 15
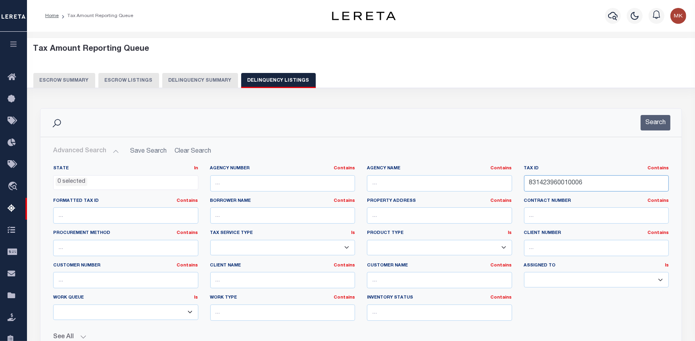
click at [547, 186] on input "831423960010006" at bounding box center [596, 183] width 145 height 16
paste input "7"
type input "831423960010007"
click at [663, 125] on button "Search" at bounding box center [655, 122] width 30 height 15
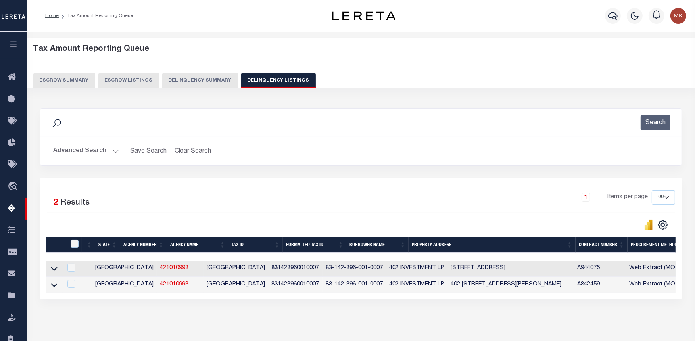
drag, startPoint x: 56, startPoint y: 266, endPoint x: 192, endPoint y: 263, distance: 136.5
click at [56, 266] on icon at bounding box center [54, 269] width 7 height 8
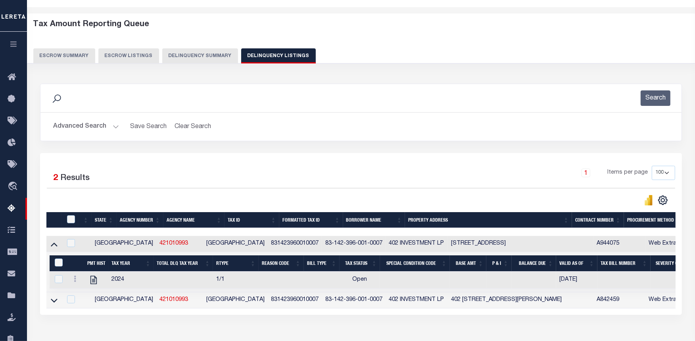
scroll to position [79, 0]
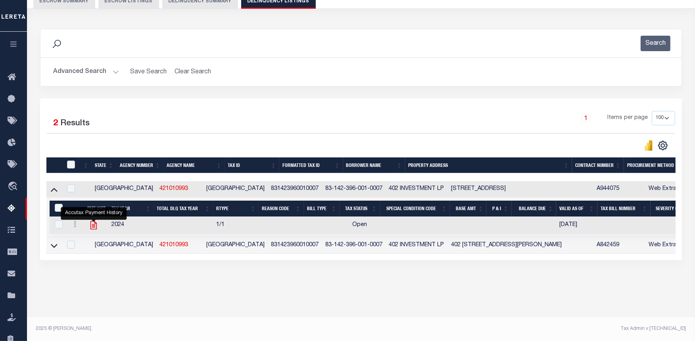
click at [92, 223] on icon "" at bounding box center [93, 225] width 10 height 10
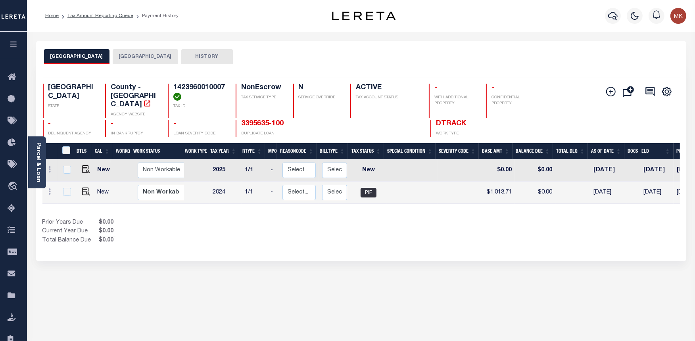
drag, startPoint x: 6, startPoint y: 211, endPoint x: 95, endPoint y: 243, distance: 95.0
click at [6, 210] on link "Tax Amount Reporting Queue" at bounding box center [13, 209] width 27 height 22
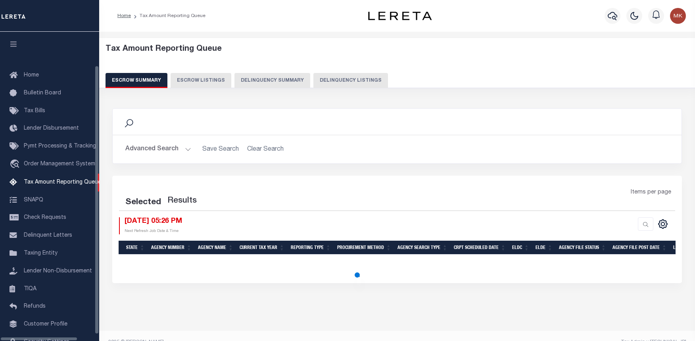
click at [339, 81] on button "Delinquency Listings" at bounding box center [350, 80] width 75 height 15
select select "100"
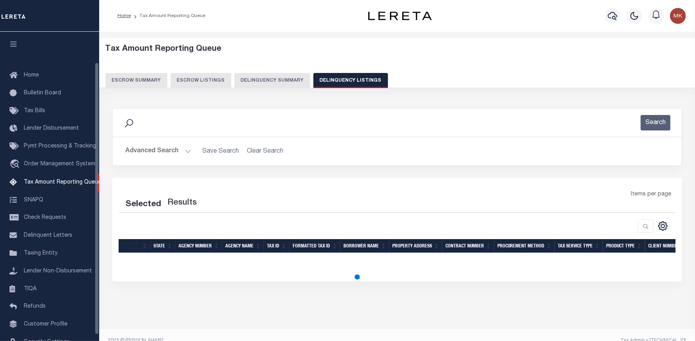
scroll to position [35, 0]
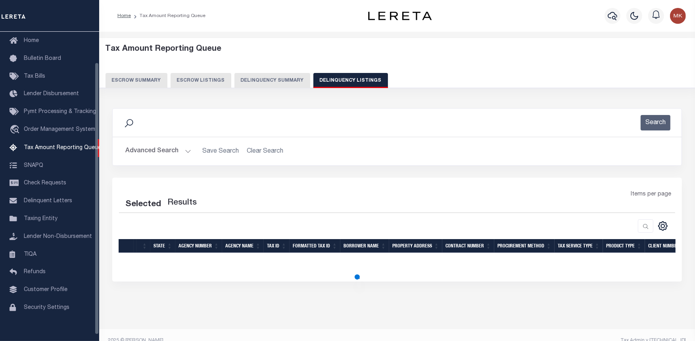
select select "100"
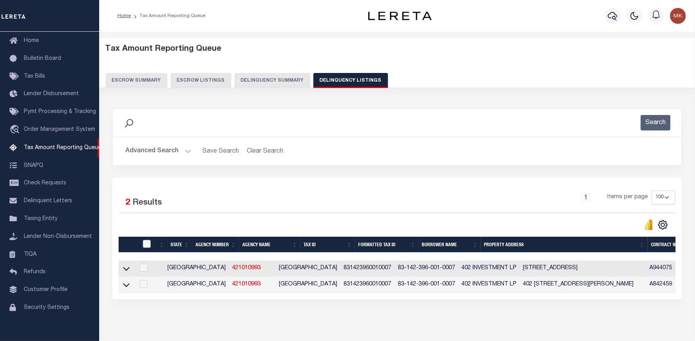
click at [144, 241] on input "checkbox" at bounding box center [147, 244] width 8 height 8
checkbox input "true"
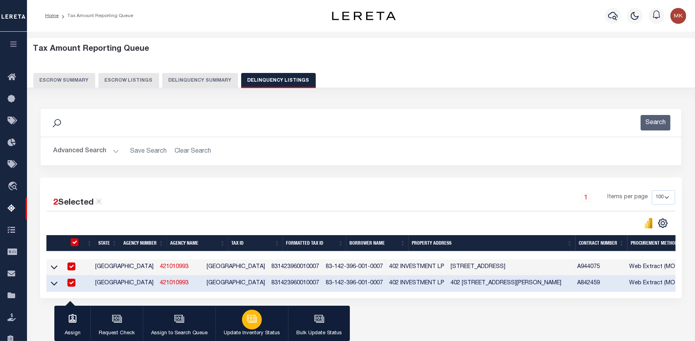
click at [248, 319] on icon "button" at bounding box center [251, 318] width 6 height 4
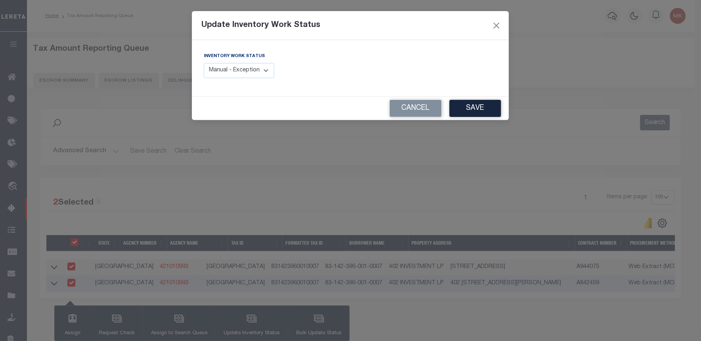
click at [255, 71] on select "Manual - Exception Pended - Awaiting Search Late Add Exception Completed" at bounding box center [239, 70] width 71 height 15
select select "4"
click at [204, 63] on select "Manual - Exception Pended - Awaiting Search Late Add Exception Completed" at bounding box center [239, 70] width 71 height 15
click at [464, 102] on button "Save" at bounding box center [476, 108] width 52 height 17
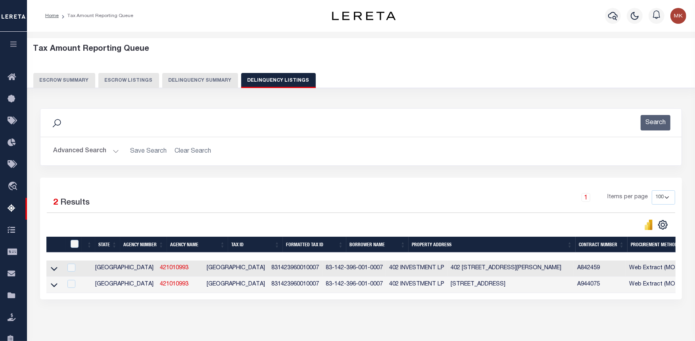
click at [109, 149] on button "Advanced Search" at bounding box center [86, 151] width 66 height 15
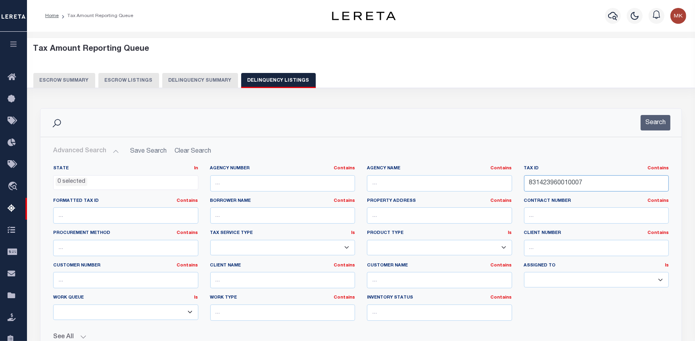
click at [556, 182] on input "831423960010007" at bounding box center [596, 183] width 145 height 16
paste input "8"
type input "831423960010008"
click at [653, 123] on button "Search" at bounding box center [655, 122] width 30 height 15
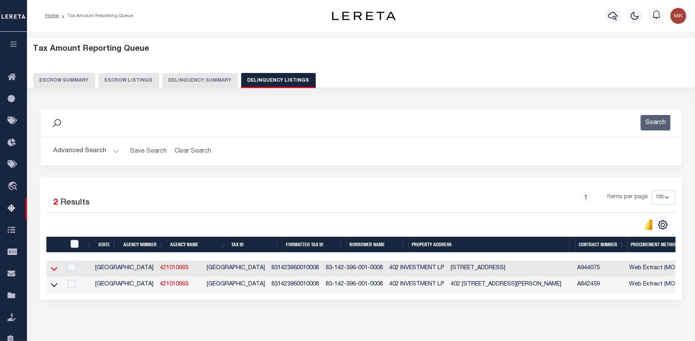
click at [54, 271] on icon at bounding box center [54, 269] width 7 height 4
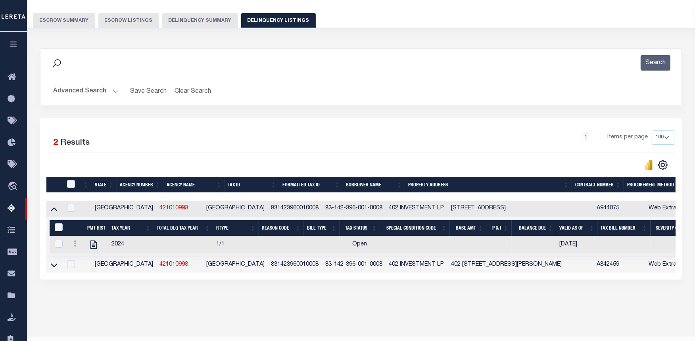
scroll to position [79, 0]
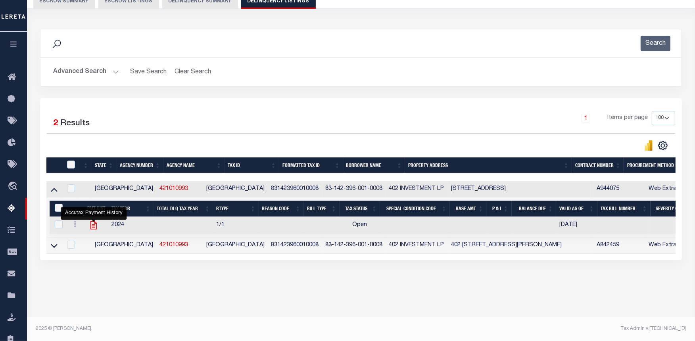
click at [92, 229] on icon "" at bounding box center [93, 225] width 10 height 10
checkbox input "true"
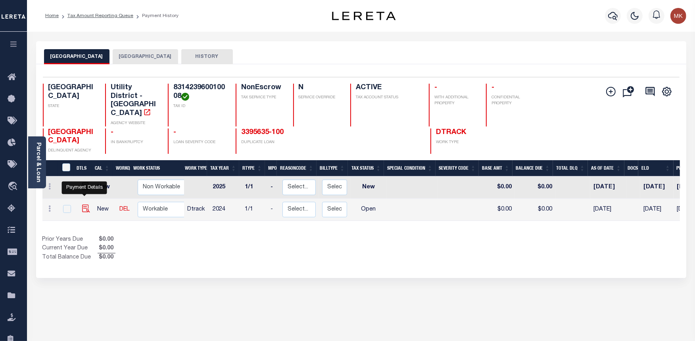
click at [84, 205] on img "" at bounding box center [86, 209] width 8 height 8
checkbox input "true"
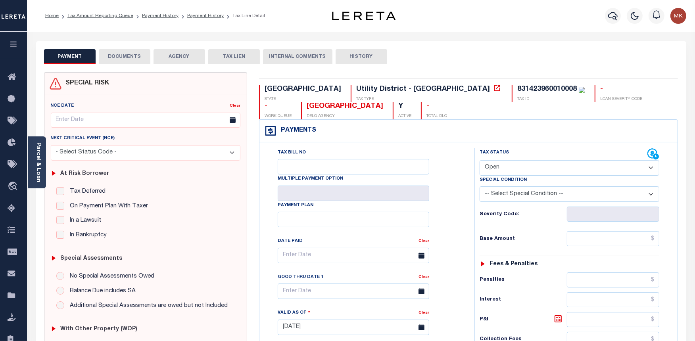
click at [528, 168] on select "- Select Status Code - Open Due/Unpaid Paid Incomplete No Tax Due Internal Refu…" at bounding box center [569, 167] width 180 height 15
select select "PYD"
click at [479, 161] on select "- Select Status Code - Open Due/Unpaid Paid Incomplete No Tax Due Internal Refu…" at bounding box center [569, 167] width 180 height 15
type input "[DATE]"
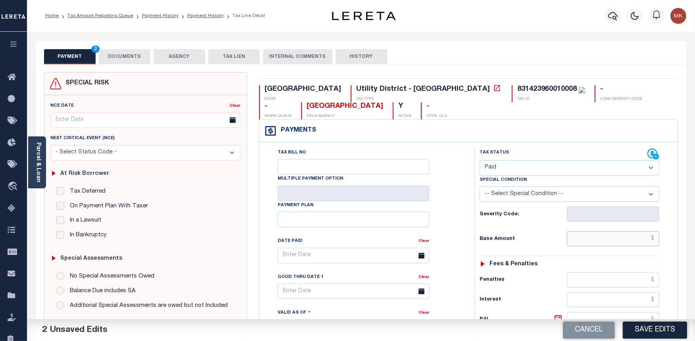
click at [596, 243] on input "text" at bounding box center [613, 238] width 92 height 15
type input "$0.00"
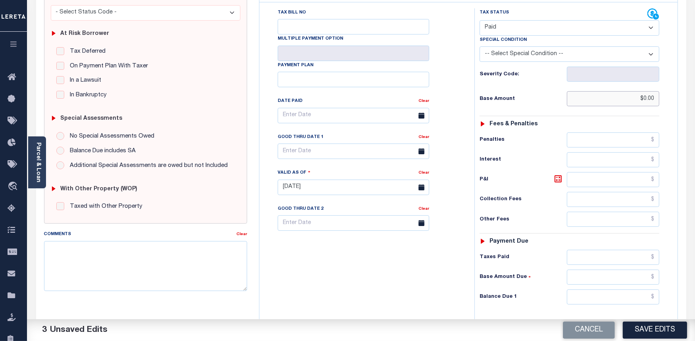
scroll to position [220, 0]
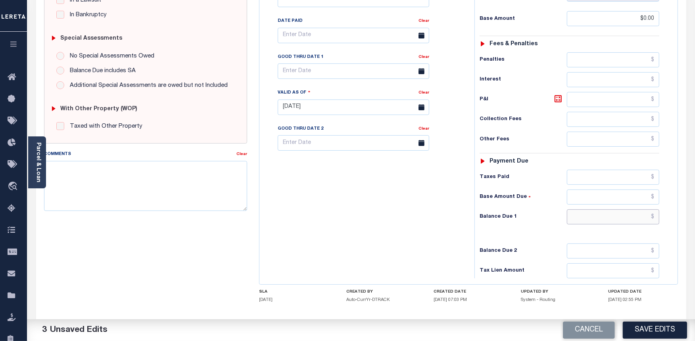
click at [585, 219] on input "text" at bounding box center [613, 216] width 92 height 15
type input "$0.00"
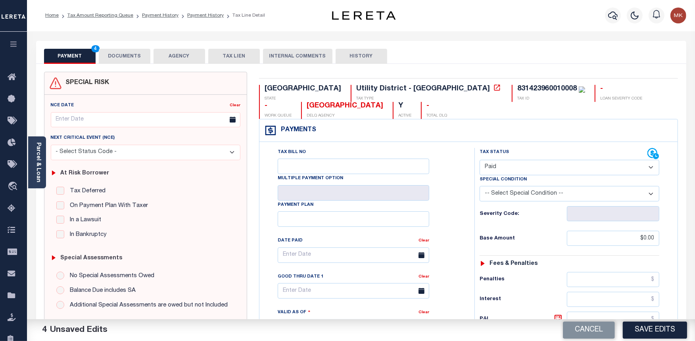
scroll to position [0, 0]
click at [127, 57] on button "DOCUMENTS" at bounding box center [125, 56] width 52 height 15
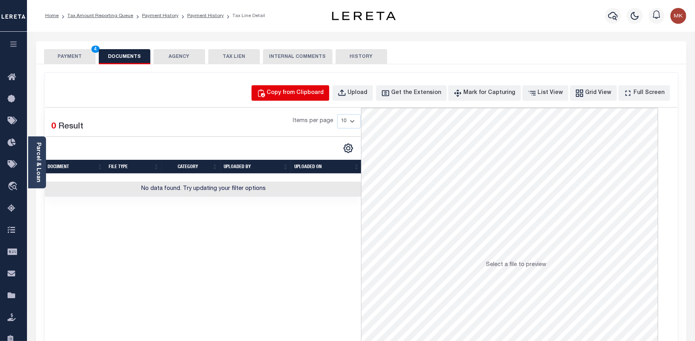
click at [299, 91] on div "Copy from Clipboard" at bounding box center [295, 93] width 57 height 9
select select "POP"
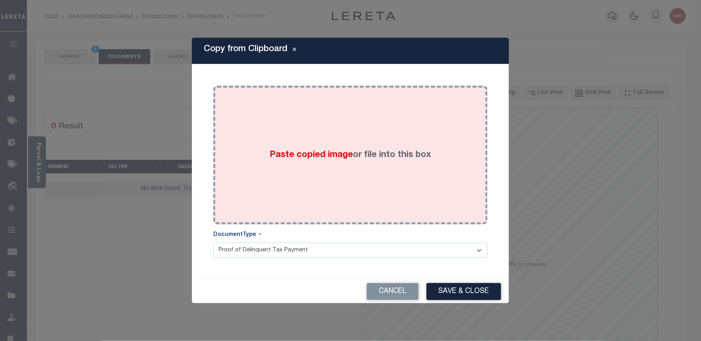
click at [370, 180] on div "Paste copied image or file into this box" at bounding box center [350, 155] width 263 height 127
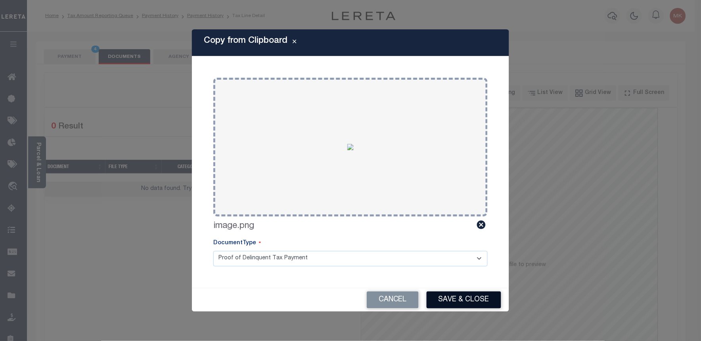
click at [456, 296] on button "Save & Close" at bounding box center [464, 299] width 75 height 17
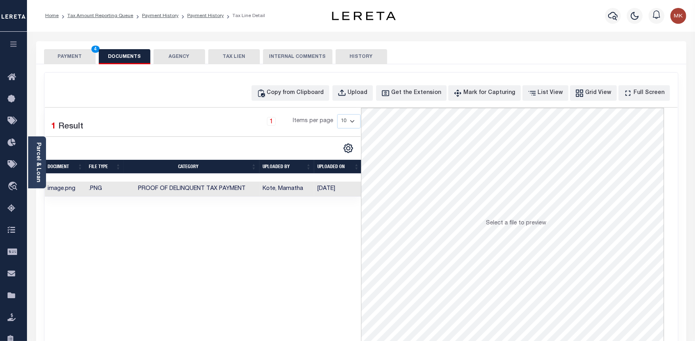
click at [75, 60] on button "PAYMENT 4" at bounding box center [70, 56] width 52 height 15
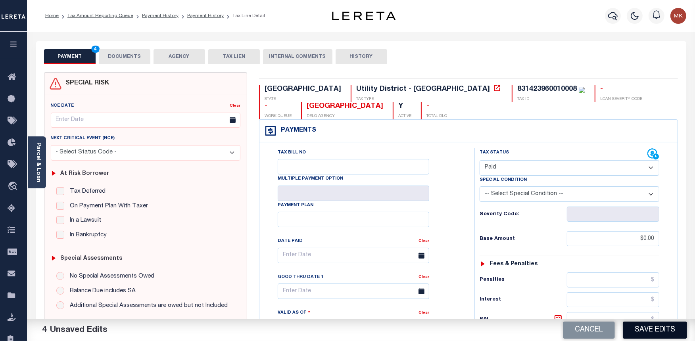
click at [648, 325] on button "Save Edits" at bounding box center [655, 330] width 64 height 17
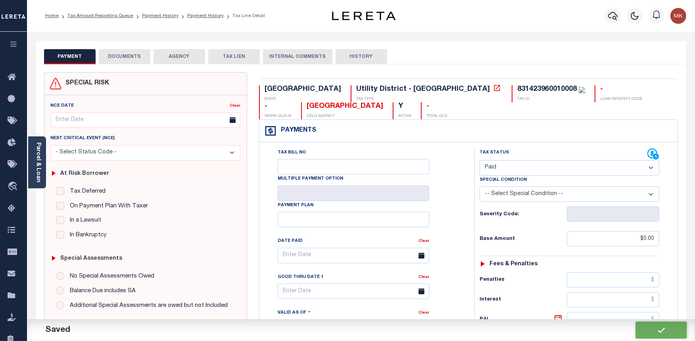
checkbox input "false"
type input "$0"
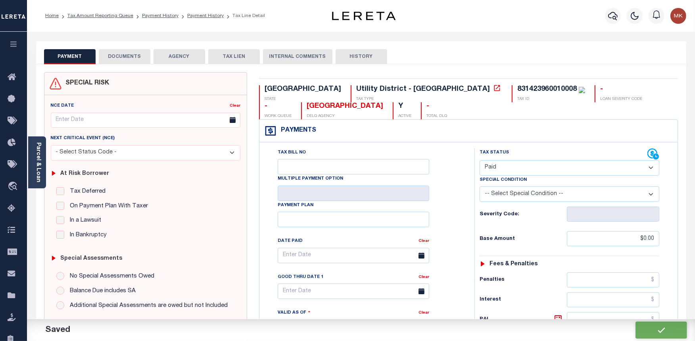
type input "$0"
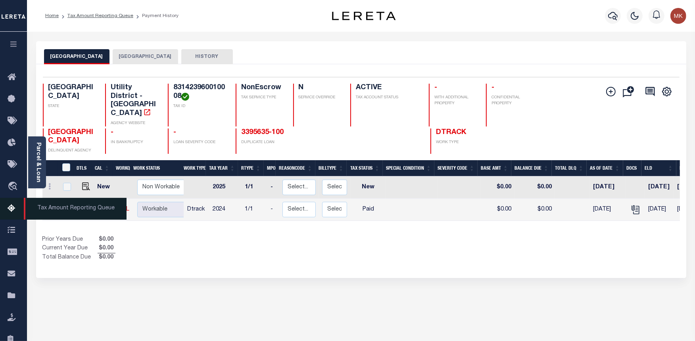
click at [16, 207] on icon at bounding box center [14, 209] width 13 height 10
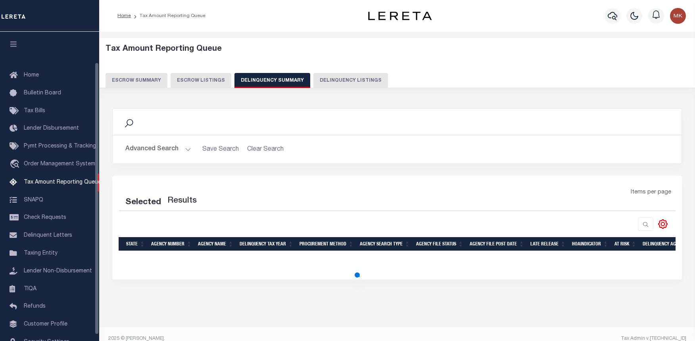
click at [345, 81] on button "Delinquency Listings" at bounding box center [350, 80] width 75 height 15
select select "100"
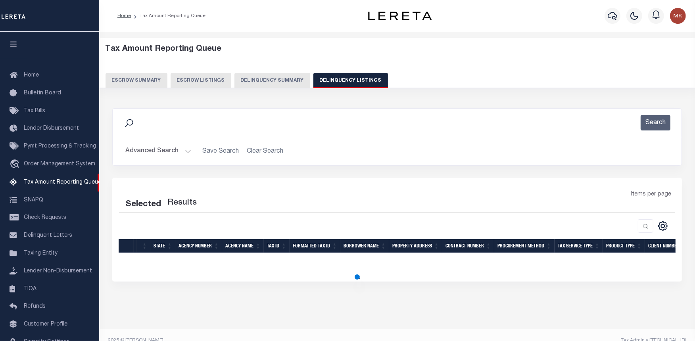
scroll to position [35, 0]
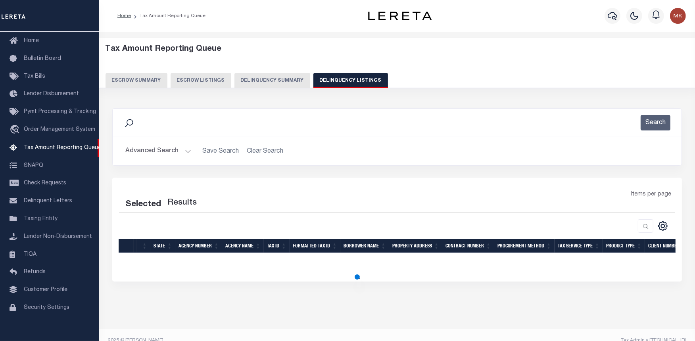
select select "100"
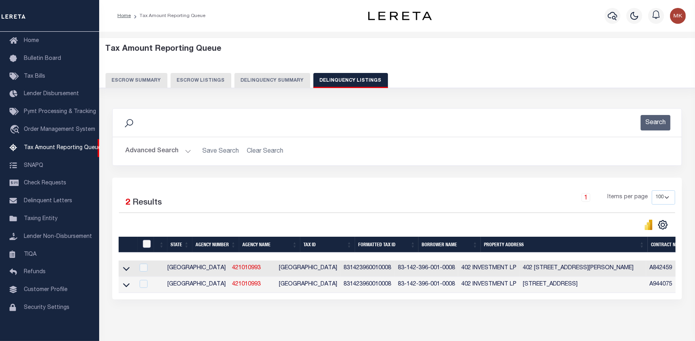
click at [145, 247] on input "checkbox" at bounding box center [147, 244] width 8 height 8
checkbox input "true"
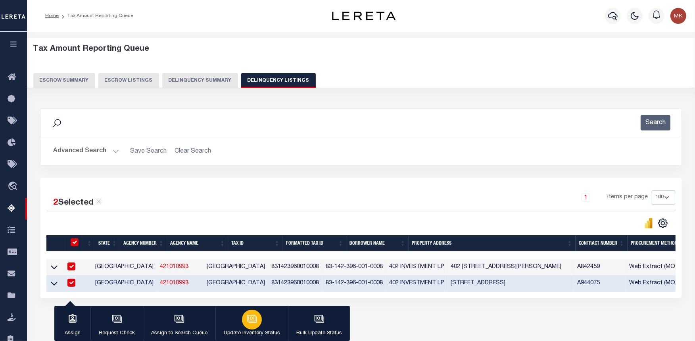
click at [250, 322] on icon "button" at bounding box center [252, 319] width 10 height 10
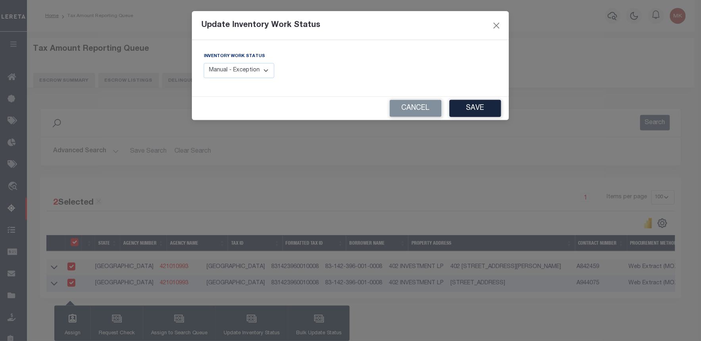
click at [259, 66] on select "Manual - Exception Pended - Awaiting Search Late Add Exception Completed" at bounding box center [239, 70] width 71 height 15
select select "4"
click at [204, 63] on select "Manual - Exception Pended - Awaiting Search Late Add Exception Completed" at bounding box center [239, 70] width 71 height 15
click at [484, 102] on button "Save" at bounding box center [476, 108] width 52 height 17
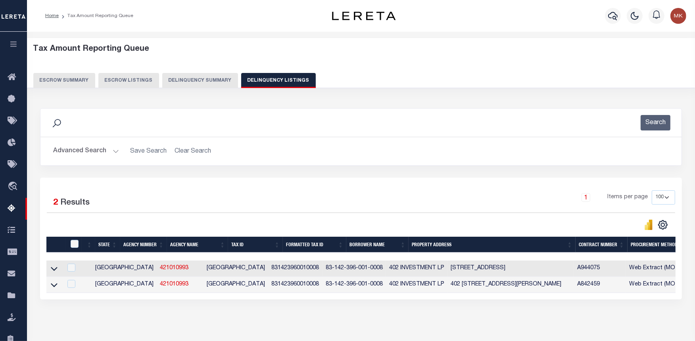
drag, startPoint x: 54, startPoint y: 270, endPoint x: 213, endPoint y: 233, distance: 163.3
click at [54, 270] on icon at bounding box center [54, 269] width 7 height 8
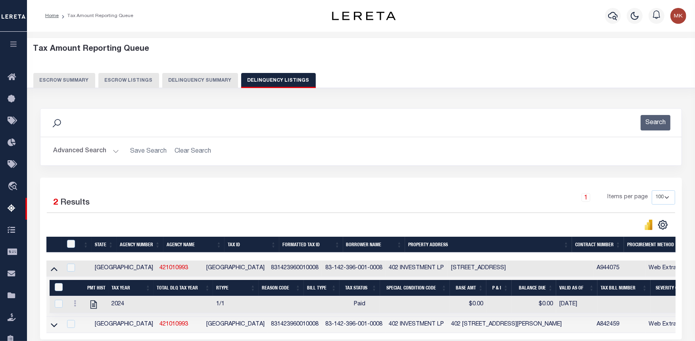
scroll to position [79, 0]
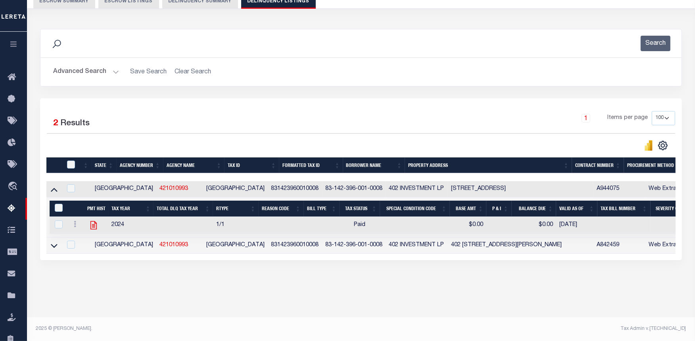
click at [91, 227] on icon at bounding box center [93, 225] width 10 height 10
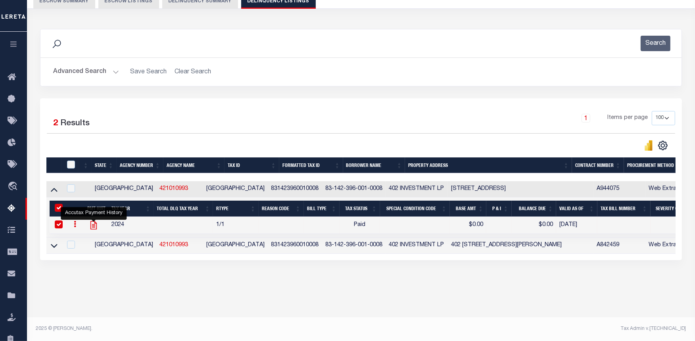
checkbox input "true"
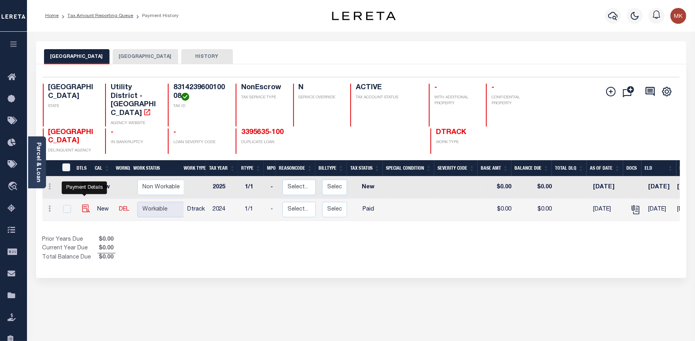
click at [85, 205] on img "" at bounding box center [86, 209] width 8 height 8
checkbox input "true"
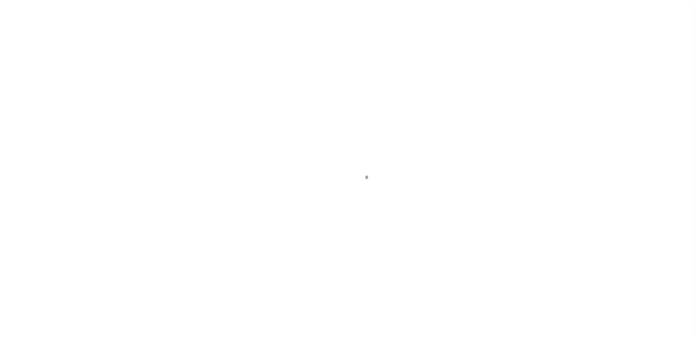
select select "PYD"
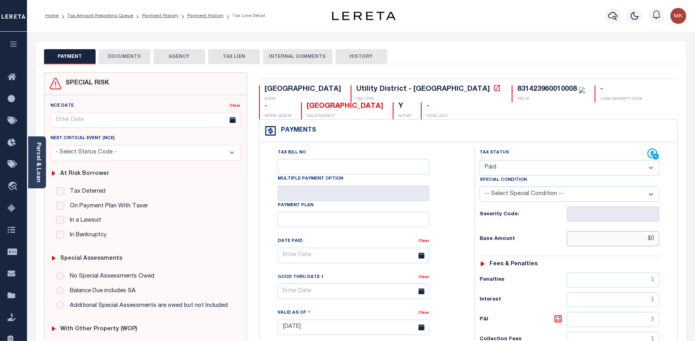
click at [637, 235] on input "$0" at bounding box center [613, 238] width 92 height 15
type input "$0.00"
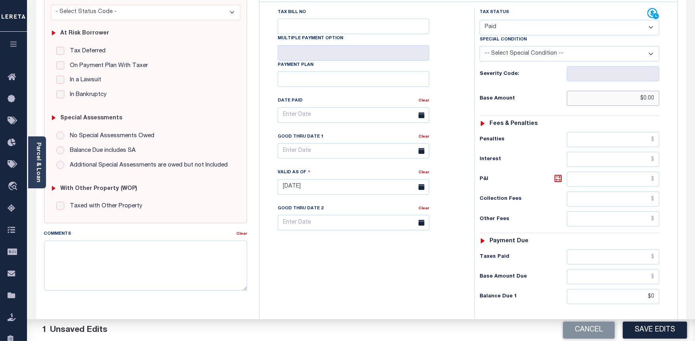
scroll to position [220, 0]
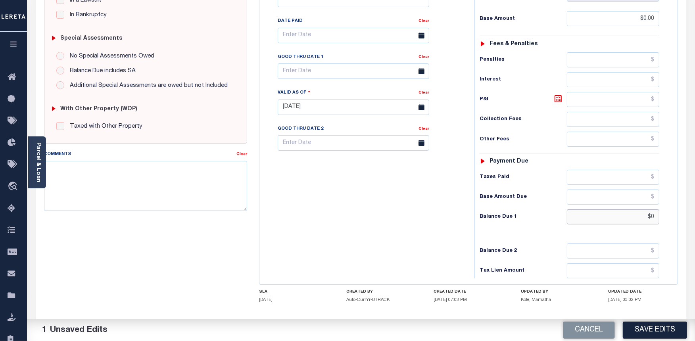
click at [622, 223] on input "$0" at bounding box center [613, 216] width 92 height 15
type input "$0.00"
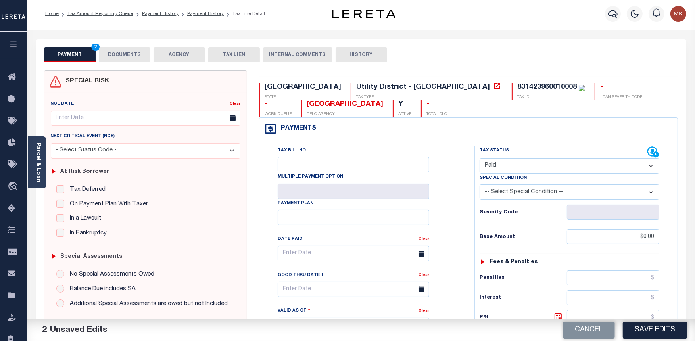
scroll to position [0, 0]
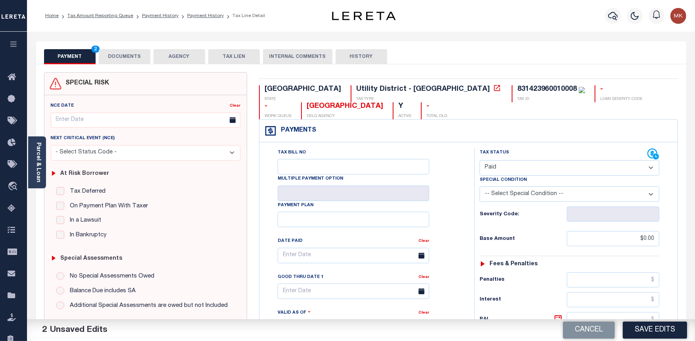
click at [122, 53] on button "DOCUMENTS" at bounding box center [125, 56] width 52 height 15
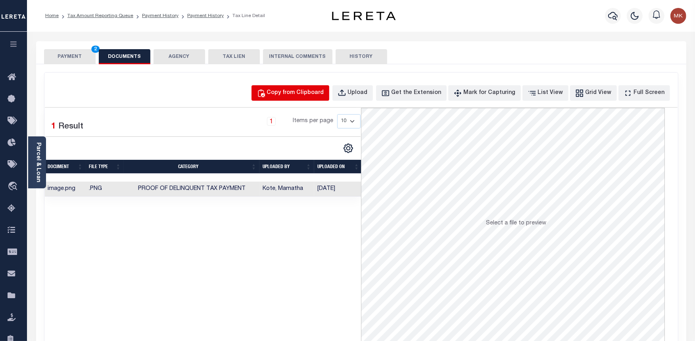
click at [299, 97] on div "Copy from Clipboard" at bounding box center [295, 93] width 57 height 9
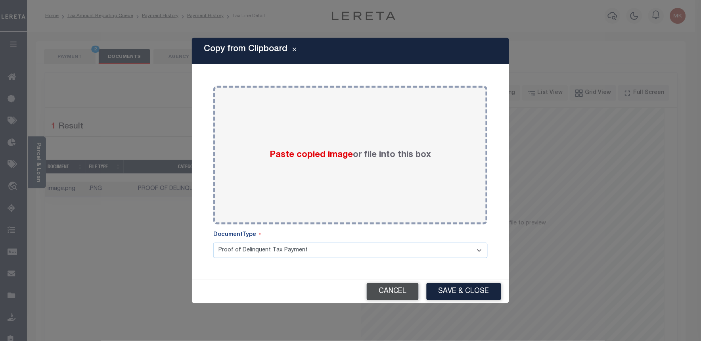
click at [399, 293] on button "Cancel" at bounding box center [393, 291] width 52 height 17
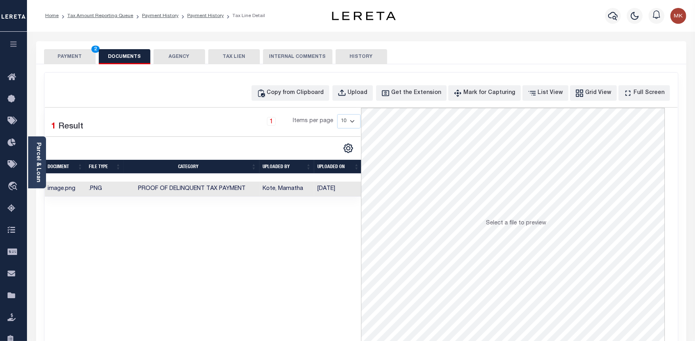
click at [60, 59] on button "PAYMENT 2" at bounding box center [70, 56] width 52 height 15
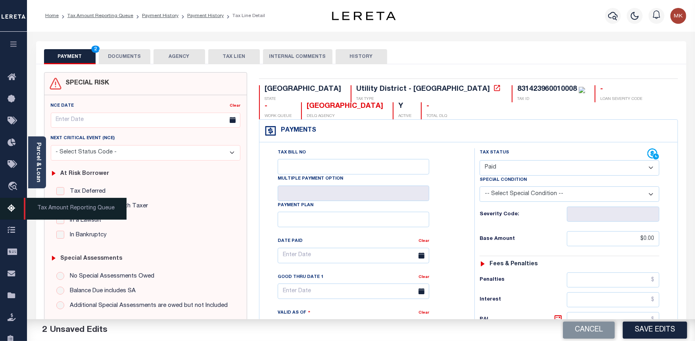
click at [10, 204] on icon at bounding box center [14, 209] width 13 height 10
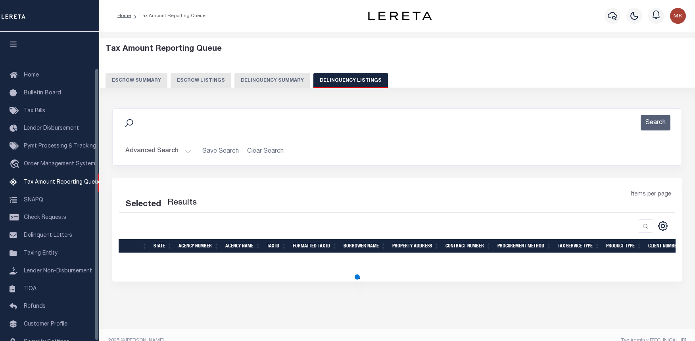
select select "100"
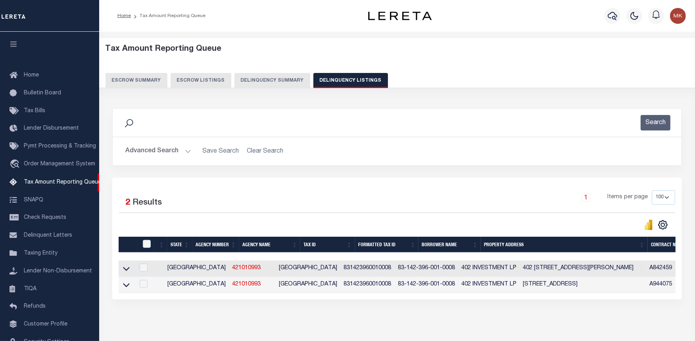
scroll to position [41, 0]
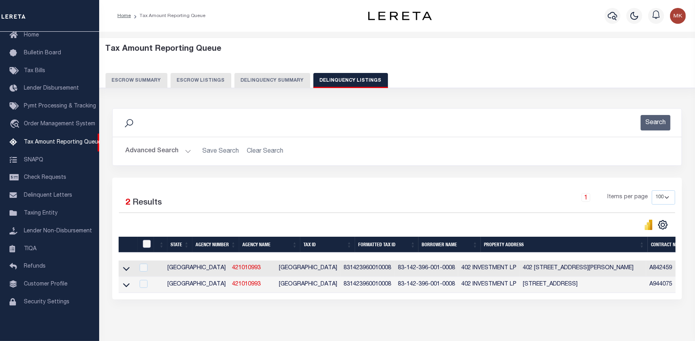
click at [145, 245] on input "checkbox" at bounding box center [147, 244] width 8 height 8
checkbox input "true"
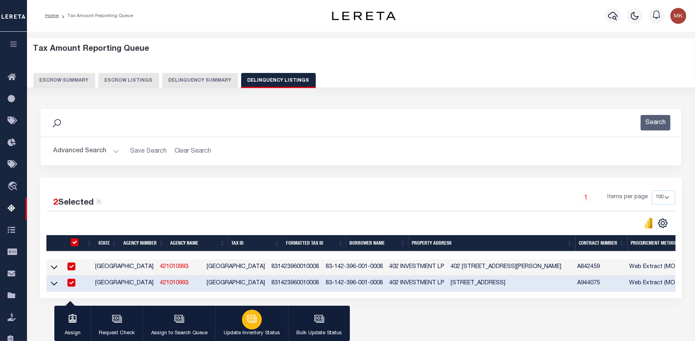
click at [256, 320] on div "button" at bounding box center [252, 320] width 20 height 20
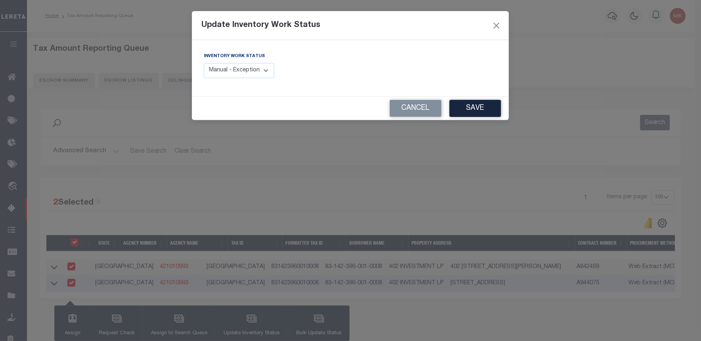
click at [252, 70] on select "Manual - Exception Pended - Awaiting Search Late Add Exception Completed" at bounding box center [239, 70] width 71 height 15
select select "4"
click at [204, 63] on select "Manual - Exception Pended - Awaiting Search Late Add Exception Completed" at bounding box center [239, 70] width 71 height 15
click at [474, 105] on button "Save" at bounding box center [476, 108] width 52 height 17
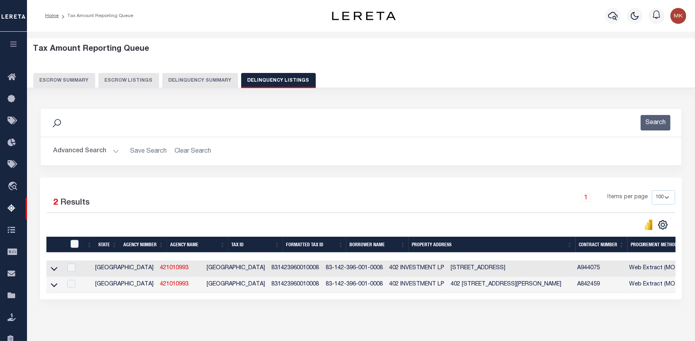
drag, startPoint x: 52, startPoint y: 272, endPoint x: 323, endPoint y: 265, distance: 271.0
click at [53, 272] on icon at bounding box center [54, 269] width 7 height 8
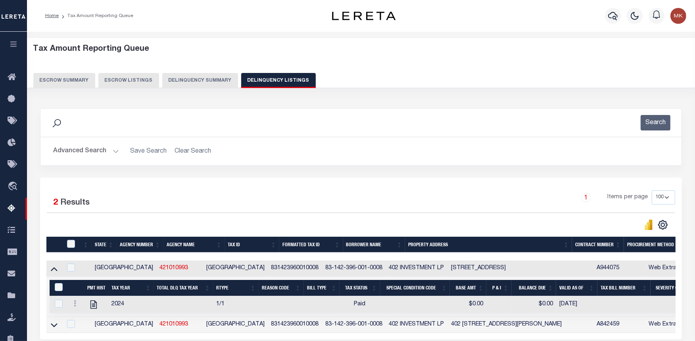
scroll to position [79, 0]
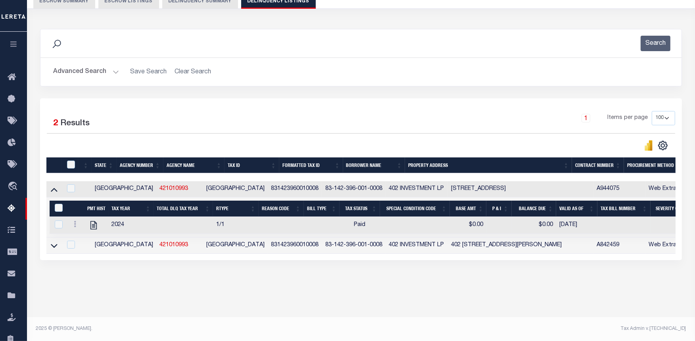
click at [94, 227] on icon at bounding box center [93, 225] width 10 height 10
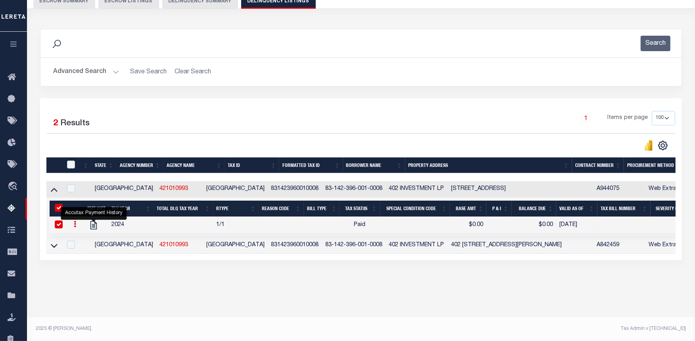
checkbox input "true"
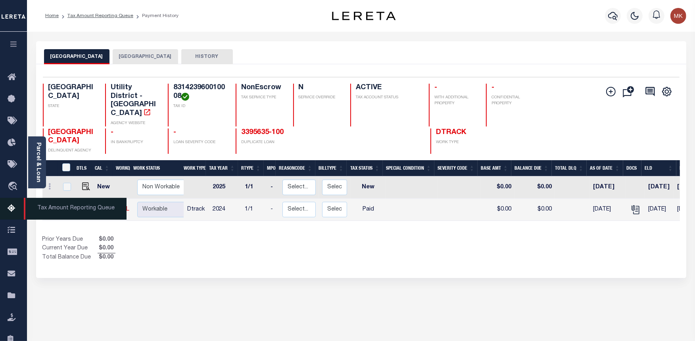
click at [8, 200] on link "Tax Amount Reporting Queue" at bounding box center [13, 209] width 27 height 22
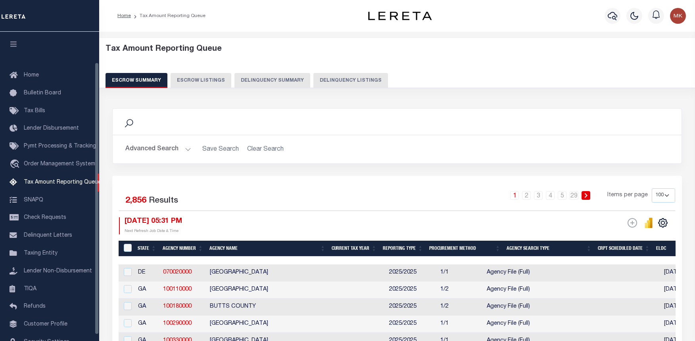
select select "100"
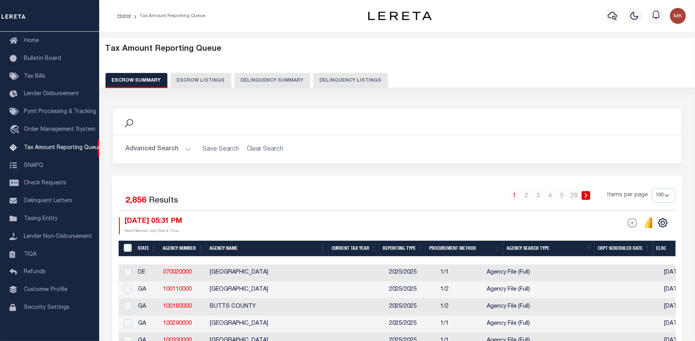
click at [357, 73] on button "Delinquency Listings" at bounding box center [350, 80] width 75 height 15
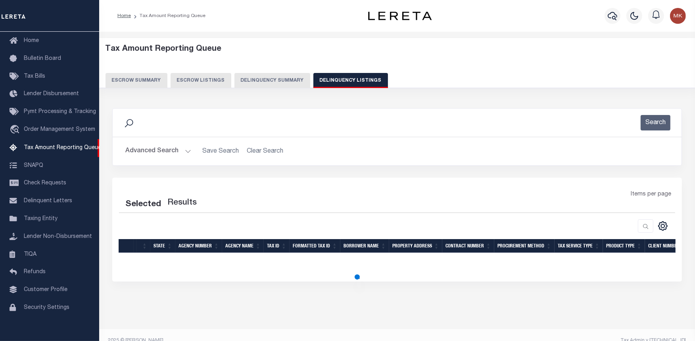
click at [359, 76] on button "Delinquency Listings" at bounding box center [350, 80] width 75 height 15
select select "100"
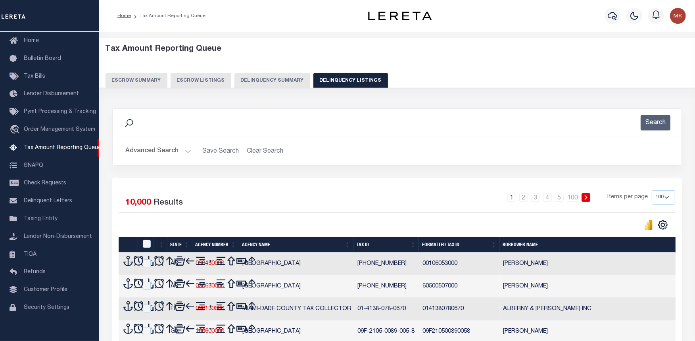
click at [187, 153] on button "Advanced Search" at bounding box center [158, 151] width 66 height 15
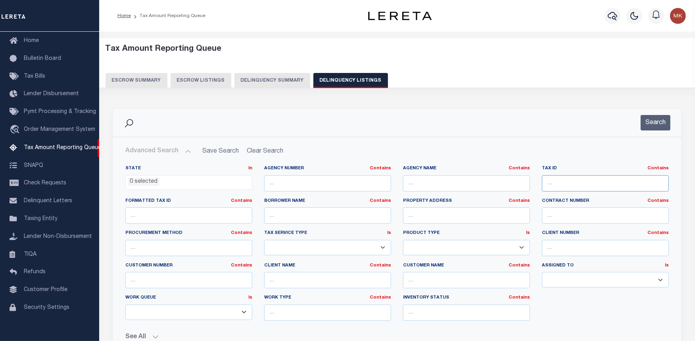
click at [552, 183] on input "text" at bounding box center [605, 183] width 127 height 16
paste input "831423960010010"
type input "831423960010010"
click at [656, 113] on div "Search" at bounding box center [397, 123] width 569 height 28
click at [654, 126] on button "Search" at bounding box center [655, 122] width 30 height 15
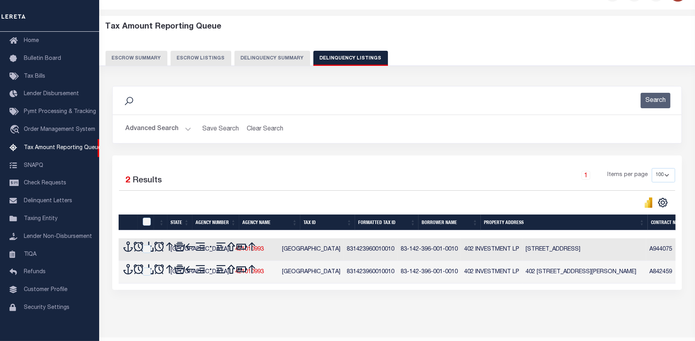
scroll to position [36, 0]
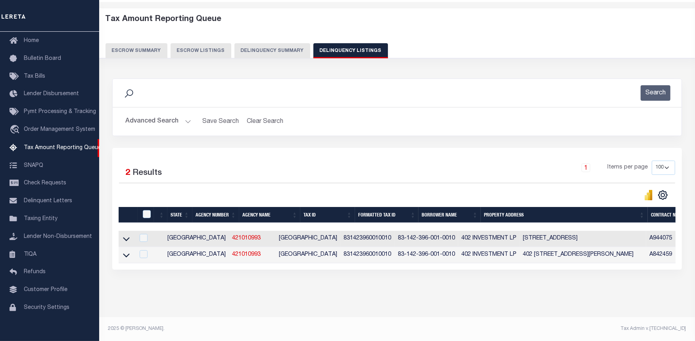
click at [142, 210] on div at bounding box center [147, 214] width 13 height 9
click at [150, 210] on input "checkbox" at bounding box center [147, 214] width 8 height 8
checkbox input "true"
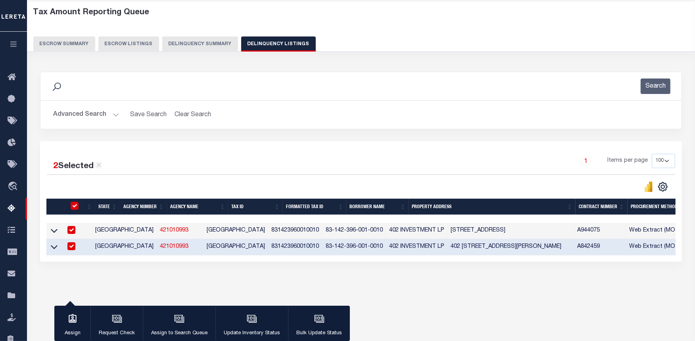
scroll to position [35, 0]
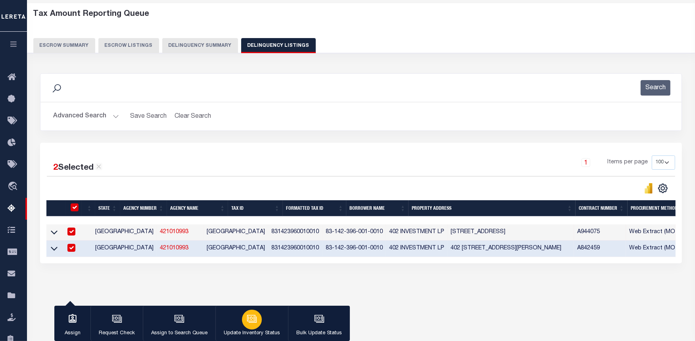
click at [259, 327] on button "Update Inventory Status" at bounding box center [251, 324] width 73 height 36
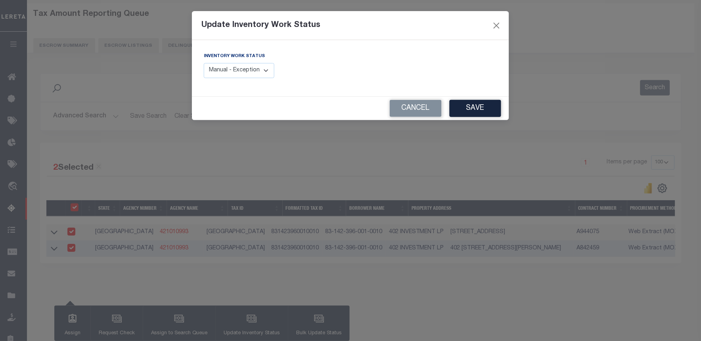
click at [252, 71] on select "Manual - Exception Pended - Awaiting Search Late Add Exception Completed" at bounding box center [239, 70] width 71 height 15
select select "4"
click at [204, 63] on select "Manual - Exception Pended - Awaiting Search Late Add Exception Completed" at bounding box center [239, 70] width 71 height 15
click at [463, 110] on button "Save" at bounding box center [476, 108] width 52 height 17
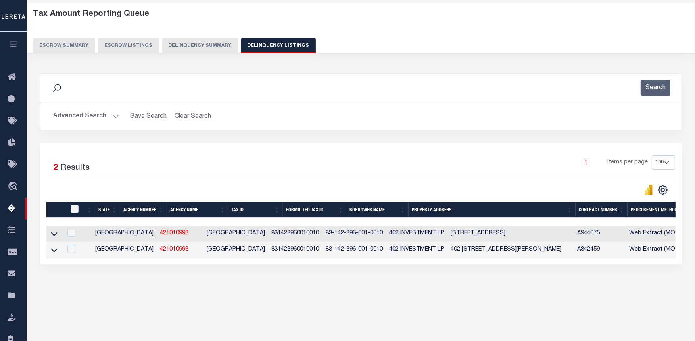
click at [115, 118] on button "Advanced Search" at bounding box center [86, 116] width 66 height 15
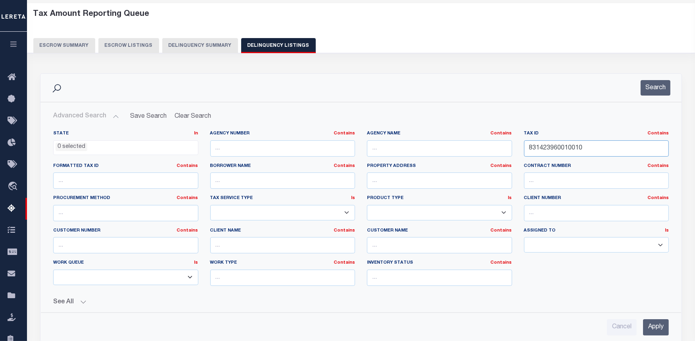
click at [556, 150] on input "831423960010010" at bounding box center [596, 148] width 145 height 16
paste input "1"
type input "831423960010011"
click at [656, 92] on button "Search" at bounding box center [655, 87] width 30 height 15
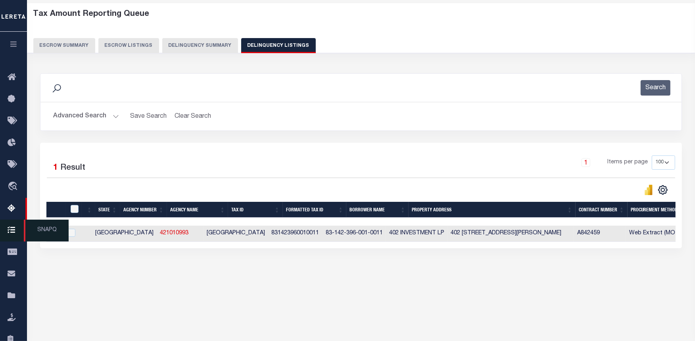
click at [50, 234] on span "SNAPQ" at bounding box center [46, 231] width 45 height 22
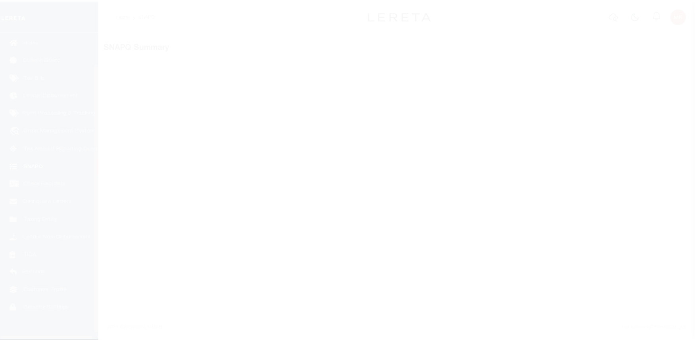
scroll to position [41, 0]
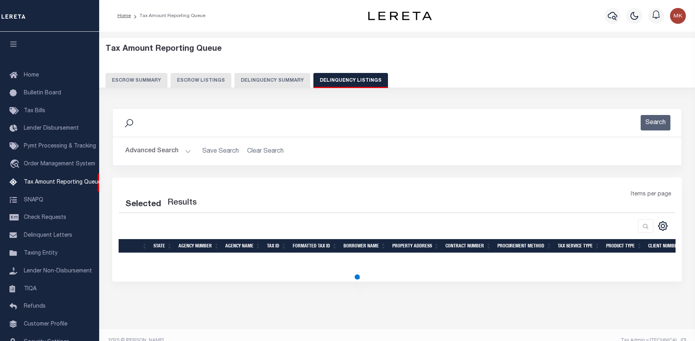
select select
select select "100"
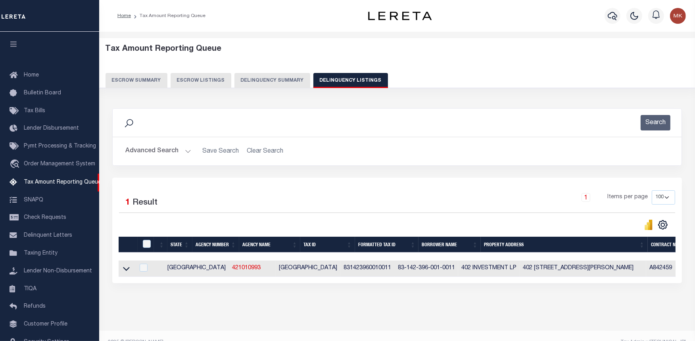
scroll to position [35, 0]
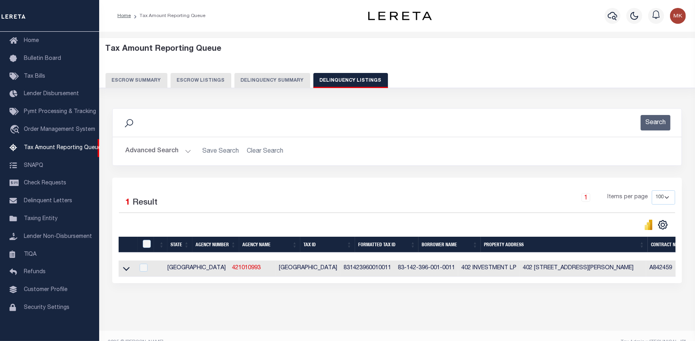
click at [185, 151] on button "Advanced Search" at bounding box center [158, 151] width 66 height 15
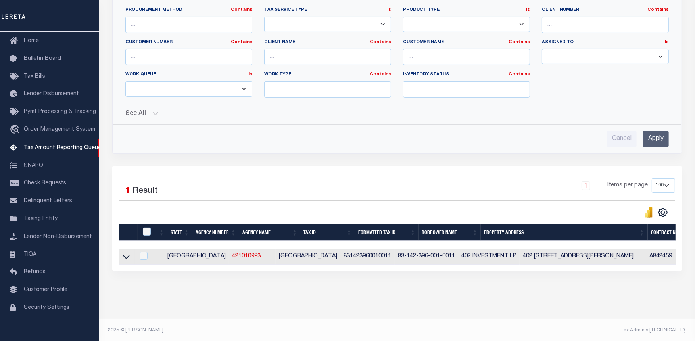
scroll to position [232, 0]
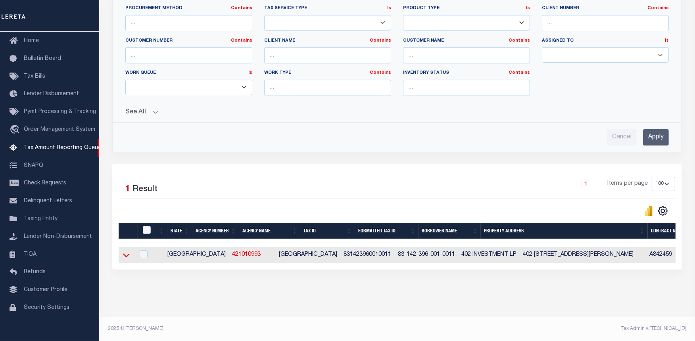
click at [128, 252] on icon at bounding box center [126, 255] width 7 height 8
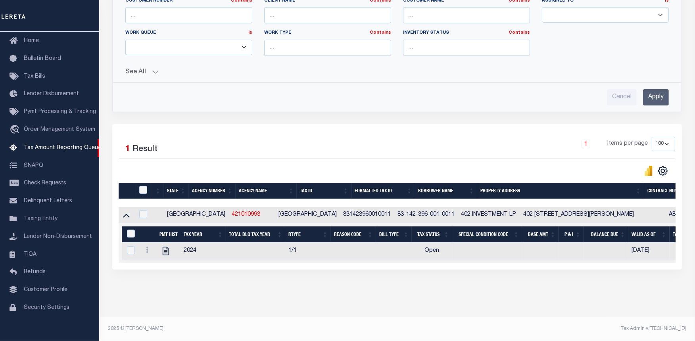
scroll to position [272, 0]
click at [165, 246] on icon "" at bounding box center [166, 251] width 10 height 10
checkbox input "true"
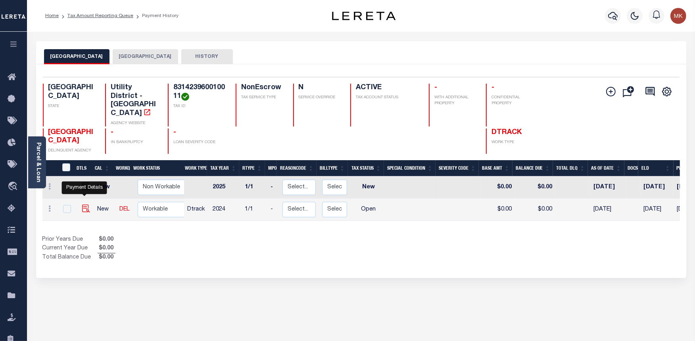
click at [82, 205] on img "" at bounding box center [86, 209] width 8 height 8
checkbox input "true"
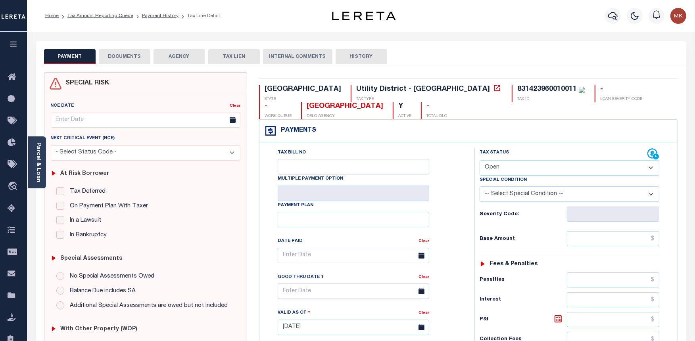
click at [486, 160] on select "- Select Status Code - Open Due/Unpaid Paid Incomplete No Tax Due Internal Refu…" at bounding box center [569, 167] width 180 height 15
select select "PYD"
click at [479, 161] on select "- Select Status Code - Open Due/Unpaid Paid Incomplete No Tax Due Internal Refu…" at bounding box center [569, 167] width 180 height 15
type input "[DATE]"
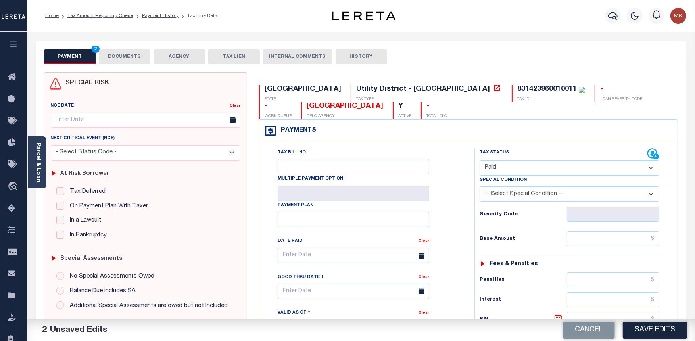
click at [615, 248] on div "Tax Status Status - Select Status Code -" at bounding box center [571, 323] width 195 height 350
click at [612, 240] on input "text" at bounding box center [613, 238] width 92 height 15
click at [599, 237] on input "text" at bounding box center [613, 238] width 92 height 15
type input "$0.00"
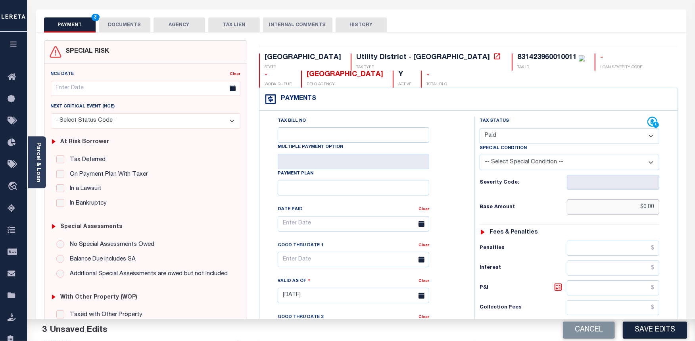
scroll to position [176, 0]
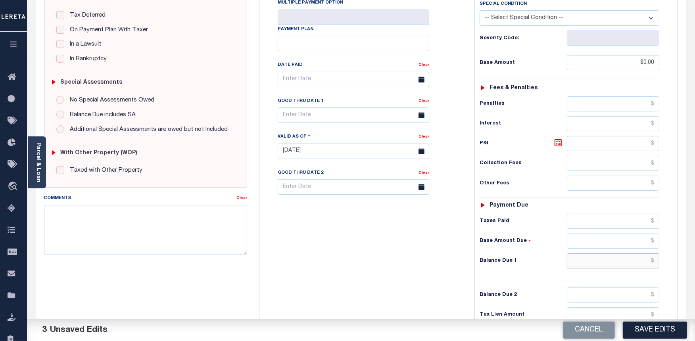
click at [602, 258] on input "text" at bounding box center [613, 260] width 92 height 15
type input "$0.00"
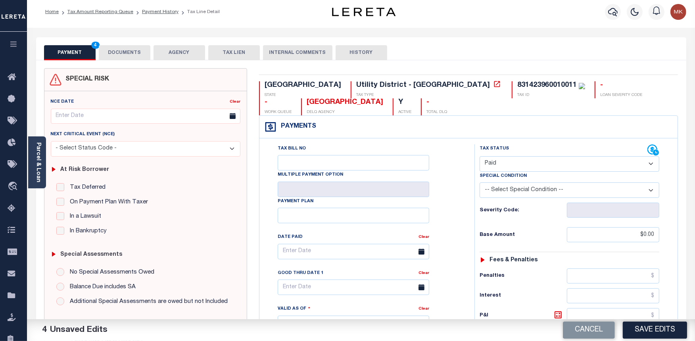
scroll to position [0, 0]
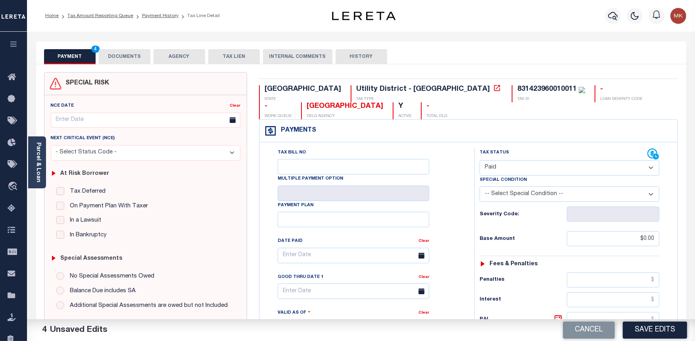
click at [128, 54] on button "DOCUMENTS" at bounding box center [125, 56] width 52 height 15
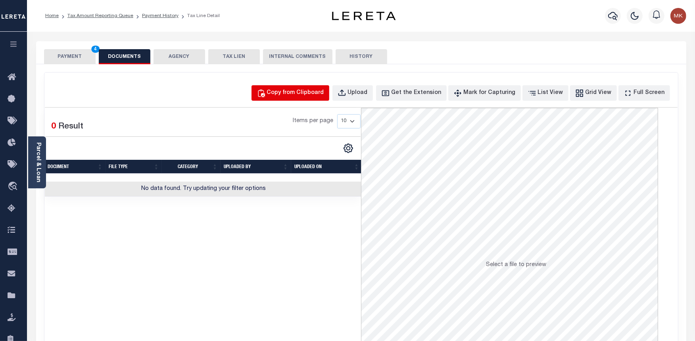
click at [297, 93] on div "Copy from Clipboard" at bounding box center [295, 93] width 57 height 9
select select "POP"
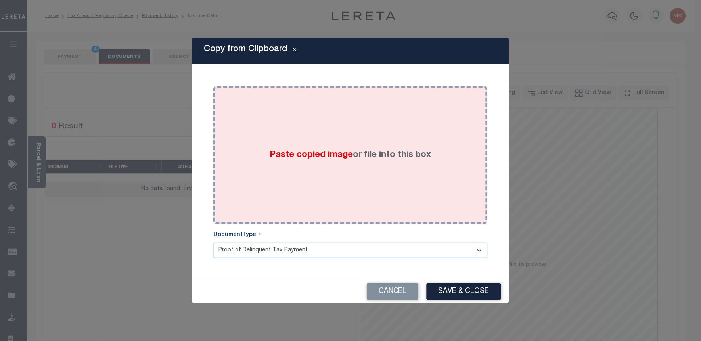
click at [272, 161] on div "Paste copied image or file into this box" at bounding box center [350, 155] width 263 height 127
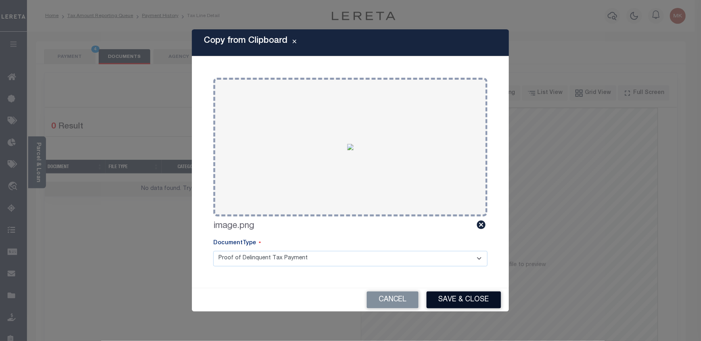
click at [467, 297] on button "Save & Close" at bounding box center [464, 299] width 75 height 17
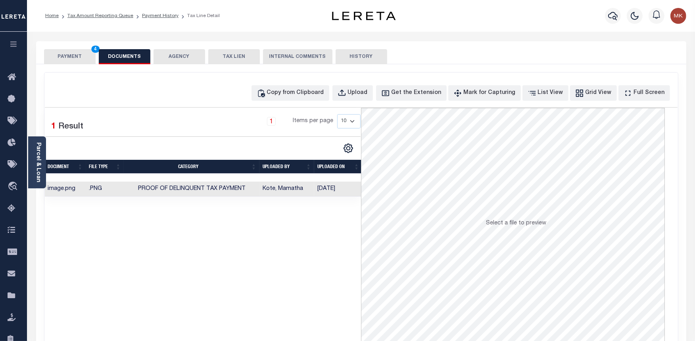
click at [57, 57] on button "PAYMENT 4" at bounding box center [70, 56] width 52 height 15
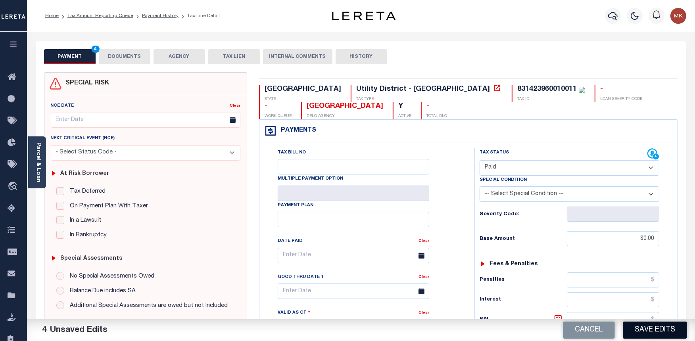
click at [661, 334] on button "Save Edits" at bounding box center [655, 330] width 64 height 17
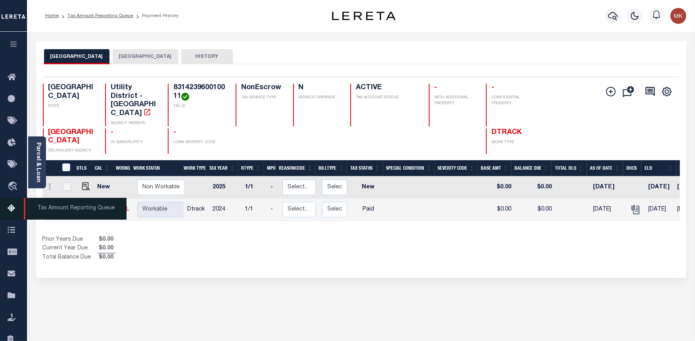
click at [18, 208] on icon at bounding box center [14, 209] width 13 height 10
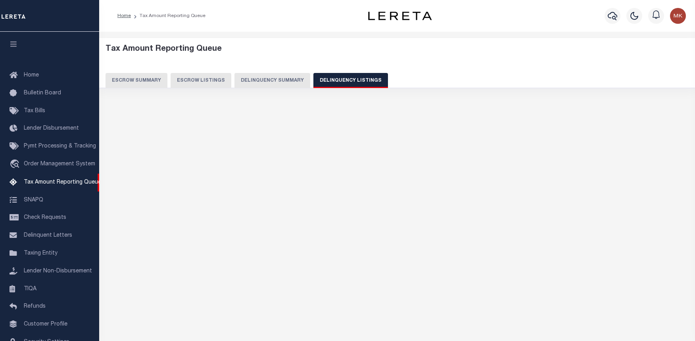
select select "100"
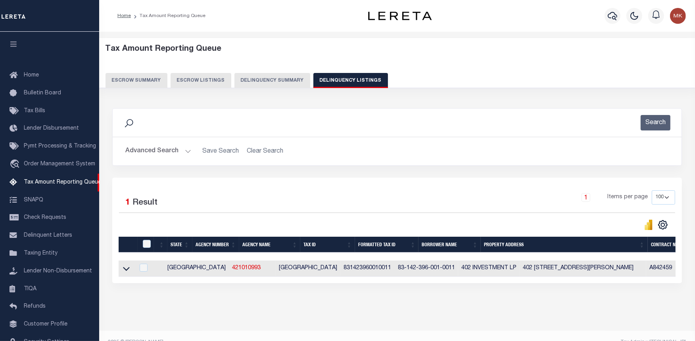
scroll to position [35, 0]
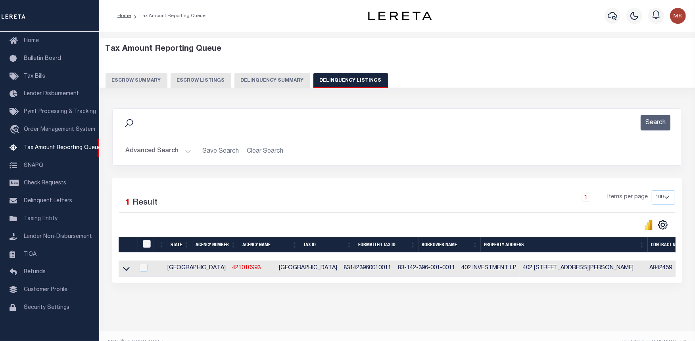
click at [149, 247] on input "checkbox" at bounding box center [147, 244] width 8 height 8
checkbox input "true"
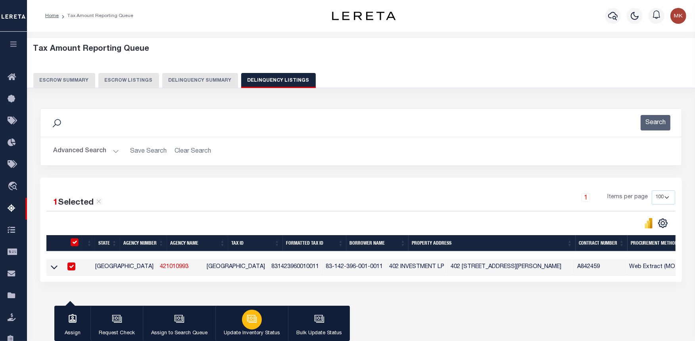
click at [256, 314] on div "button" at bounding box center [252, 320] width 20 height 20
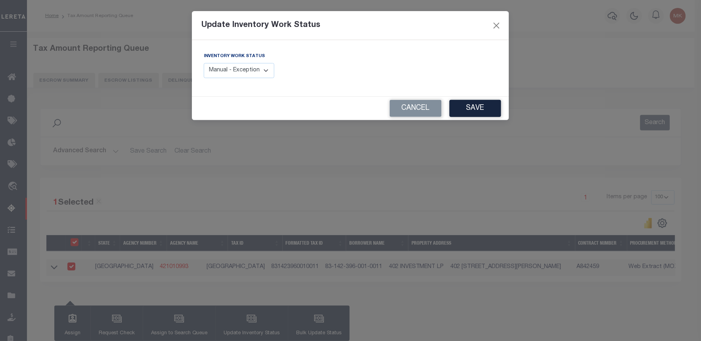
click at [251, 62] on div "Inventory Work Status Manual - Exception Pended - Awaiting Search Late Add Exce…" at bounding box center [239, 65] width 71 height 26
click at [252, 70] on select "Manual - Exception Pended - Awaiting Search Late Add Exception Completed" at bounding box center [239, 70] width 71 height 15
select select "4"
click at [204, 63] on select "Manual - Exception Pended - Awaiting Search Late Add Exception Completed" at bounding box center [239, 70] width 71 height 15
click at [500, 106] on button "Save" at bounding box center [476, 108] width 52 height 17
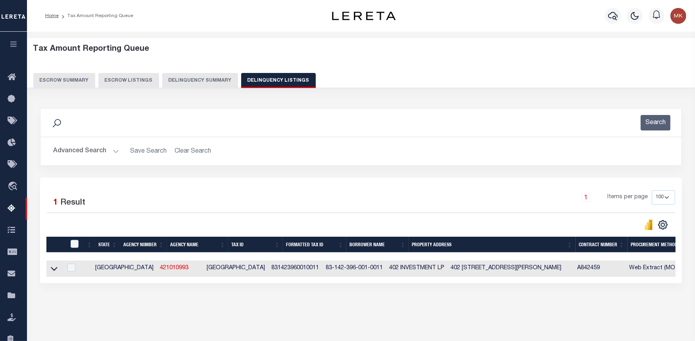
click at [113, 149] on button "Advanced Search" at bounding box center [86, 151] width 66 height 15
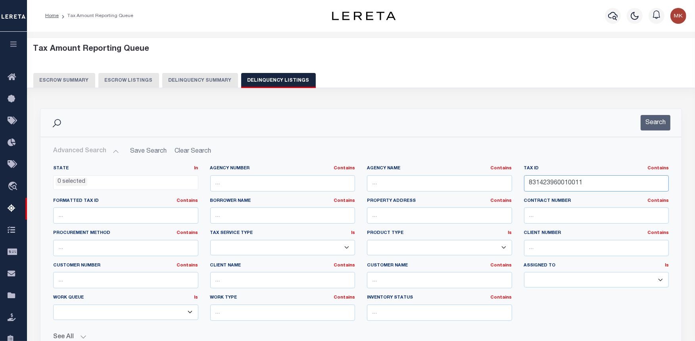
click at [554, 183] on input "831423960010011" at bounding box center [596, 183] width 145 height 16
paste input "2"
type input "831423960010012"
click at [660, 128] on button "Search" at bounding box center [655, 122] width 30 height 15
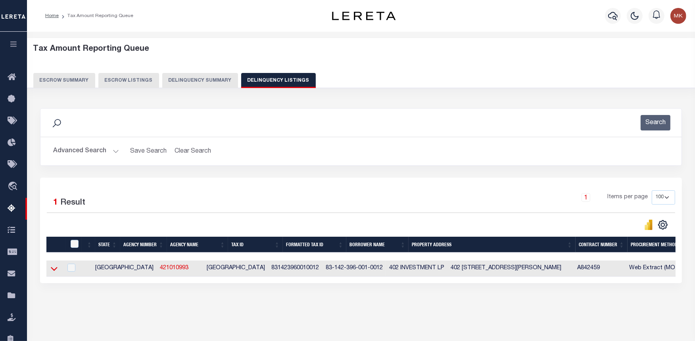
click at [54, 270] on icon at bounding box center [54, 269] width 7 height 8
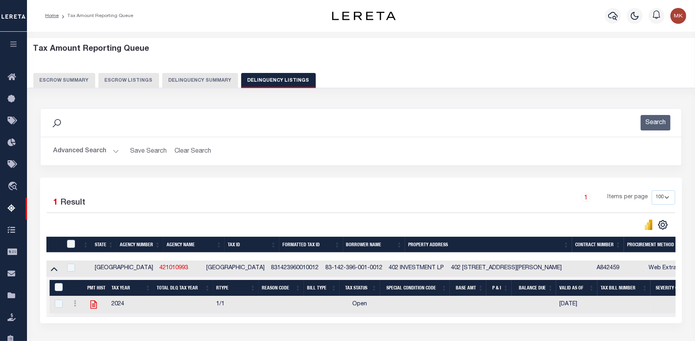
click at [97, 303] on icon at bounding box center [93, 304] width 10 height 10
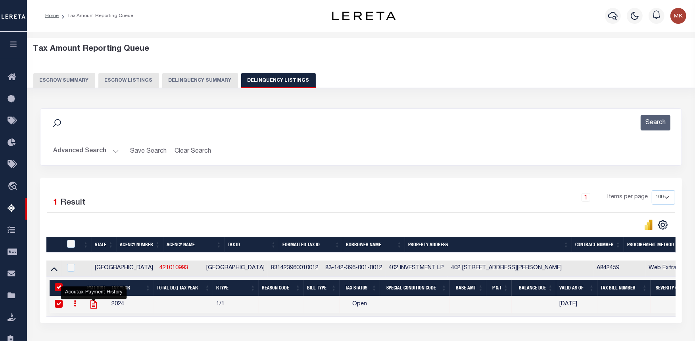
checkbox input "true"
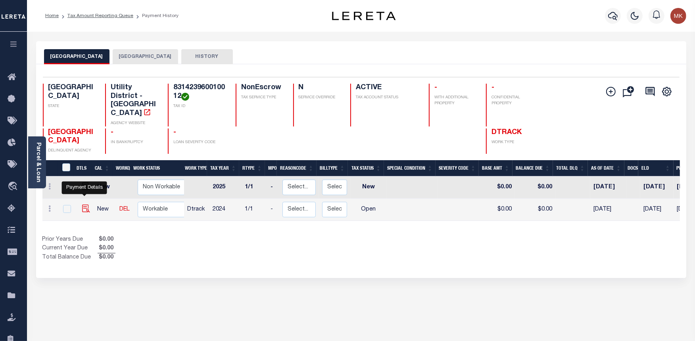
click at [85, 205] on img "" at bounding box center [86, 209] width 8 height 8
checkbox input "true"
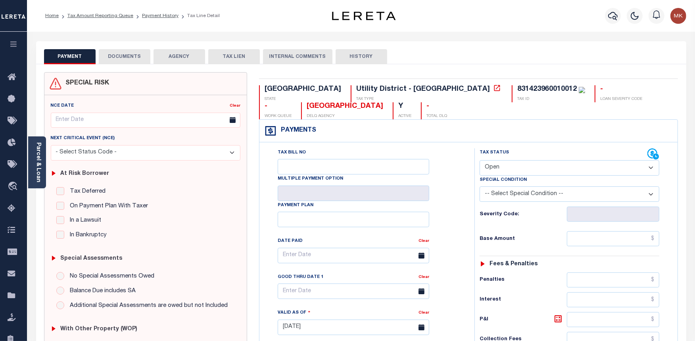
drag, startPoint x: 522, startPoint y: 153, endPoint x: 521, endPoint y: 159, distance: 5.6
click at [522, 153] on div "Tax Status Status" at bounding box center [563, 154] width 168 height 12
click at [521, 163] on select "- Select Status Code - Open Due/Unpaid Paid Incomplete No Tax Due Internal Refu…" at bounding box center [569, 167] width 180 height 15
select select "PYD"
click at [479, 161] on select "- Select Status Code - Open Due/Unpaid Paid Incomplete No Tax Due Internal Refu…" at bounding box center [569, 167] width 180 height 15
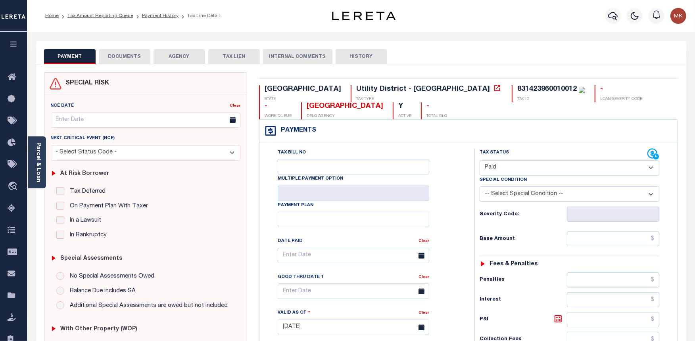
type input "10/01/2025"
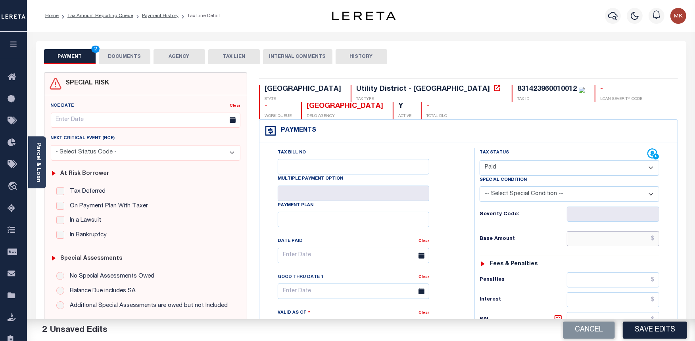
click at [617, 244] on input "text" at bounding box center [613, 238] width 92 height 15
type input "$0.00"
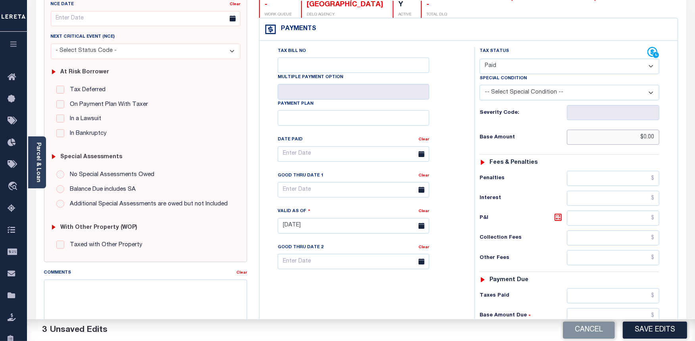
scroll to position [176, 0]
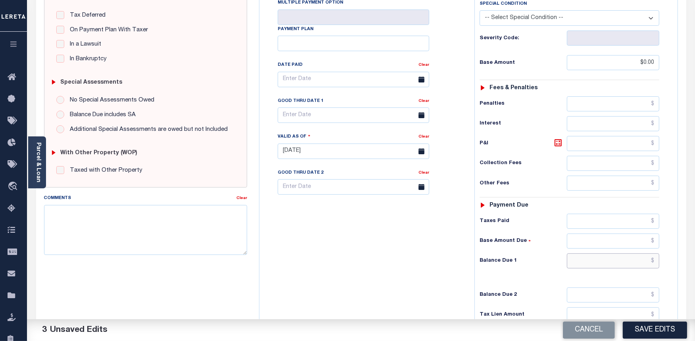
click at [601, 262] on input "text" at bounding box center [613, 260] width 92 height 15
type input "$0.00"
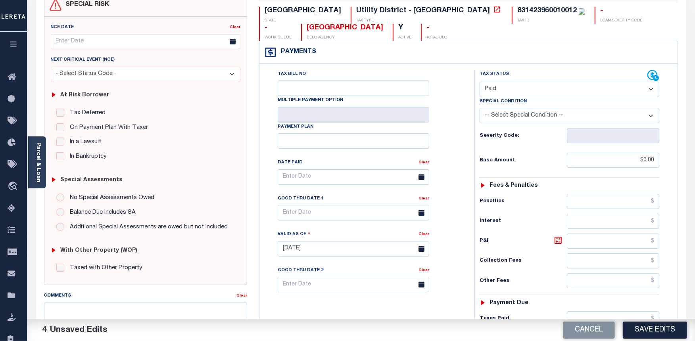
scroll to position [44, 0]
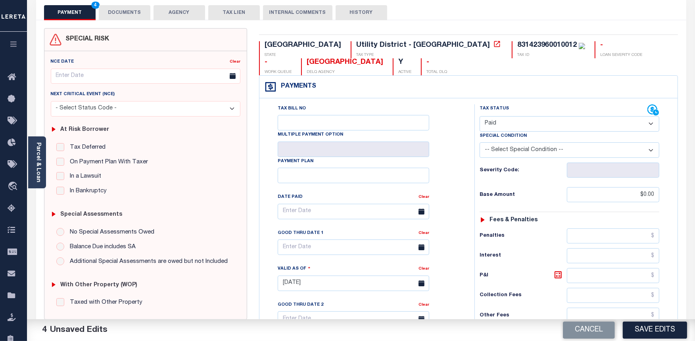
click at [129, 14] on button "DOCUMENTS" at bounding box center [125, 12] width 52 height 15
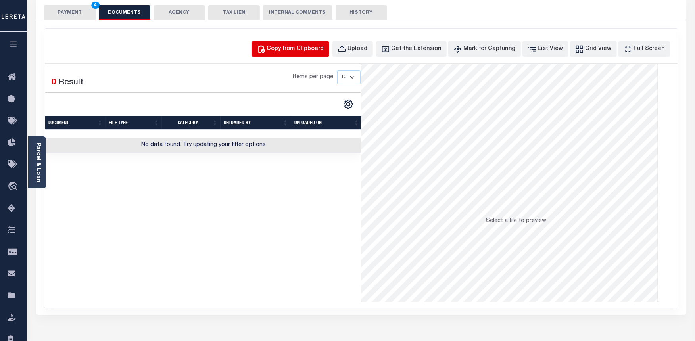
click at [304, 49] on div "Copy from Clipboard" at bounding box center [295, 49] width 57 height 9
select select "POP"
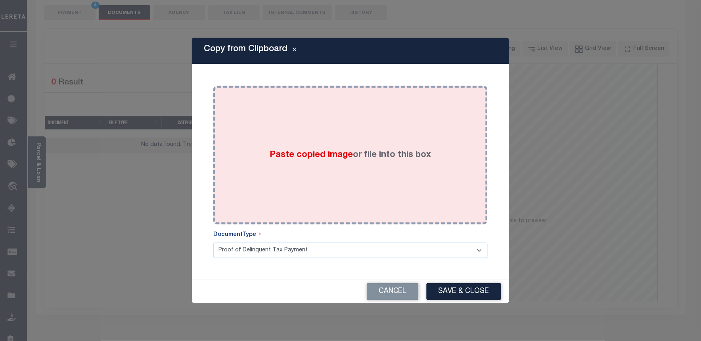
click at [283, 151] on span "Paste copied image" at bounding box center [311, 155] width 83 height 9
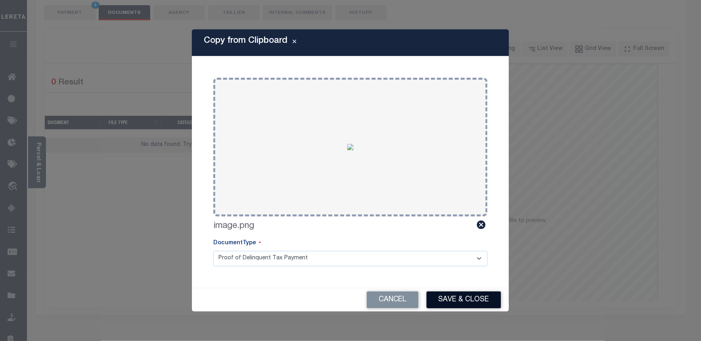
click at [485, 307] on button "Save & Close" at bounding box center [464, 299] width 75 height 17
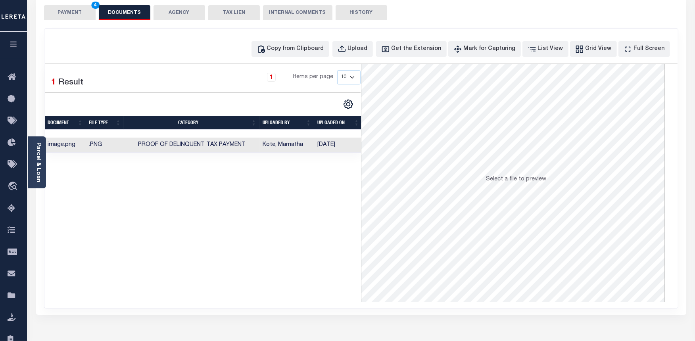
click at [73, 14] on button "PAYMENT 4" at bounding box center [70, 12] width 52 height 15
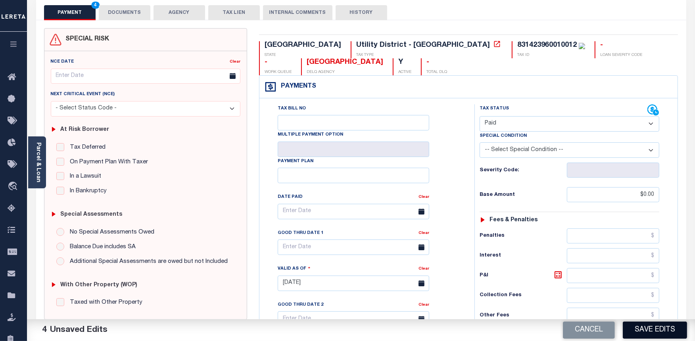
click at [633, 328] on button "Save Edits" at bounding box center [655, 330] width 64 height 17
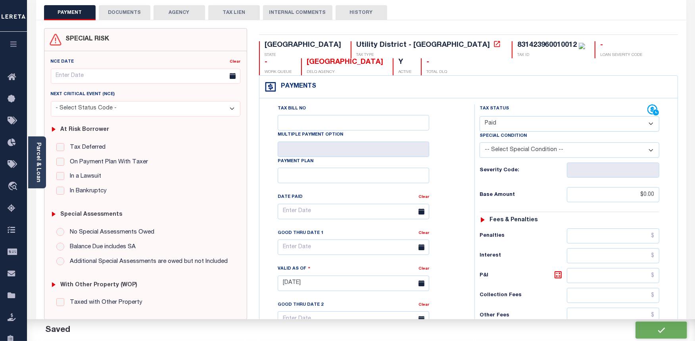
checkbox input "false"
type input "$0"
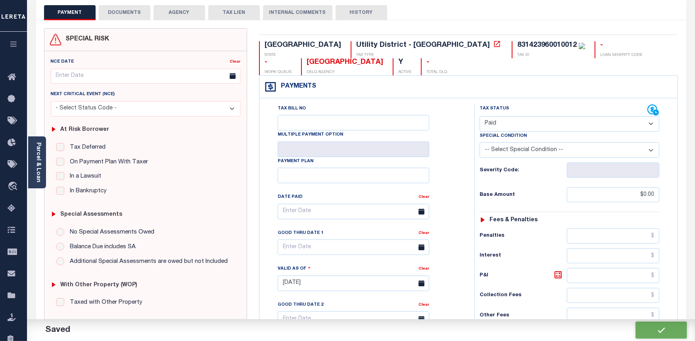
type input "$0"
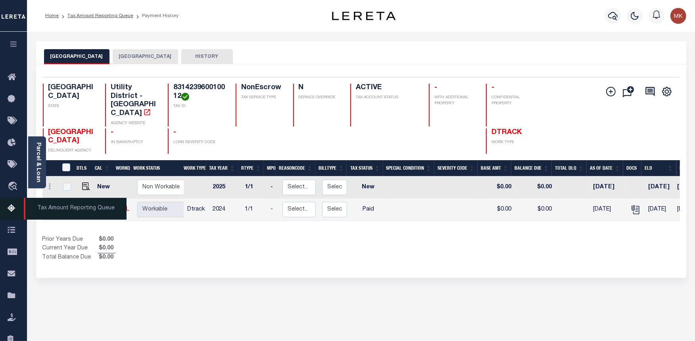
click at [14, 211] on icon at bounding box center [14, 209] width 13 height 10
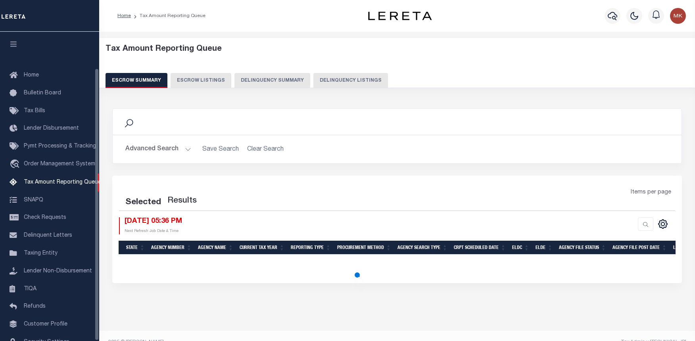
click at [327, 78] on button "Delinquency Listings" at bounding box center [350, 80] width 75 height 15
select select "100"
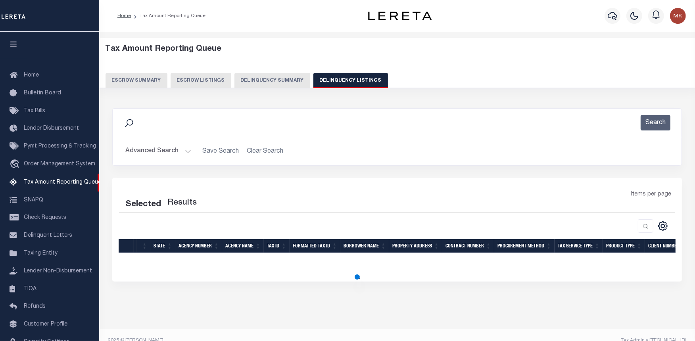
select select "100"
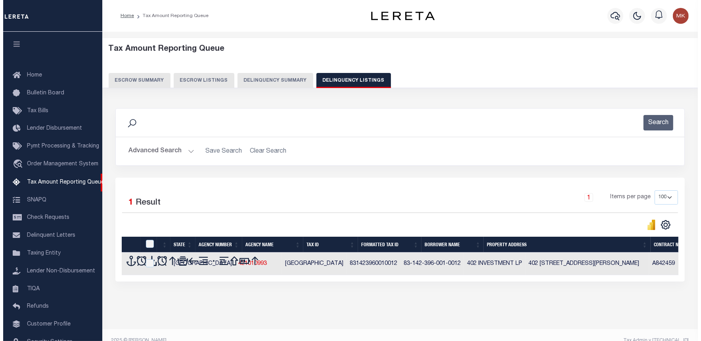
scroll to position [41, 0]
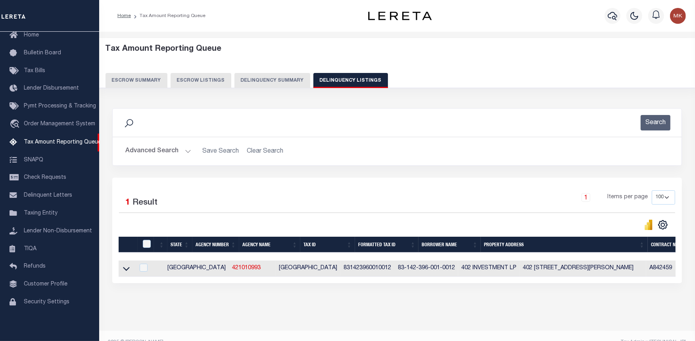
click at [139, 249] on th at bounding box center [146, 245] width 16 height 16
click at [147, 243] on input "checkbox" at bounding box center [147, 244] width 8 height 8
checkbox input "true"
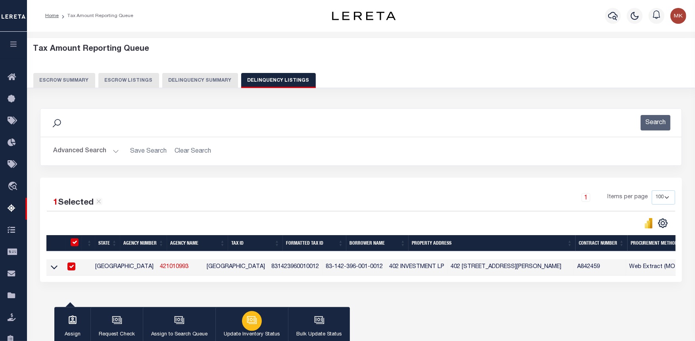
click at [256, 316] on div "button" at bounding box center [252, 320] width 20 height 20
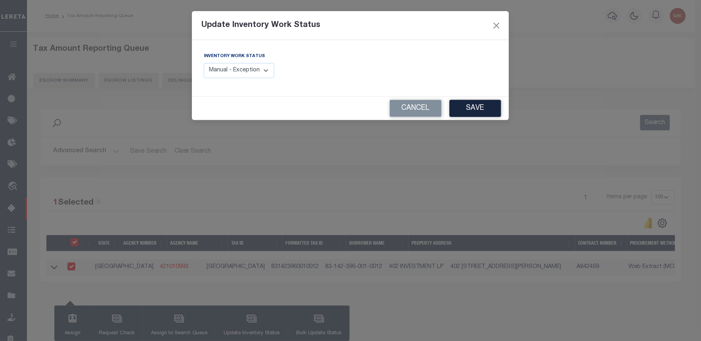
click at [263, 73] on select "Manual - Exception Pended - Awaiting Search Late Add Exception Completed" at bounding box center [239, 70] width 71 height 15
select select "4"
click at [204, 63] on select "Manual - Exception Pended - Awaiting Search Late Add Exception Completed" at bounding box center [239, 70] width 71 height 15
click at [480, 107] on button "Save" at bounding box center [476, 108] width 52 height 17
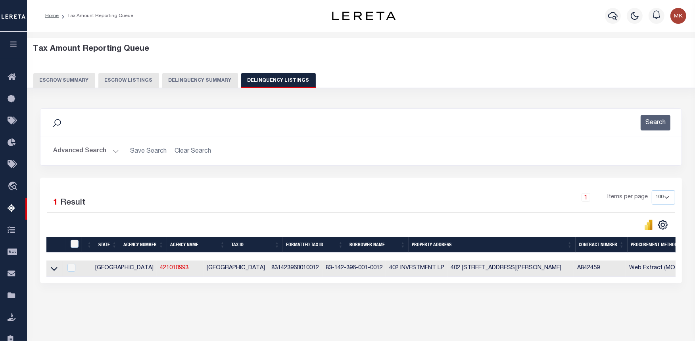
click at [113, 152] on button "Advanced Search" at bounding box center [86, 151] width 66 height 15
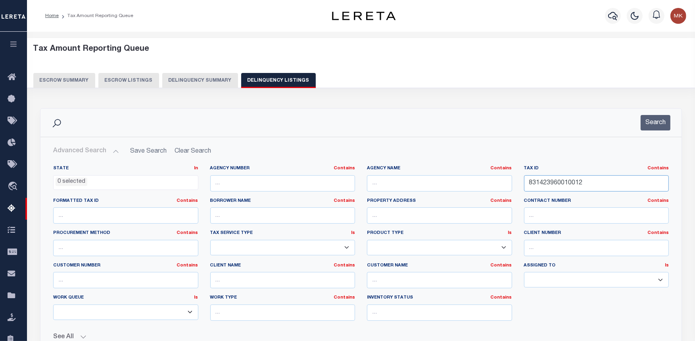
click at [558, 178] on input "831423960010012" at bounding box center [596, 183] width 145 height 16
paste input "53027900"
type input "53027900"
click at [648, 123] on button "Search" at bounding box center [655, 122] width 30 height 15
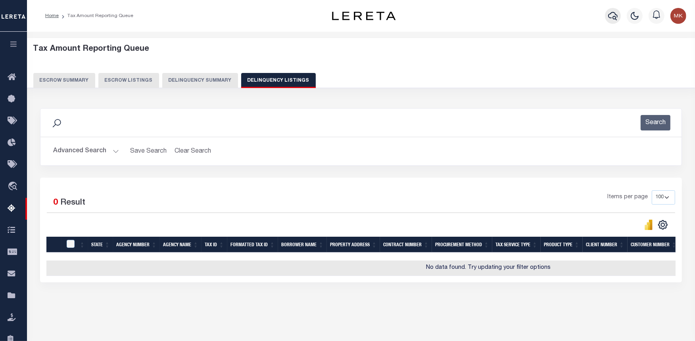
click at [613, 17] on icon "button" at bounding box center [613, 16] width 10 height 8
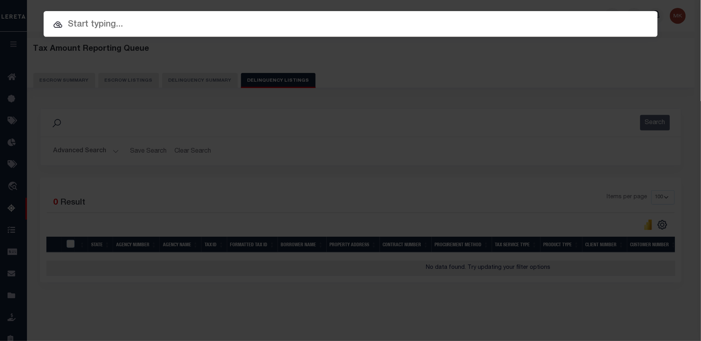
paste input "190000011279"
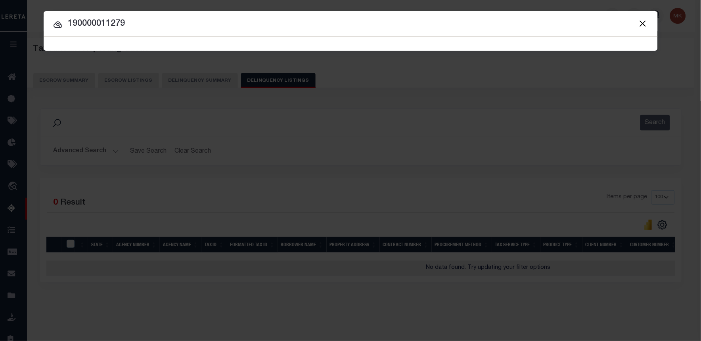
type input "190000011279"
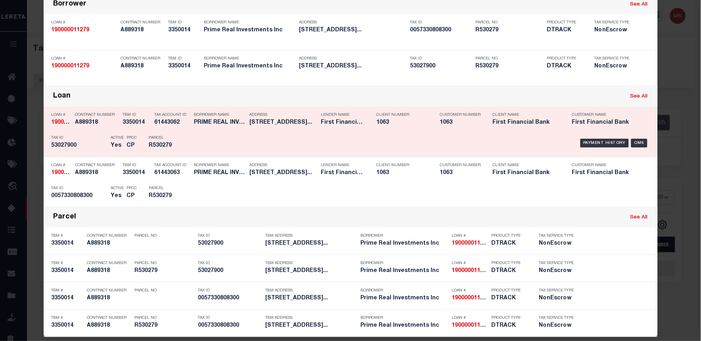
scroll to position [66, 0]
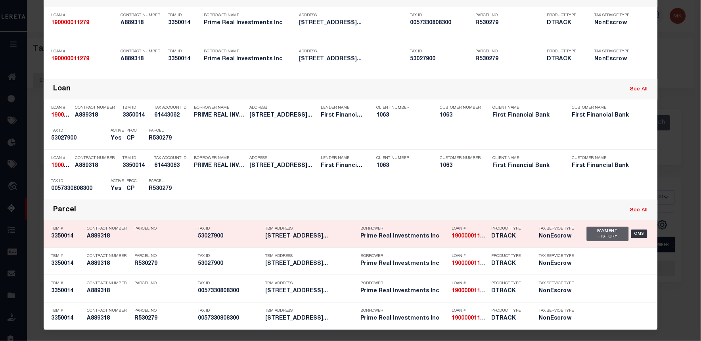
click at [604, 235] on div "Payment History" at bounding box center [608, 234] width 42 height 14
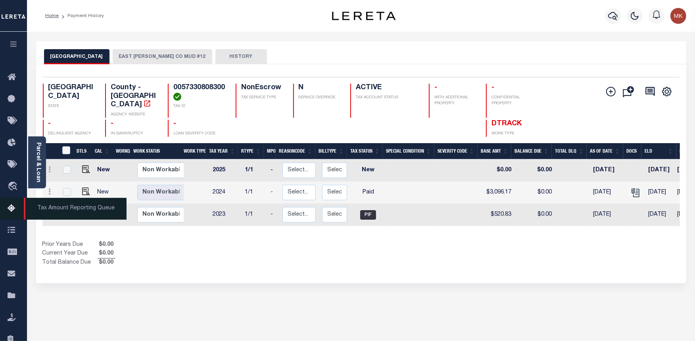
click at [9, 211] on icon at bounding box center [14, 209] width 13 height 10
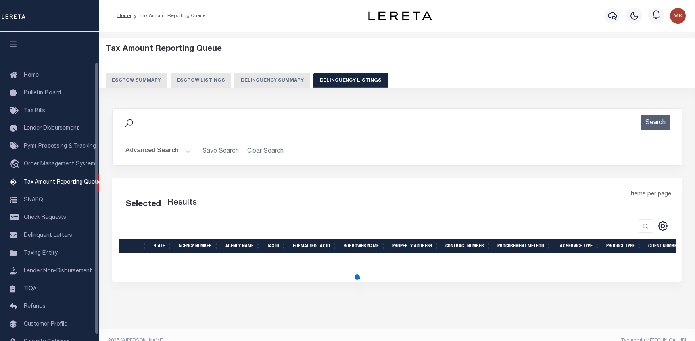
select select "100"
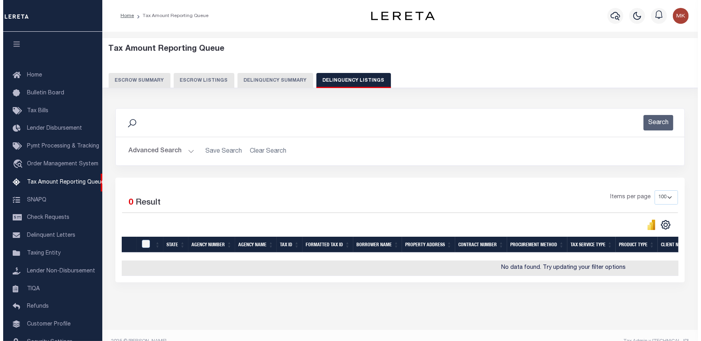
scroll to position [35, 0]
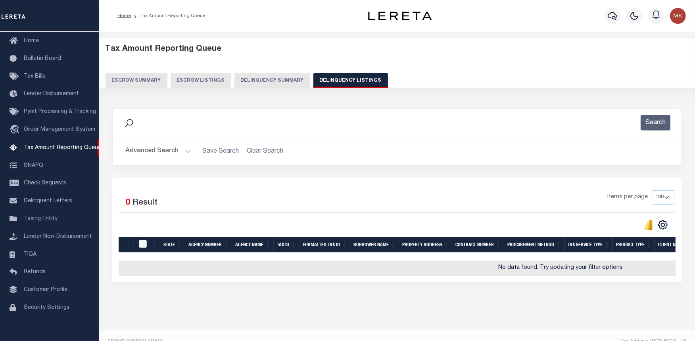
click at [188, 149] on button "Advanced Search" at bounding box center [158, 151] width 66 height 15
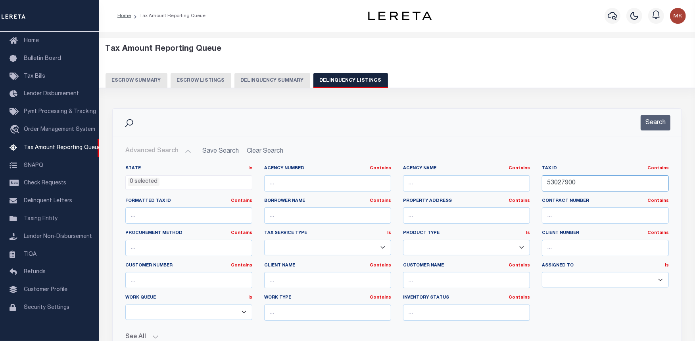
click at [557, 182] on input "53027900" at bounding box center [605, 183] width 127 height 16
paste input "E4921105013"
type input "E492110501300"
click at [656, 114] on div "Search" at bounding box center [397, 123] width 569 height 28
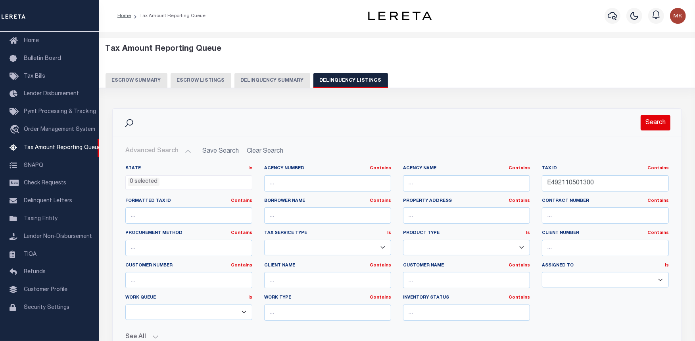
click at [657, 121] on button "Search" at bounding box center [655, 122] width 30 height 15
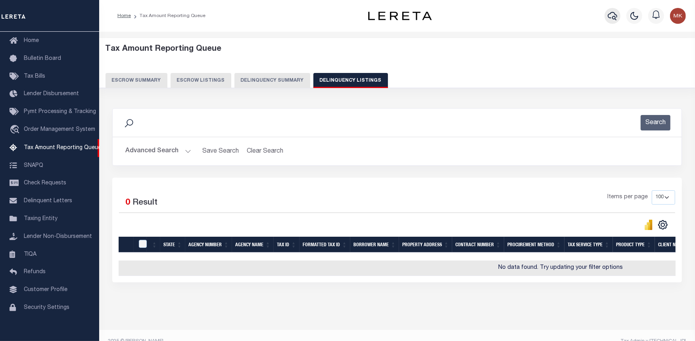
click at [615, 16] on icon "button" at bounding box center [613, 16] width 10 height 10
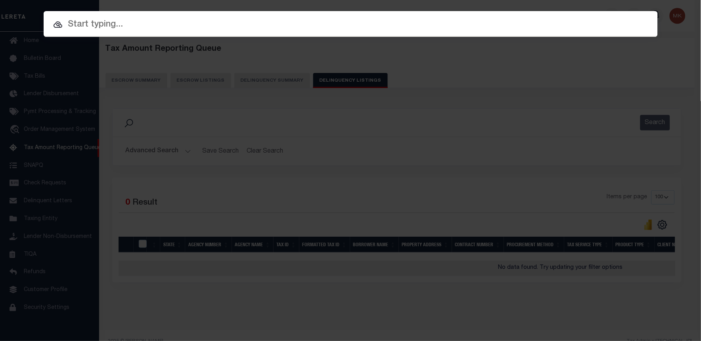
click at [111, 21] on input "text" at bounding box center [351, 25] width 614 height 14
paste input "170500020822"
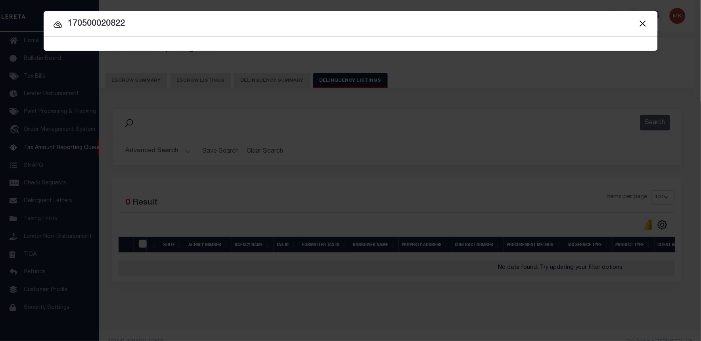
type input "170500020822"
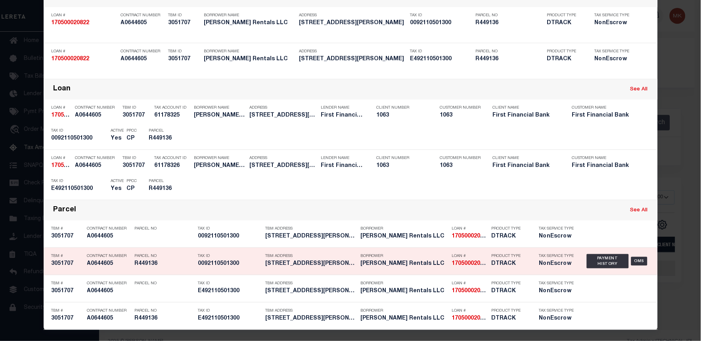
scroll to position [66, 0]
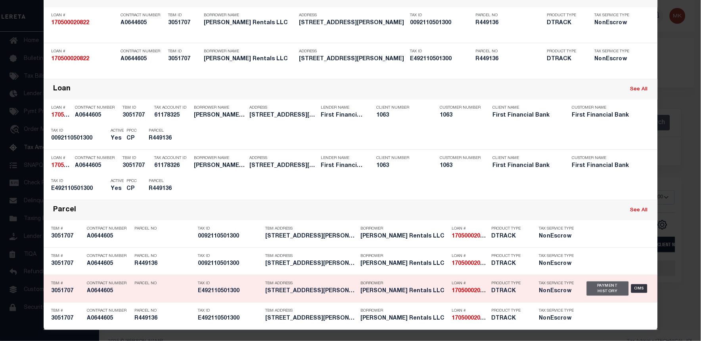
click at [597, 291] on div "Payment History" at bounding box center [608, 289] width 42 height 14
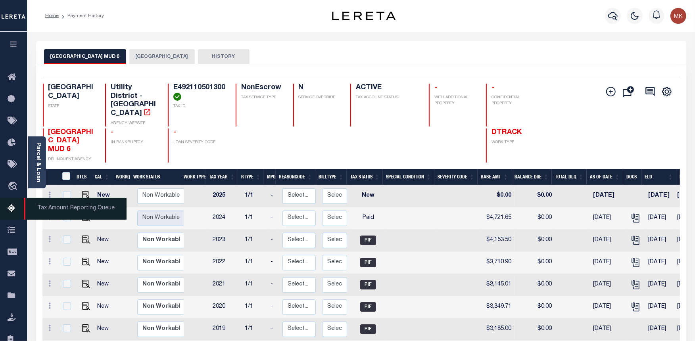
click at [17, 215] on link "Tax Amount Reporting Queue" at bounding box center [13, 209] width 27 height 22
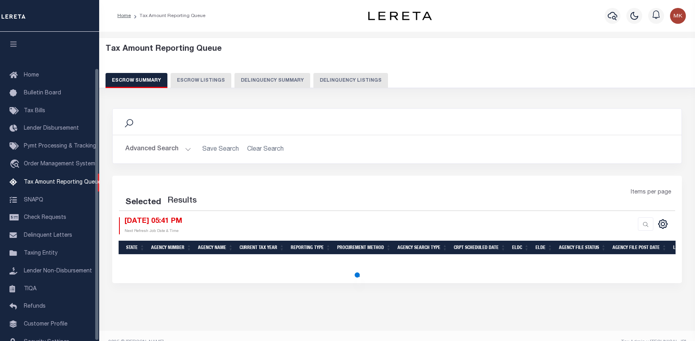
click at [328, 79] on button "Delinquency Listings" at bounding box center [350, 80] width 75 height 15
select select "100"
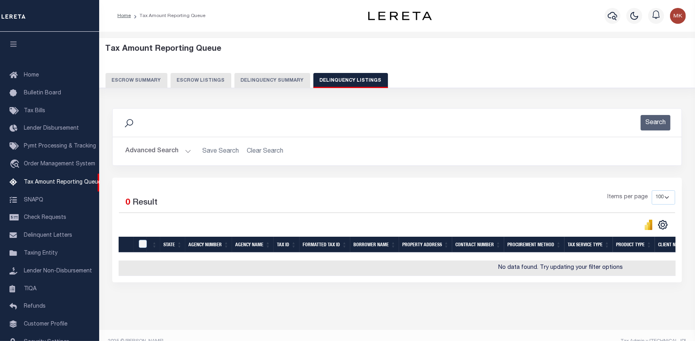
scroll to position [41, 0]
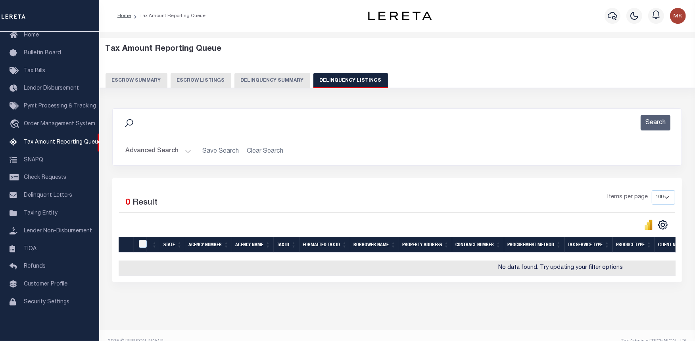
click at [182, 150] on button "Advanced Search" at bounding box center [158, 151] width 66 height 15
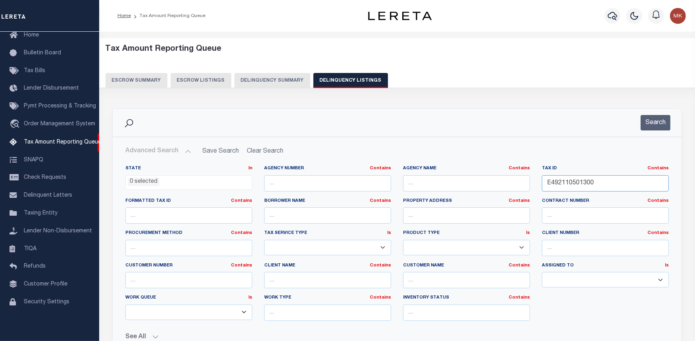
click at [566, 188] on input "E492110501300" at bounding box center [605, 183] width 127 height 16
paste input "156"
type input "156"
click at [665, 122] on button "Search" at bounding box center [655, 122] width 30 height 15
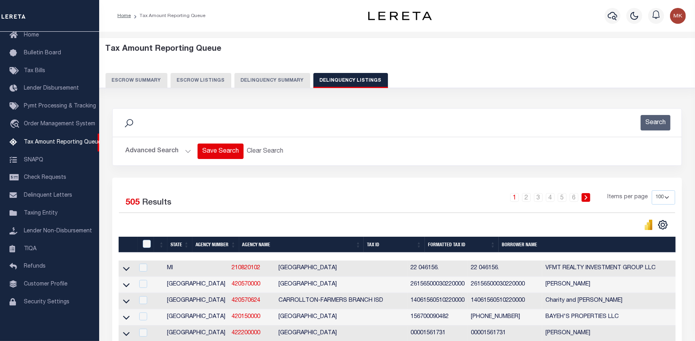
click at [198, 152] on button "Save Search" at bounding box center [221, 151] width 46 height 15
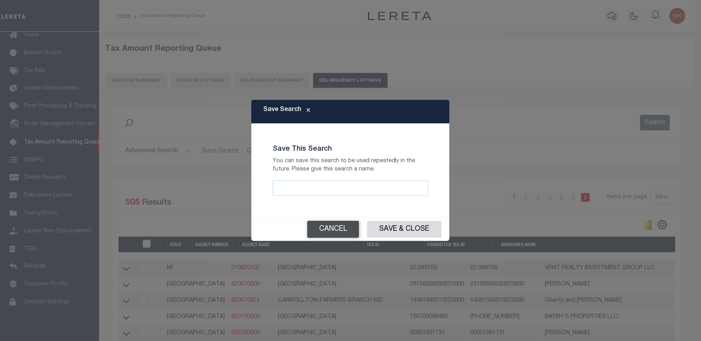
click at [338, 228] on button "Cancel" at bounding box center [333, 229] width 52 height 17
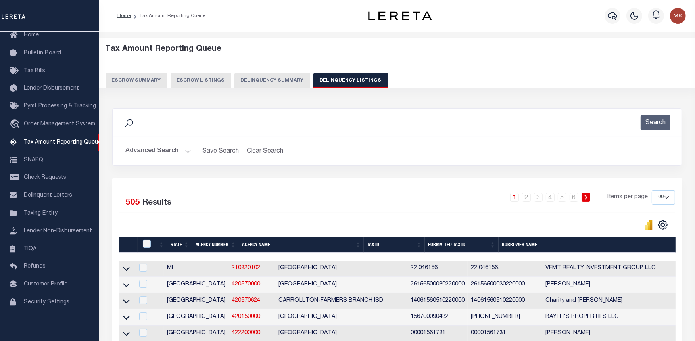
click at [179, 157] on button "Advanced Search" at bounding box center [158, 151] width 66 height 15
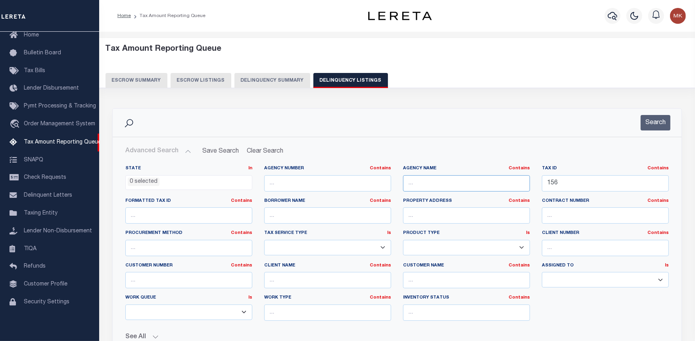
click at [420, 181] on input "text" at bounding box center [466, 183] width 127 height 16
click at [421, 187] on input "text" at bounding box center [466, 183] width 127 height 16
paste input "EASTLAND COUNTY APPRAISAL DISTRICT"
type input "EASTLAND COUNTY APPRAISAL DISTRICT"
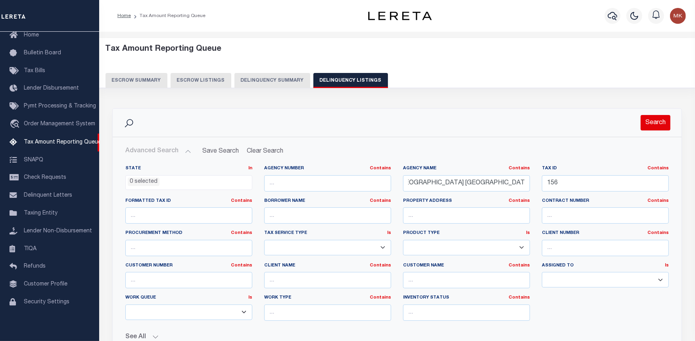
click at [654, 124] on button "Search" at bounding box center [655, 122] width 30 height 15
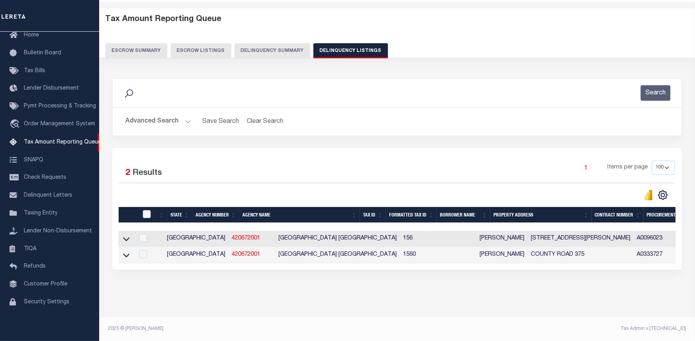
scroll to position [36, 0]
click at [129, 235] on icon at bounding box center [126, 239] width 7 height 8
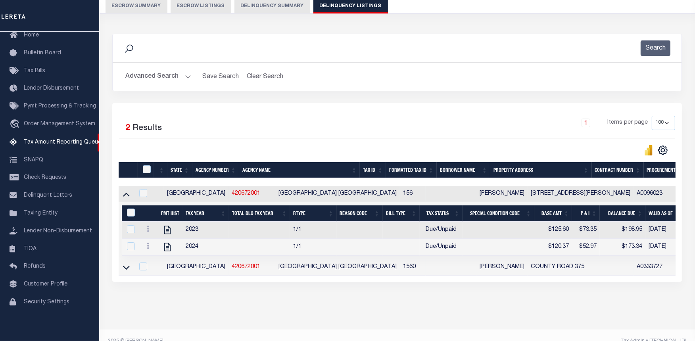
scroll to position [81, 0]
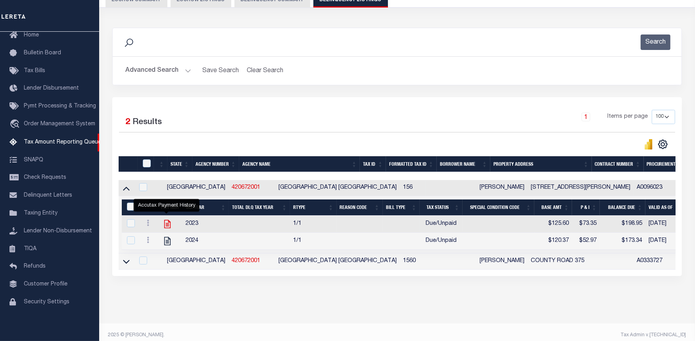
click at [168, 228] on icon "" at bounding box center [167, 224] width 6 height 8
checkbox input "true"
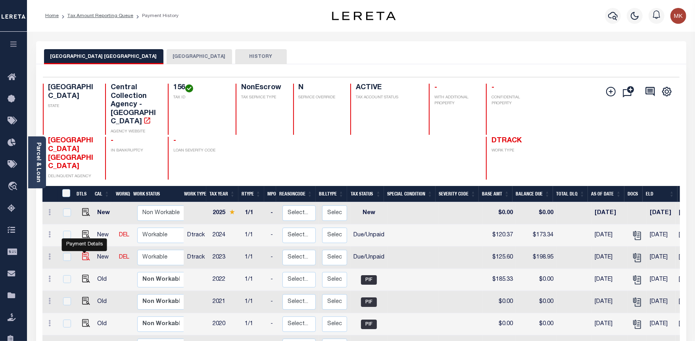
click at [84, 253] on img "" at bounding box center [86, 257] width 8 height 8
checkbox input "true"
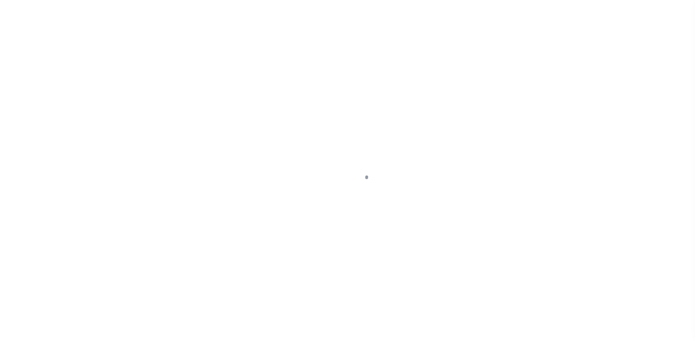
select select "DUE"
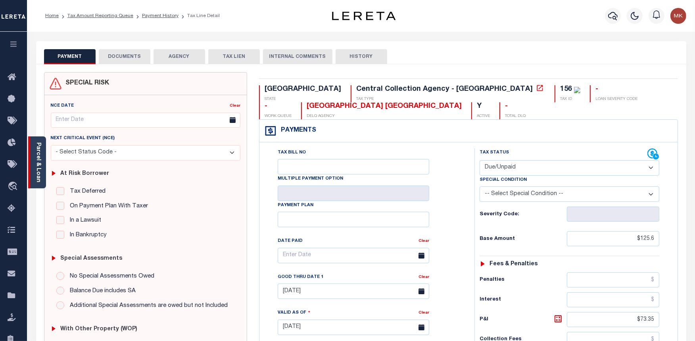
click at [33, 180] on div "Parcel & Loan" at bounding box center [37, 162] width 18 height 52
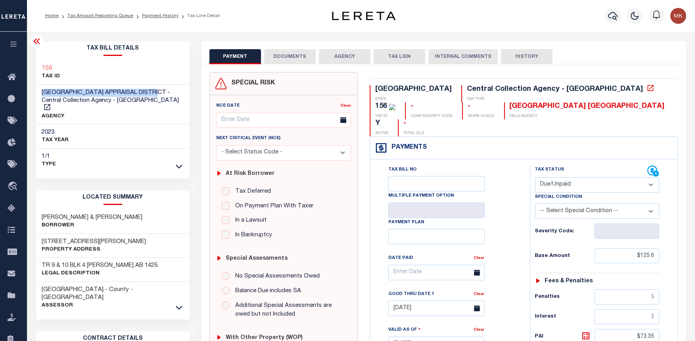
drag, startPoint x: 41, startPoint y: 92, endPoint x: 159, endPoint y: 93, distance: 118.2
click at [159, 93] on div "[GEOGRAPHIC_DATA] APPRAISAL DISTRICT - Central Collection Agency - [GEOGRAPHIC_…" at bounding box center [112, 105] width 153 height 40
copy span "[GEOGRAPHIC_DATA] [GEOGRAPHIC_DATA]"
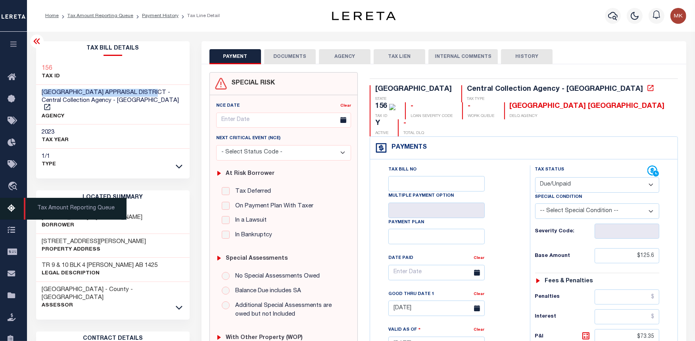
click at [9, 205] on icon at bounding box center [14, 209] width 13 height 10
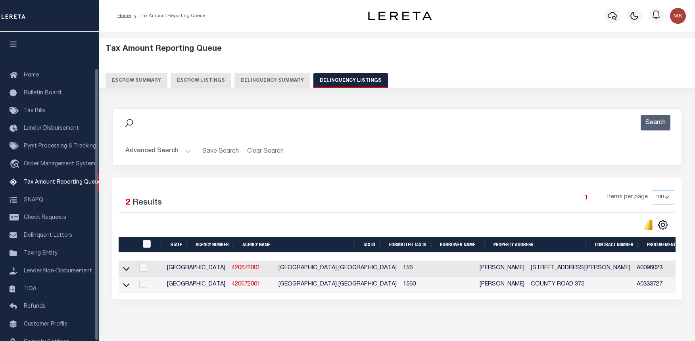
select select
select select "100"
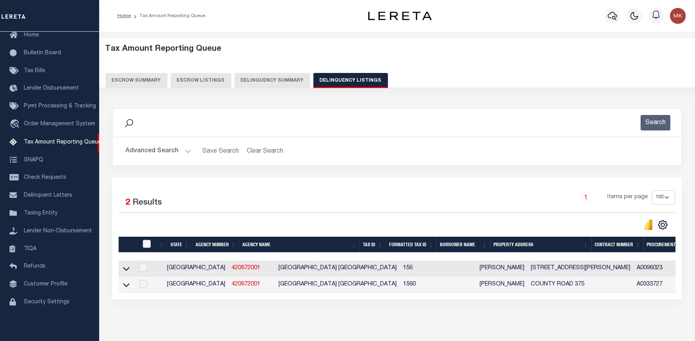
click at [179, 151] on button "Advanced Search" at bounding box center [158, 151] width 66 height 15
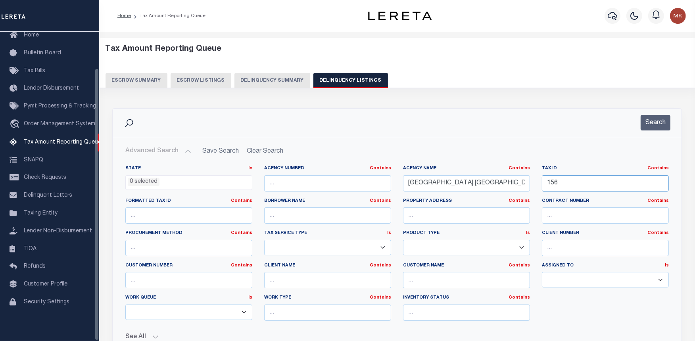
click at [554, 185] on input "156" at bounding box center [605, 183] width 127 height 16
paste input "70-14-29-453-023"
type input "70-14-29-453-023"
click at [459, 183] on input "EASTLAND COUNTY APPRAISAL DISTRICT" at bounding box center [466, 183] width 127 height 16
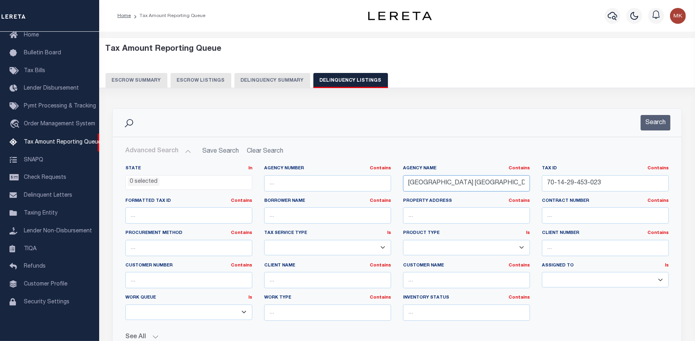
click at [459, 183] on input "[GEOGRAPHIC_DATA] [GEOGRAPHIC_DATA]" at bounding box center [466, 183] width 127 height 16
click at [664, 125] on button "Search" at bounding box center [655, 122] width 30 height 15
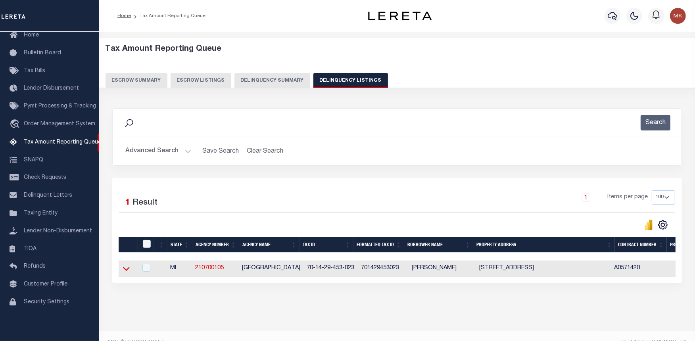
click at [124, 271] on icon at bounding box center [126, 269] width 7 height 4
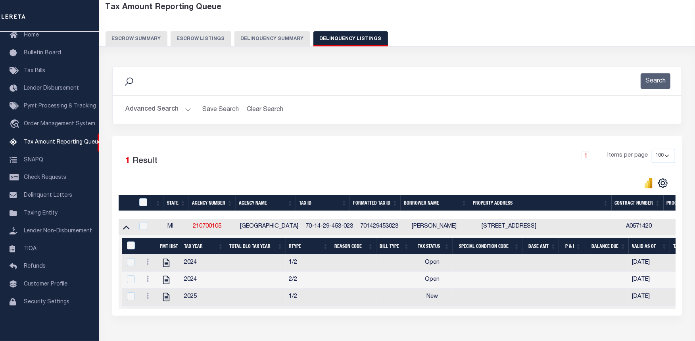
scroll to position [44, 0]
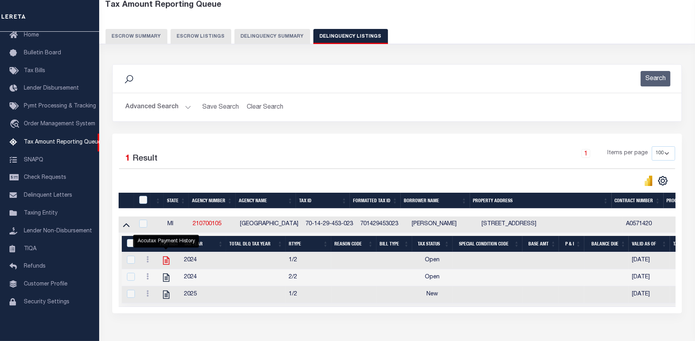
click at [166, 265] on icon "" at bounding box center [166, 260] width 10 height 10
checkbox input "true"
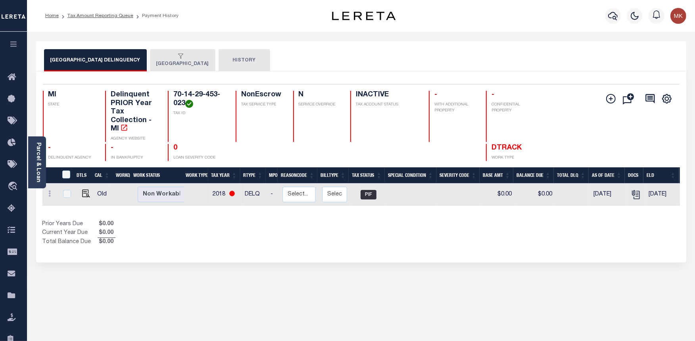
click at [86, 198] on td at bounding box center [84, 195] width 19 height 22
checkbox input "true"
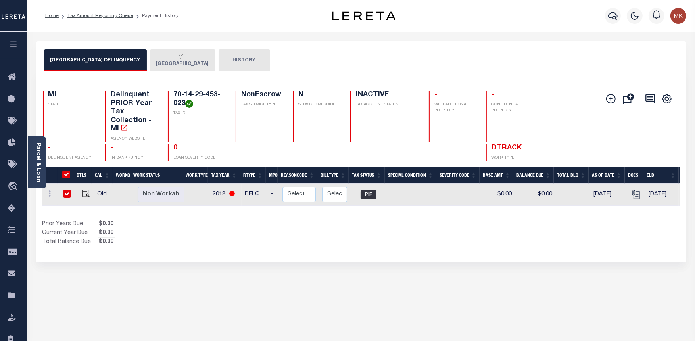
checkbox input "true"
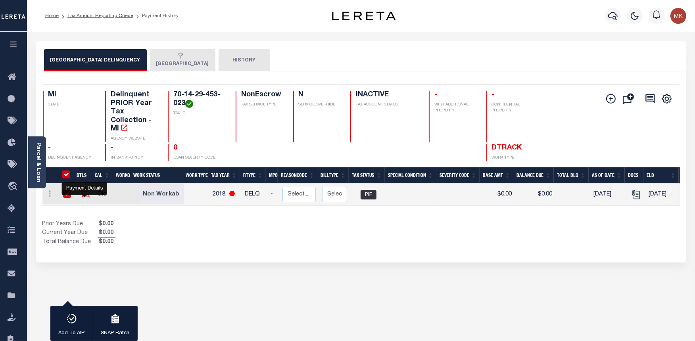
click at [84, 196] on img "" at bounding box center [86, 194] width 8 height 8
checkbox input "false"
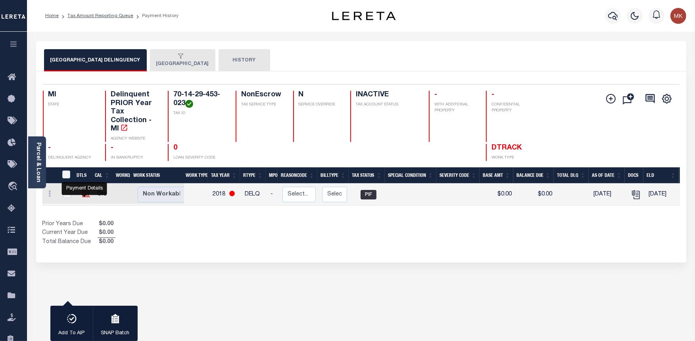
checkbox input "false"
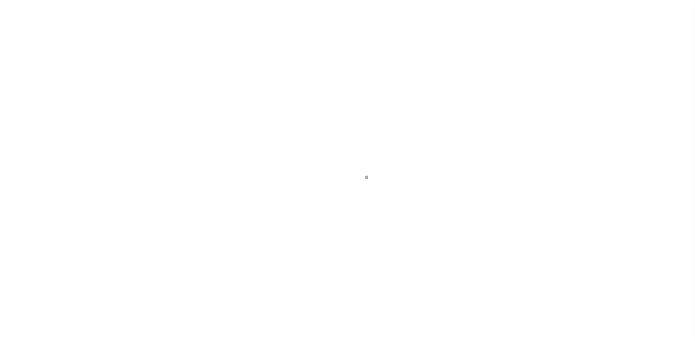
select select "PIF"
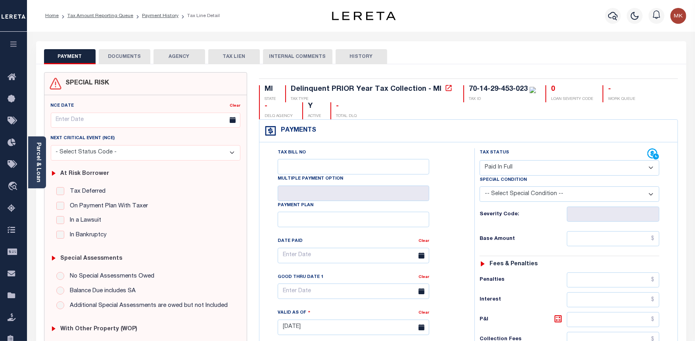
click at [124, 62] on button "DOCUMENTS" at bounding box center [125, 56] width 52 height 15
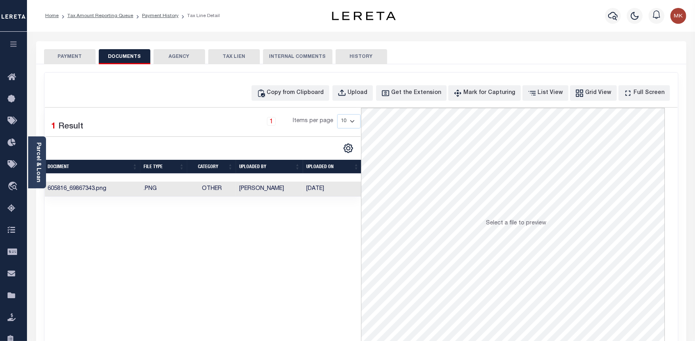
click at [73, 58] on button "PAYMENT" at bounding box center [70, 56] width 52 height 15
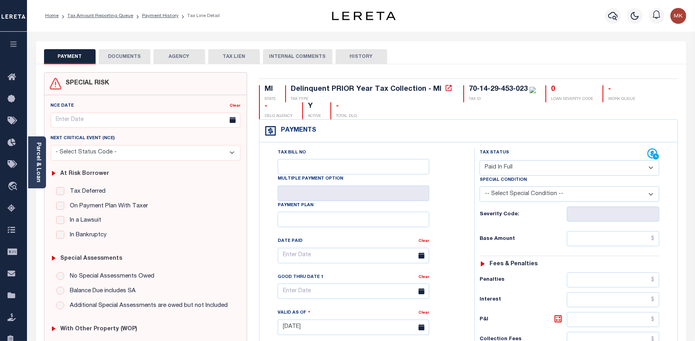
click at [526, 167] on select "- Select Status Code - Open Due/Unpaid Paid Incomplete No Tax Due Internal Refu…" at bounding box center [569, 167] width 180 height 15
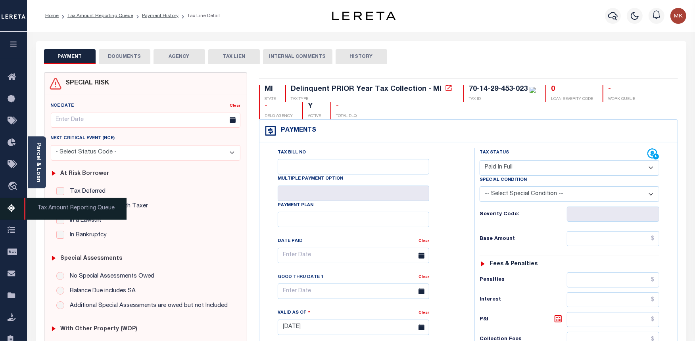
click at [13, 209] on icon at bounding box center [14, 209] width 13 height 10
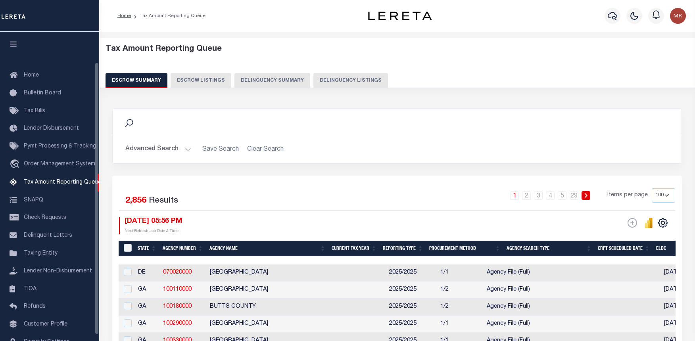
select select "100"
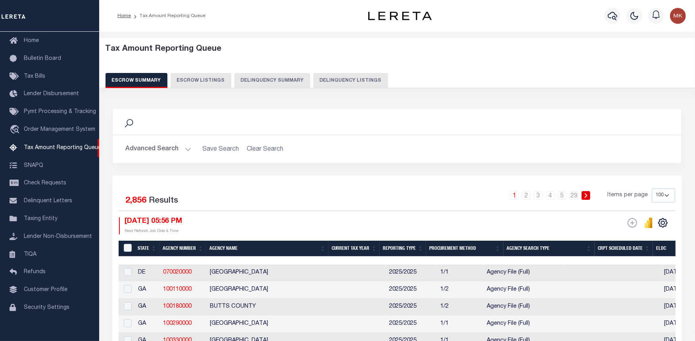
click at [357, 79] on button "Delinquency Listings" at bounding box center [350, 80] width 75 height 15
select select "100"
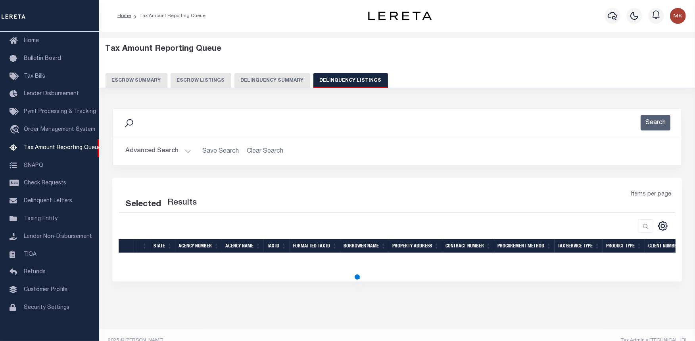
select select "100"
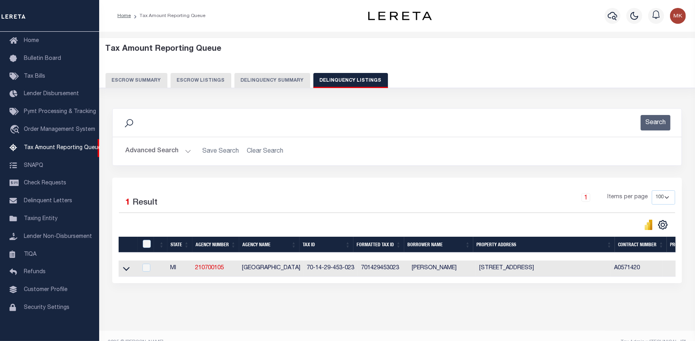
click at [183, 150] on button "Advanced Search" at bounding box center [158, 151] width 66 height 15
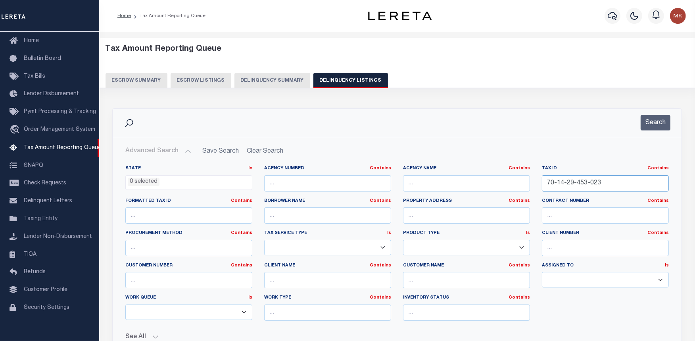
click at [586, 187] on input "70-14-29-453-023" at bounding box center [605, 183] width 127 height 16
paste input "32-25-21-305-012"
type input "32-25-21-305-012"
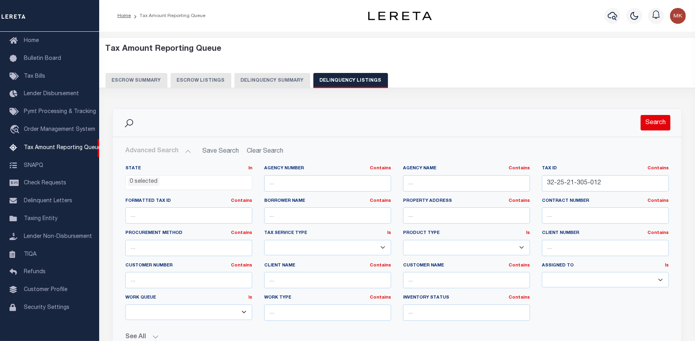
click at [655, 118] on button "Search" at bounding box center [655, 122] width 30 height 15
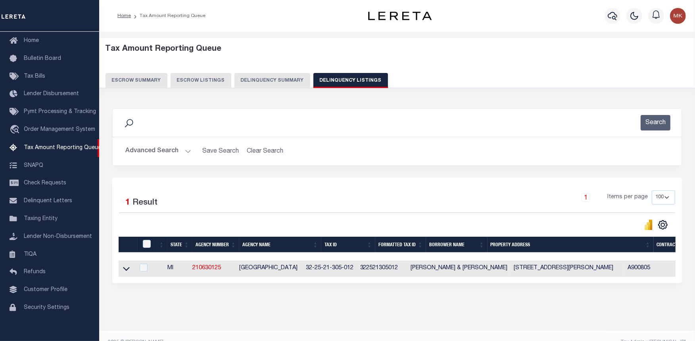
click at [130, 270] on link at bounding box center [126, 268] width 9 height 6
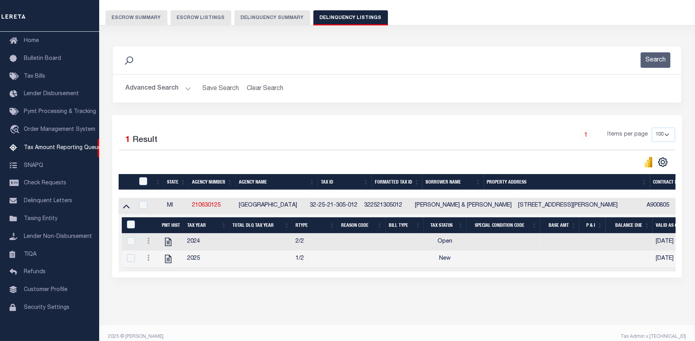
scroll to position [78, 0]
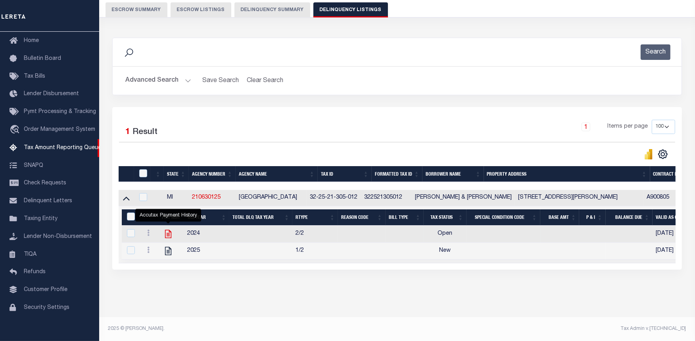
click at [164, 229] on icon "" at bounding box center [168, 234] width 10 height 10
checkbox input "true"
